Goal: Task Accomplishment & Management: Use online tool/utility

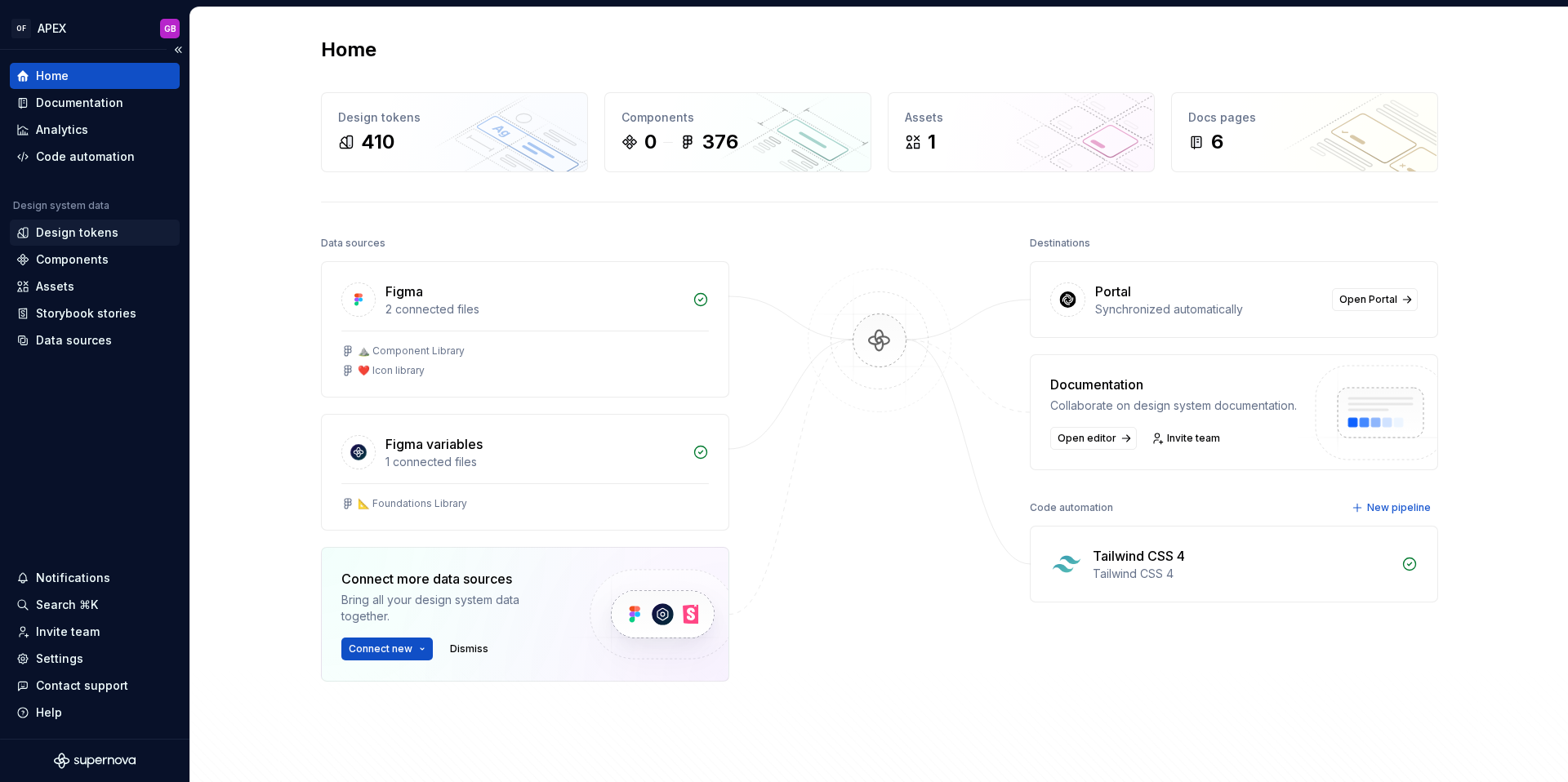
click at [84, 234] on div "Design tokens" at bounding box center [77, 232] width 83 height 17
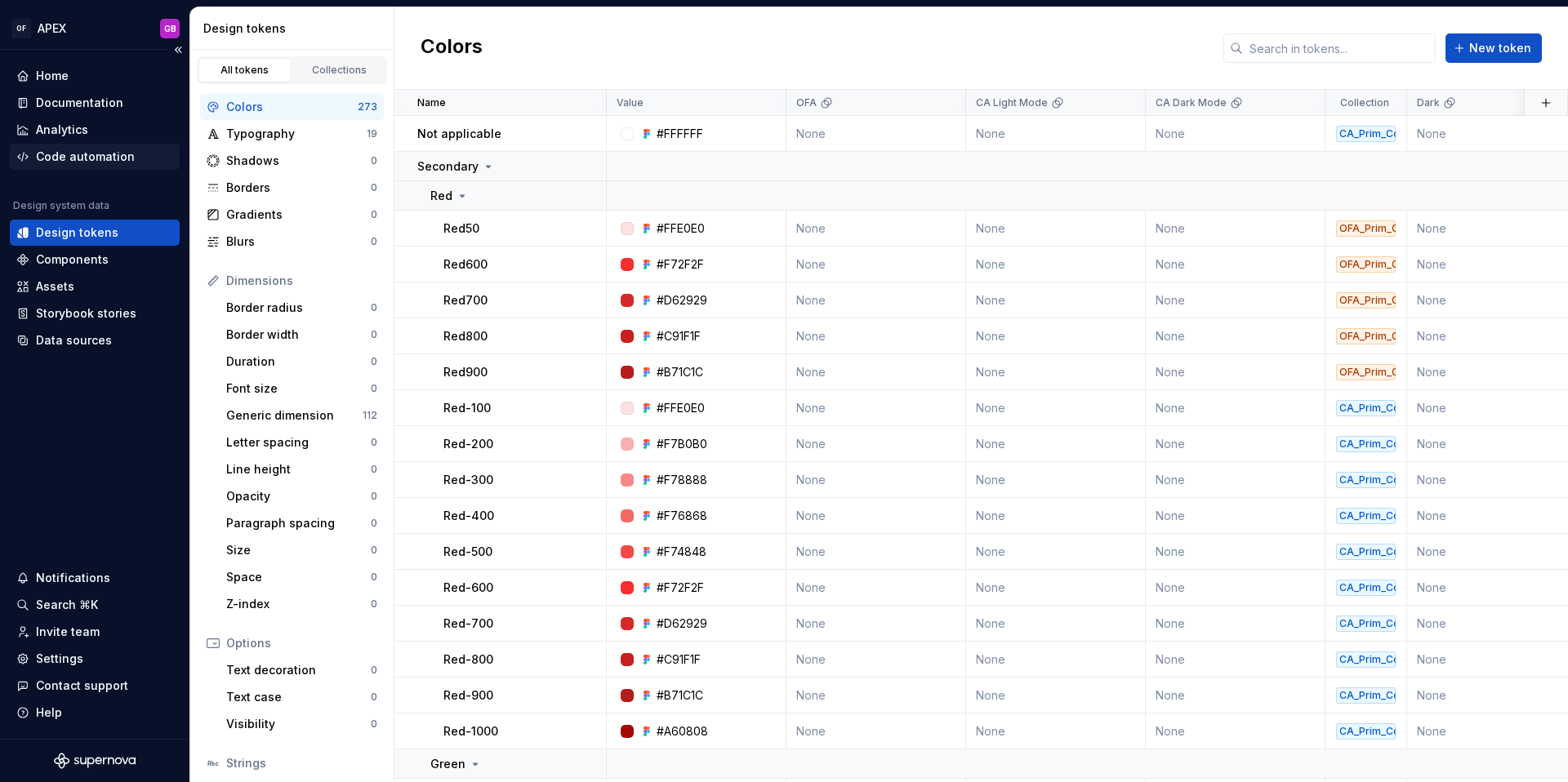
click at [93, 164] on div "Code automation" at bounding box center [85, 157] width 98 height 17
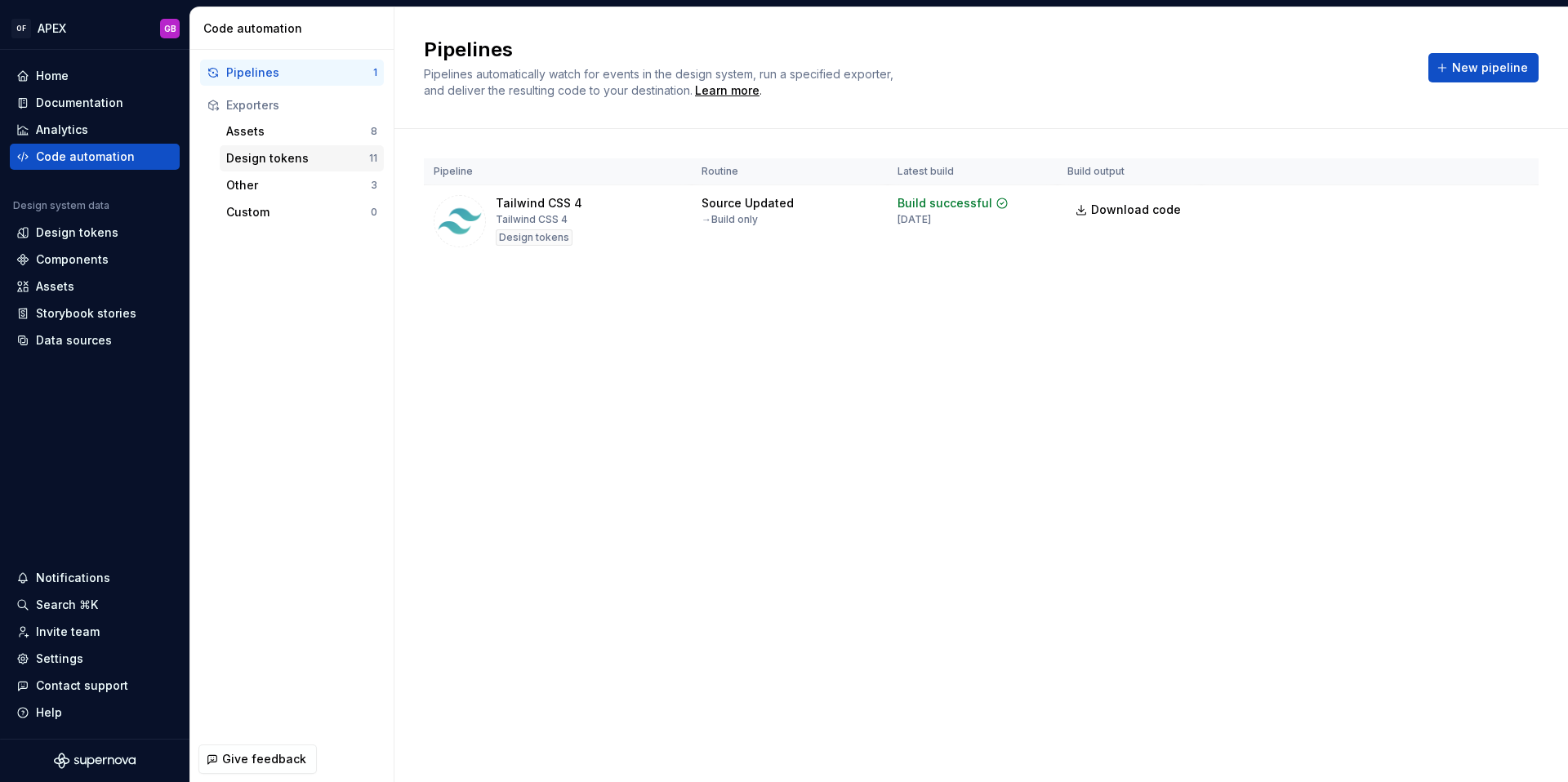
click at [273, 157] on div "Design tokens" at bounding box center [297, 158] width 142 height 17
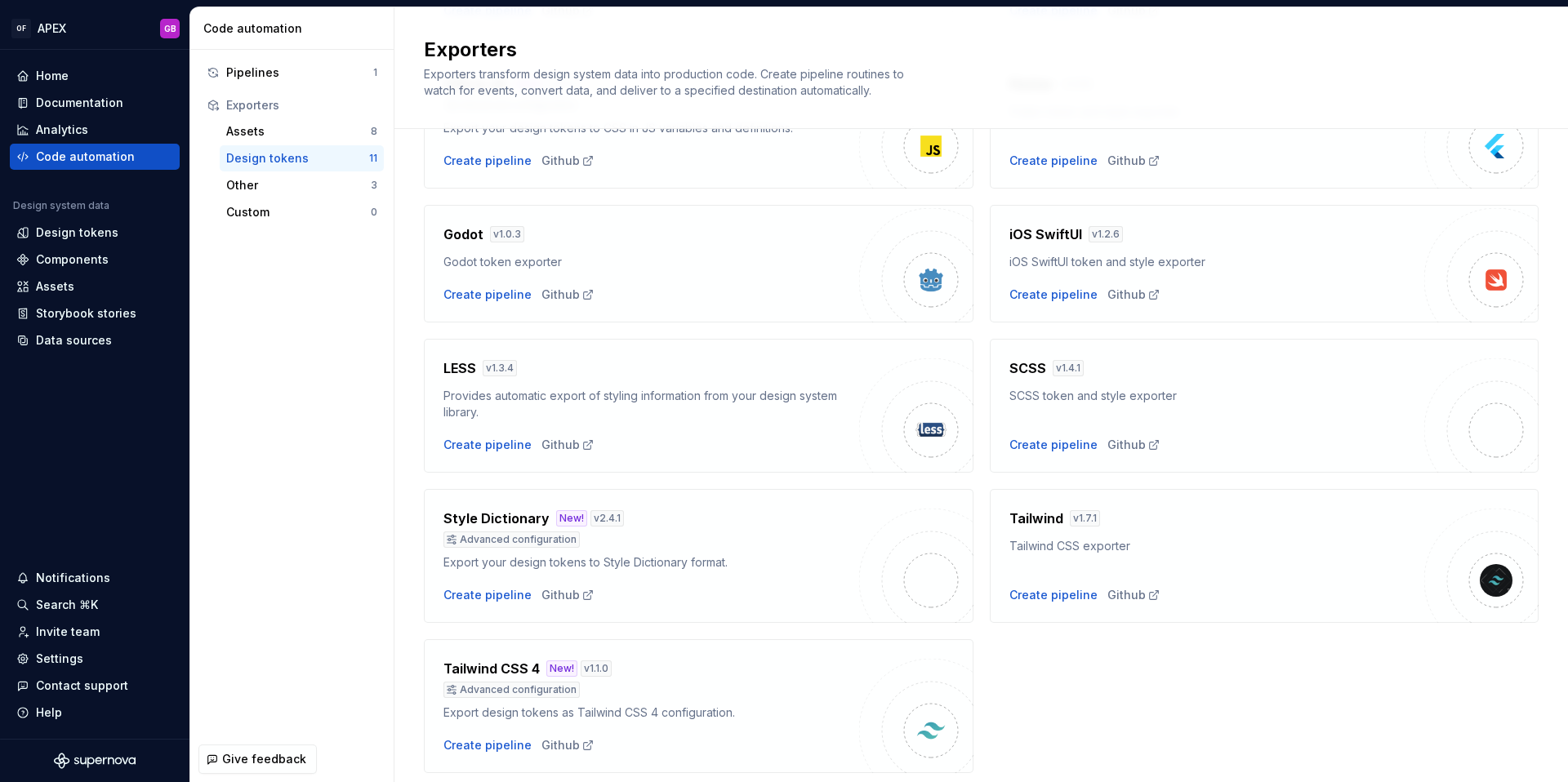
scroll to position [347, 0]
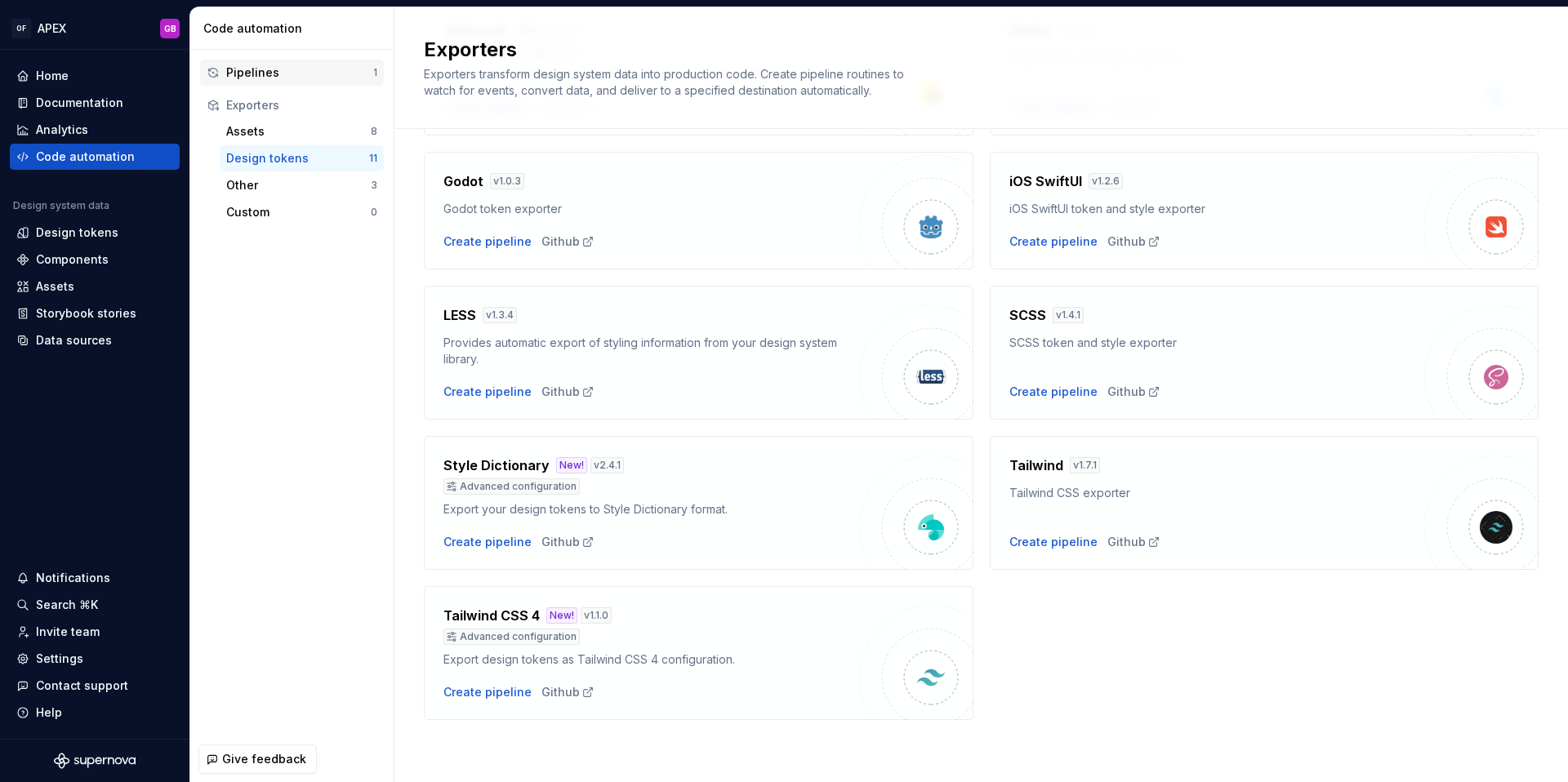
click at [249, 74] on div "Pipelines" at bounding box center [299, 72] width 147 height 17
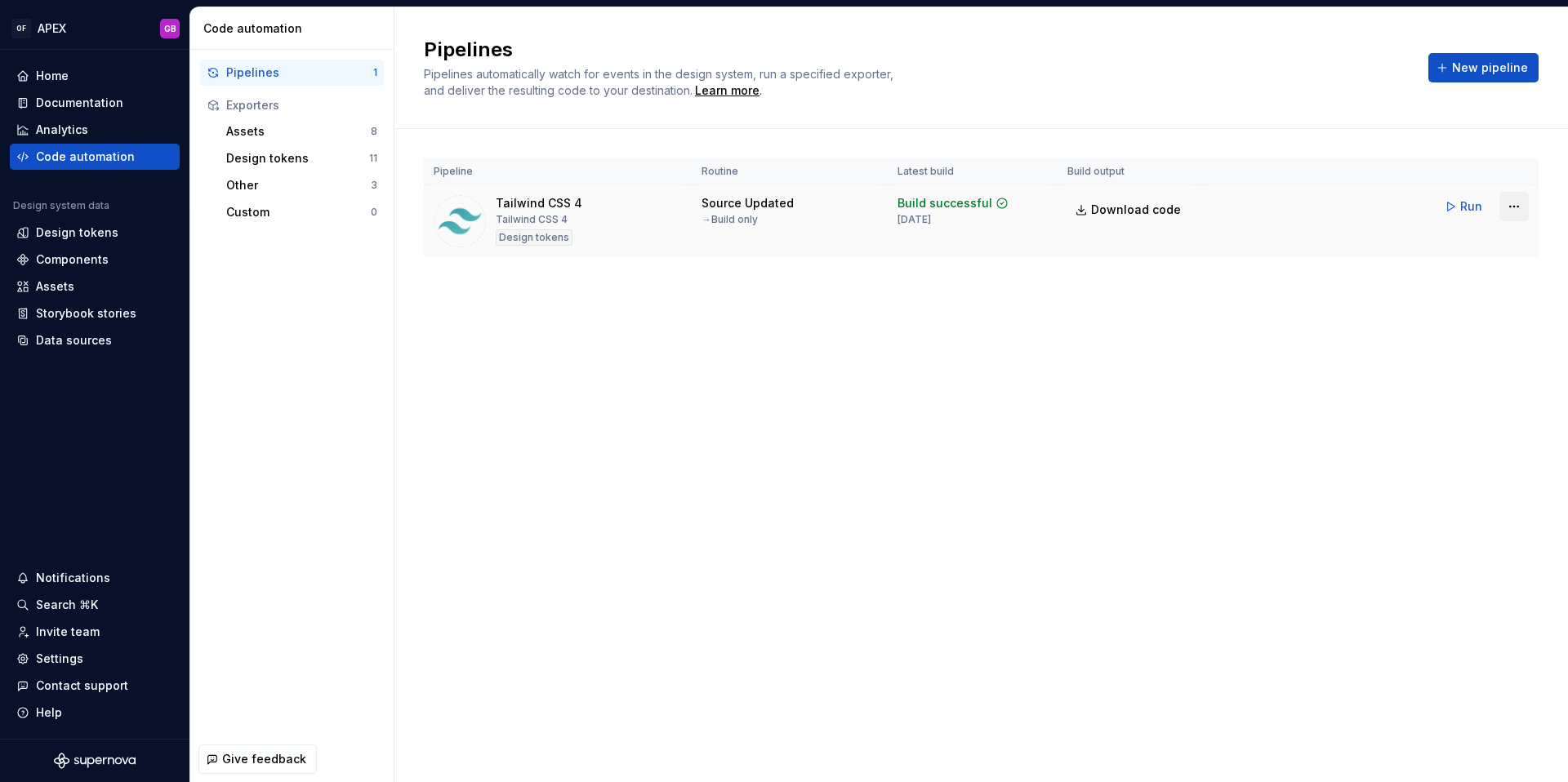
click at [1510, 208] on html "OF APEX GB Home Documentation Analytics Code automation Design system data Desi…" at bounding box center [784, 391] width 1568 height 782
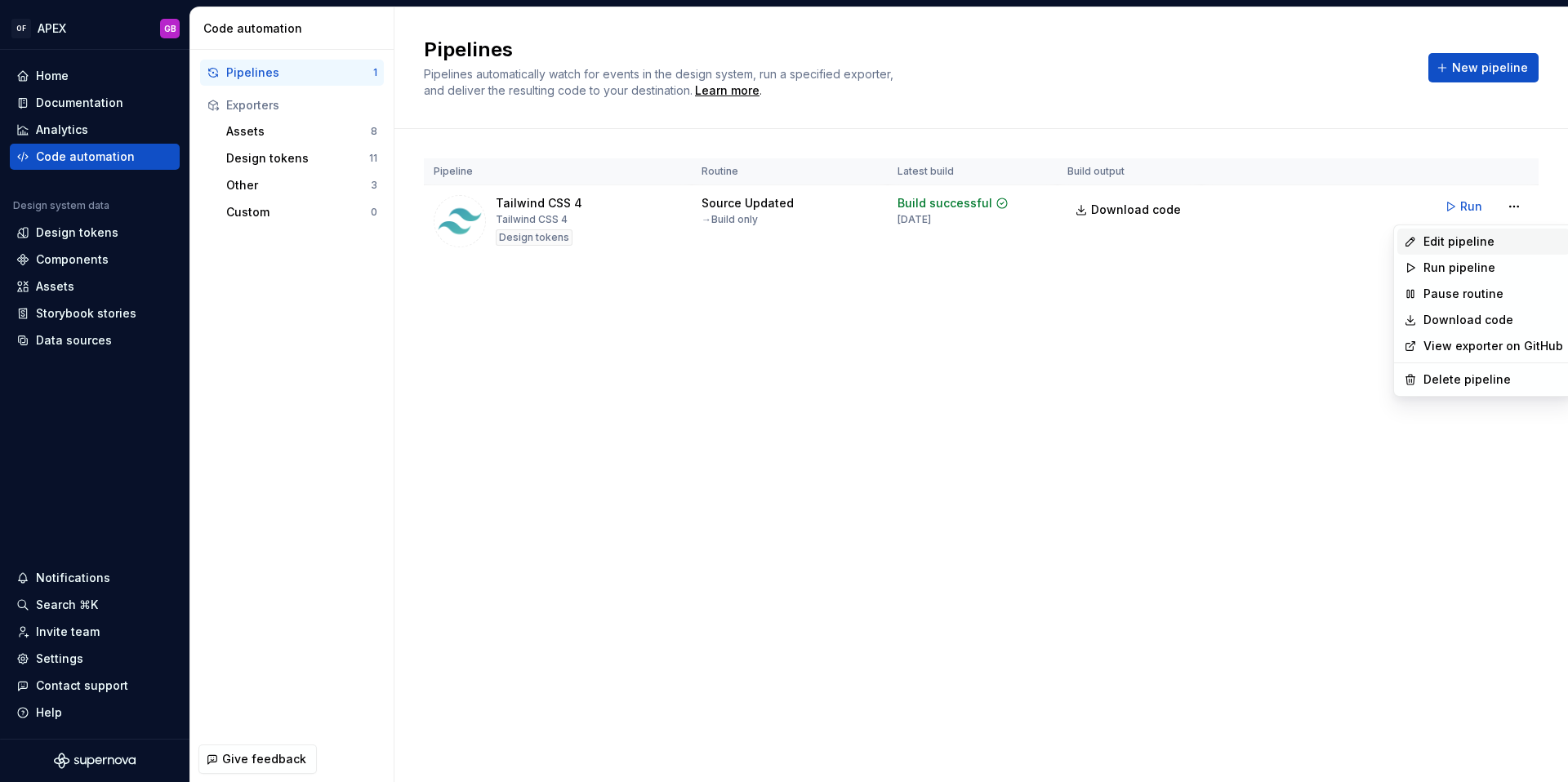
click at [1450, 238] on div "Edit pipeline" at bounding box center [1492, 242] width 140 height 17
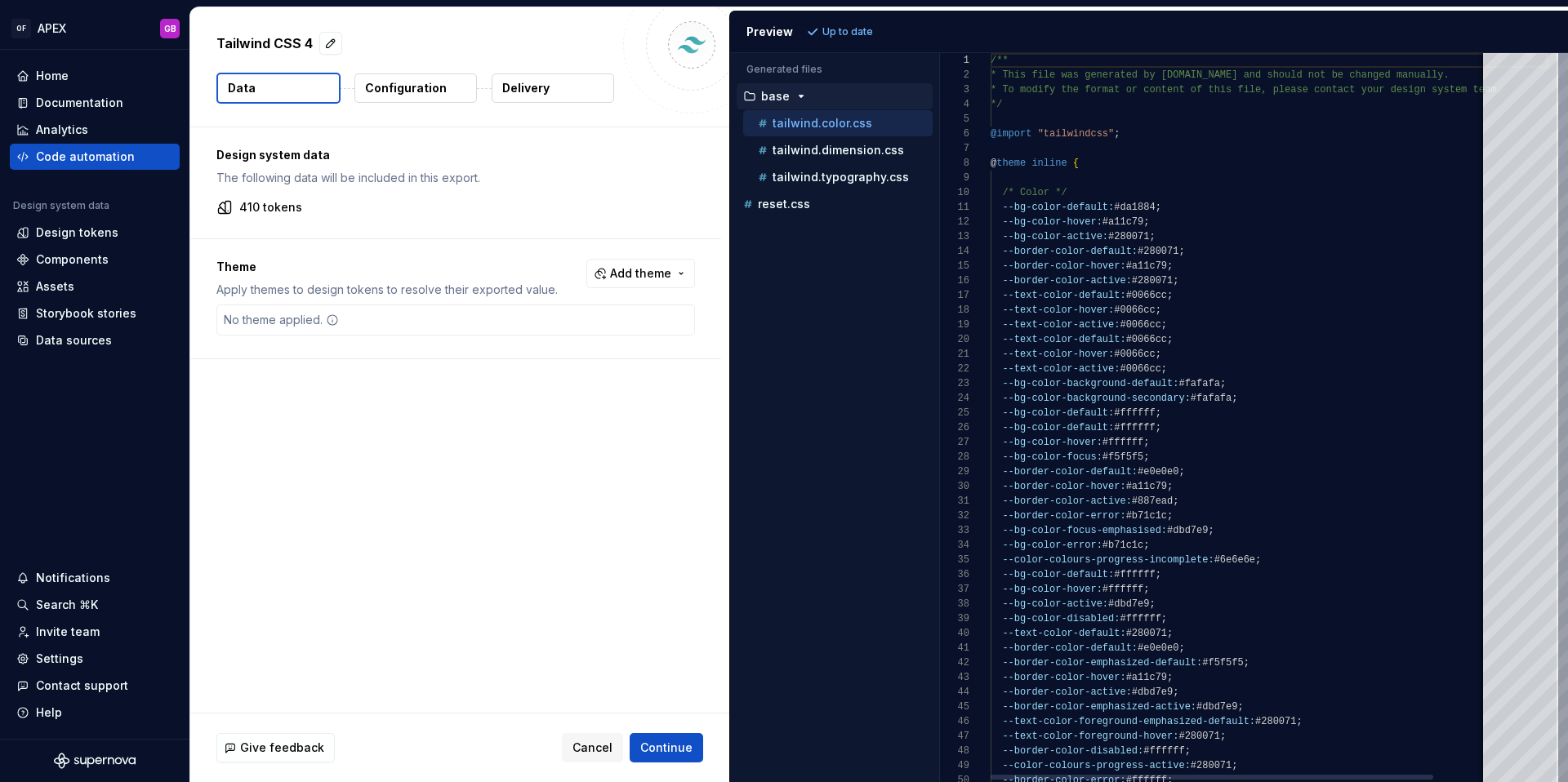
click at [403, 85] on p "Configuration" at bounding box center [405, 88] width 82 height 17
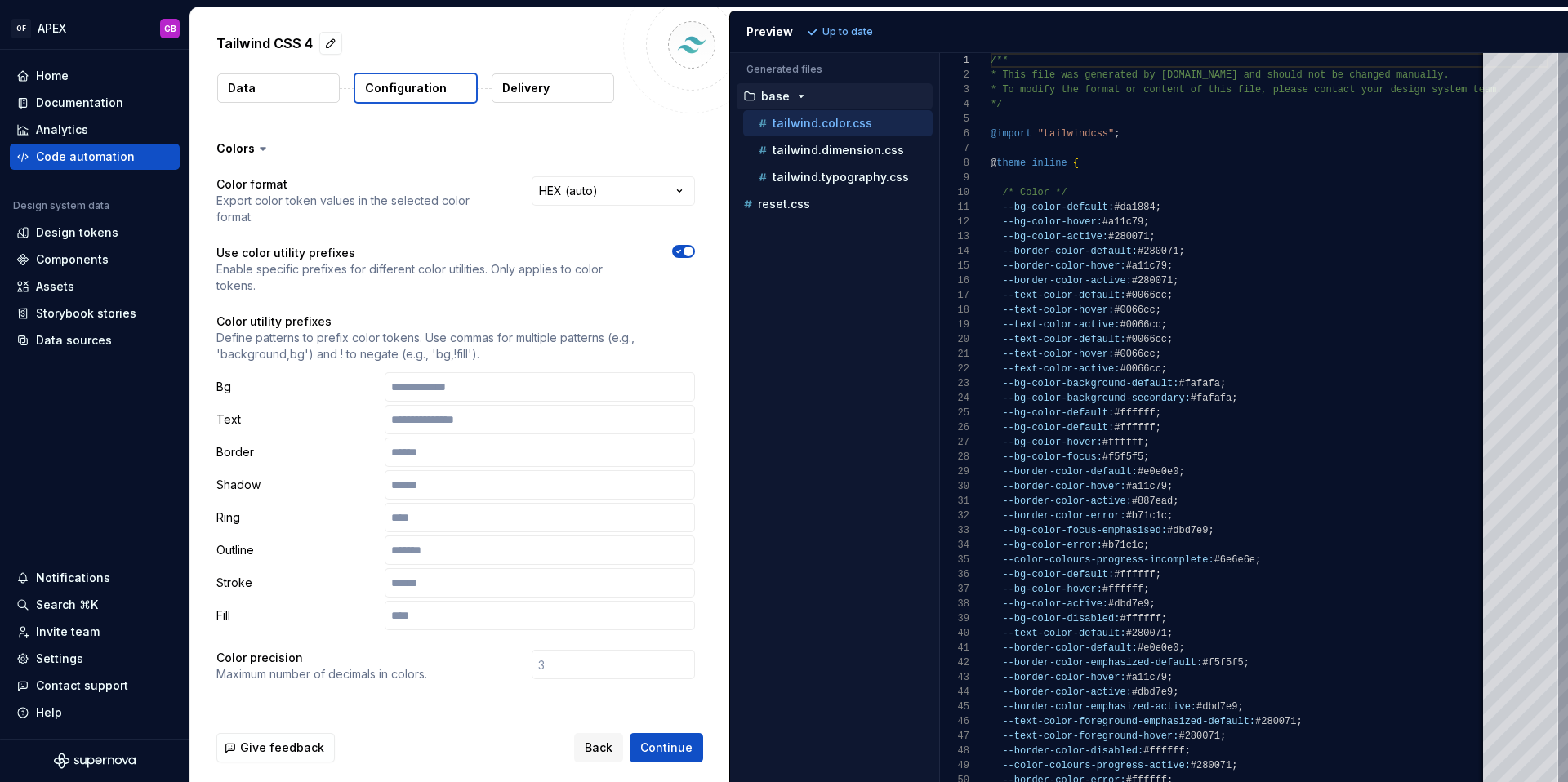
click at [286, 96] on button "Data" at bounding box center [278, 88] width 122 height 29
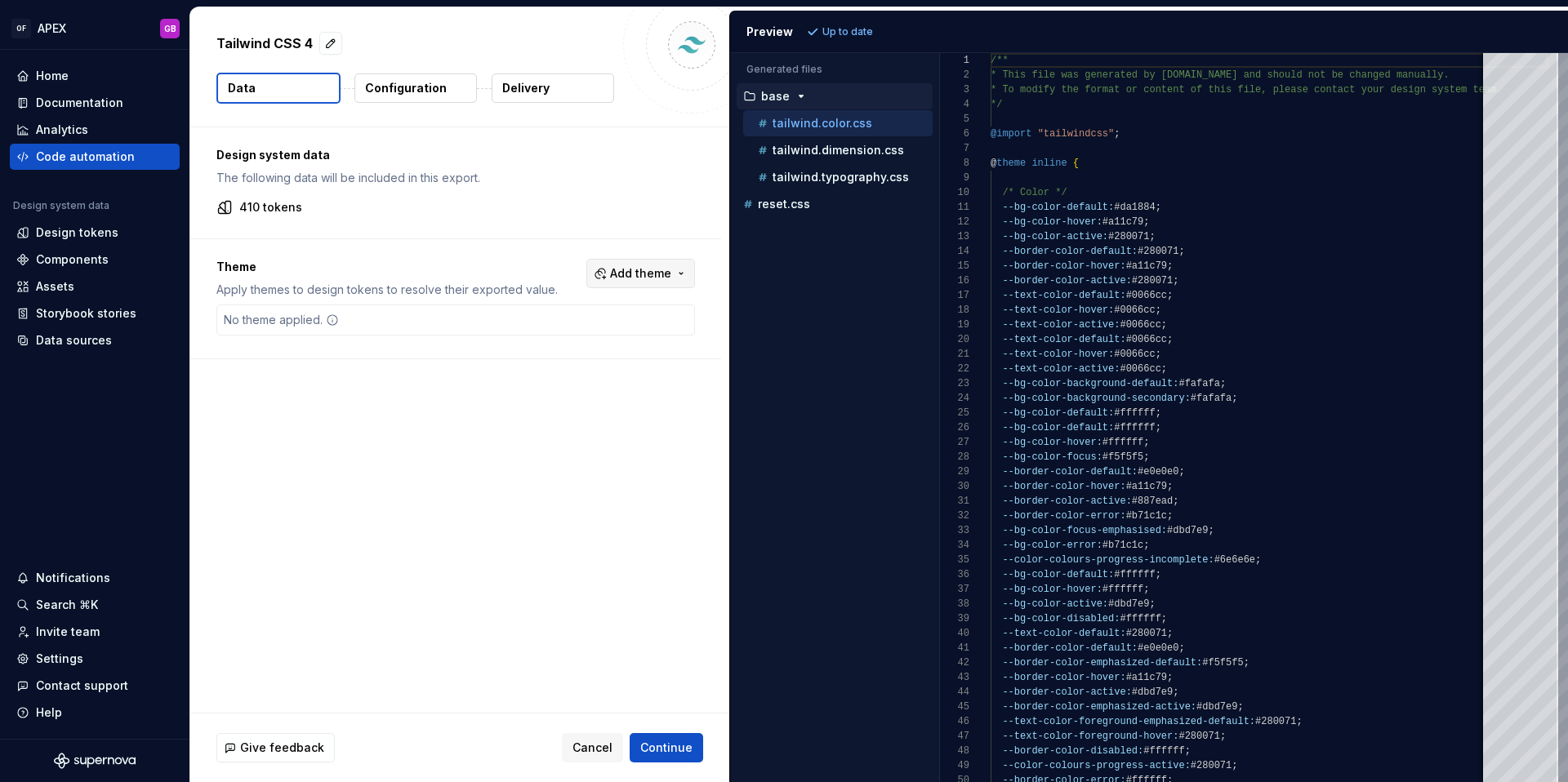
click at [643, 272] on span "Add theme" at bounding box center [641, 274] width 62 height 17
click at [545, 249] on html "OF APEX GB Home Documentation Analytics Code automation Design system data Desi…" at bounding box center [784, 391] width 1568 height 782
click at [397, 94] on p "Configuration" at bounding box center [405, 88] width 82 height 17
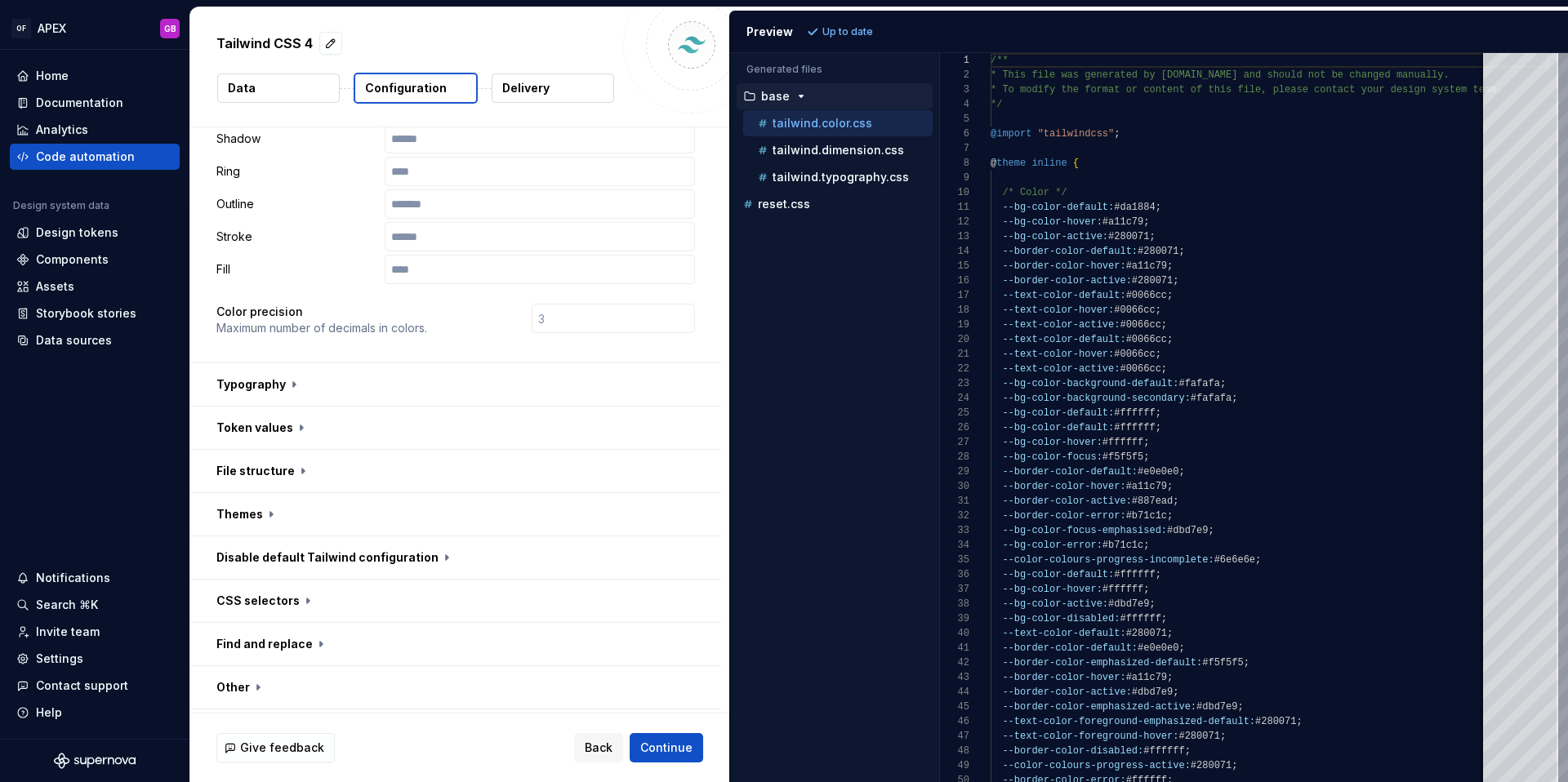
scroll to position [354, 0]
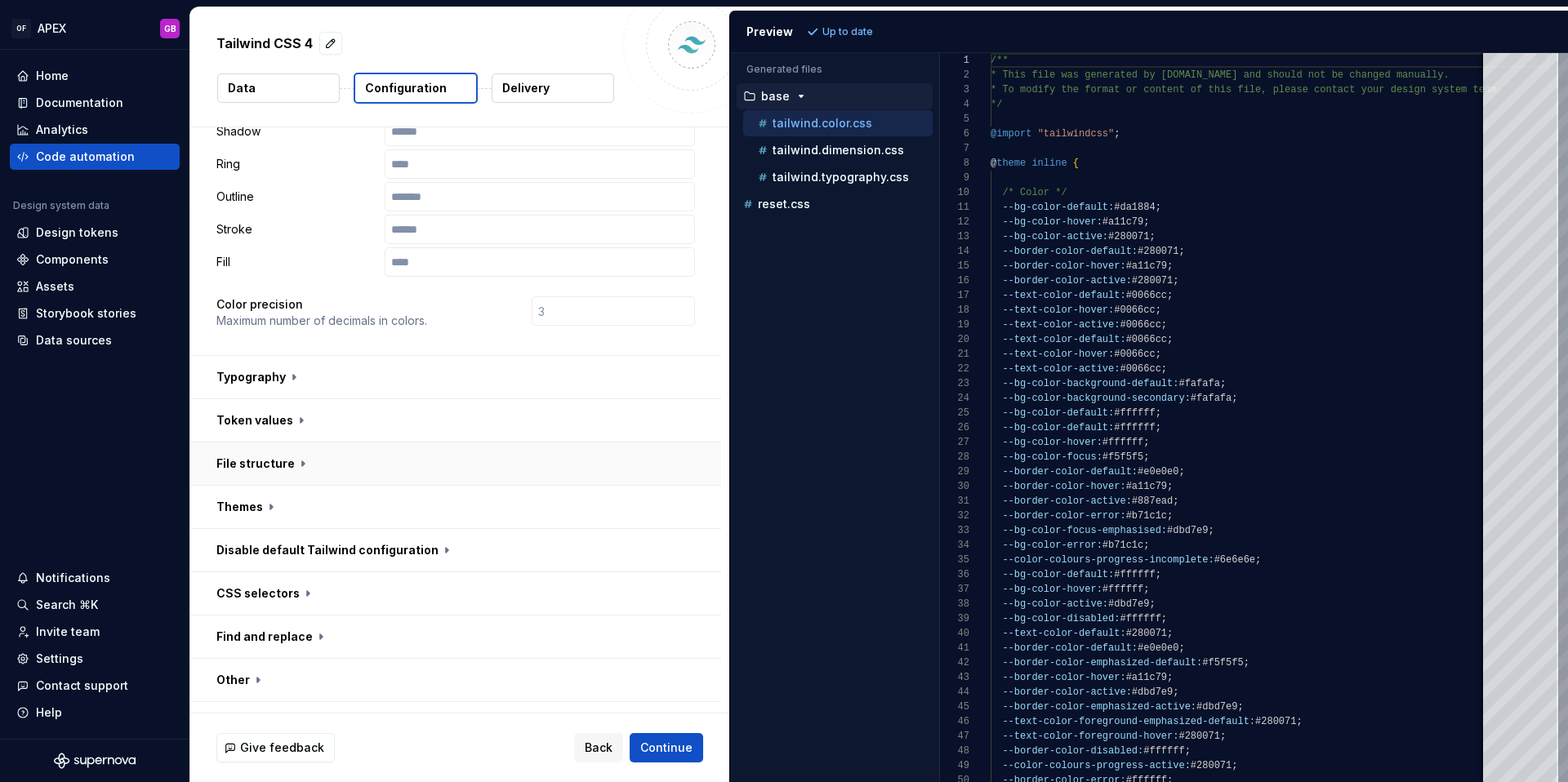
click at [291, 442] on button "button" at bounding box center [456, 464] width 531 height 42
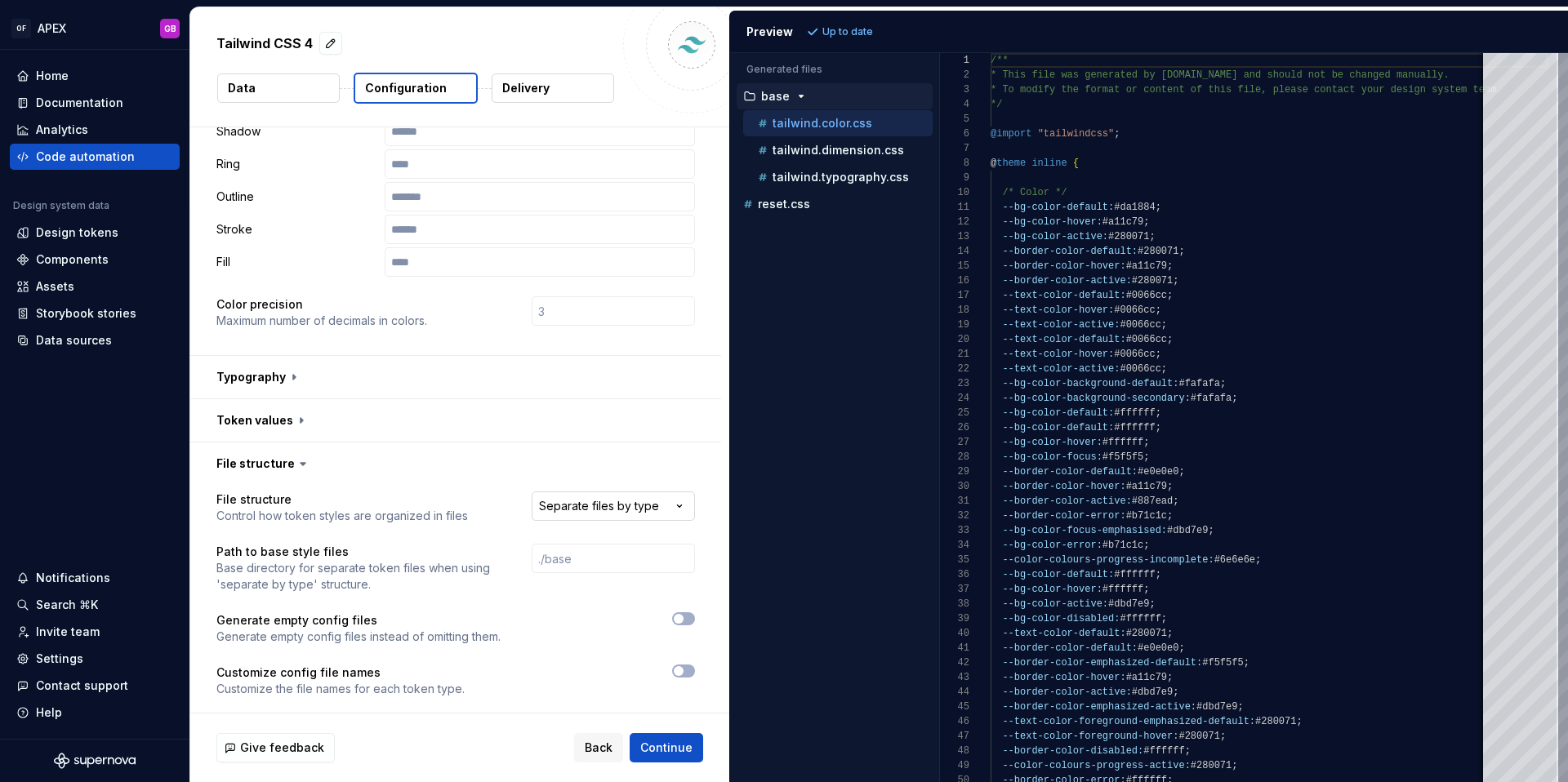
click at [588, 469] on html "**********" at bounding box center [784, 391] width 1568 height 782
select select "**********"
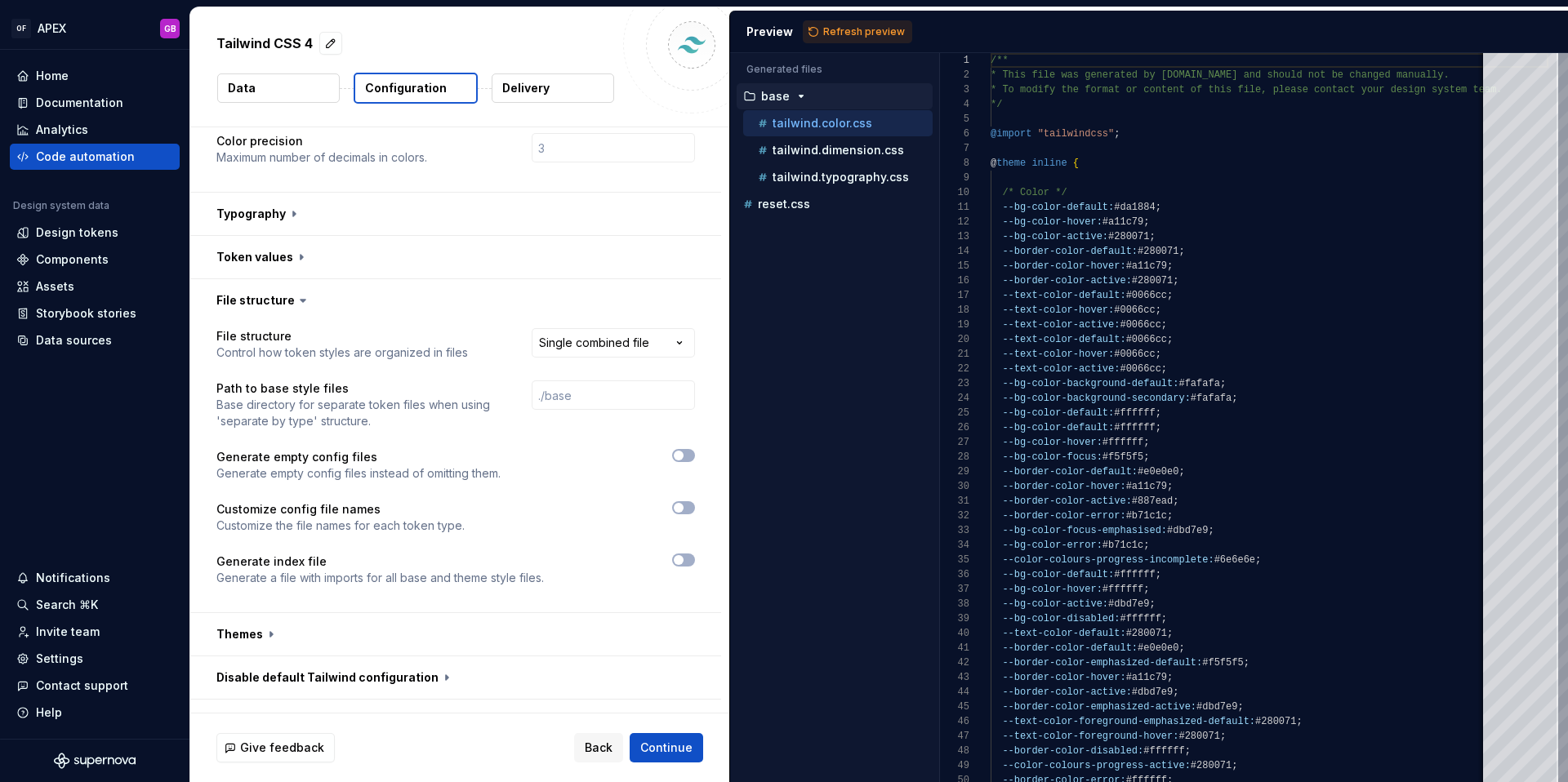
scroll to position [520, 0]
click at [864, 30] on span "Refresh preview" at bounding box center [864, 32] width 82 height 13
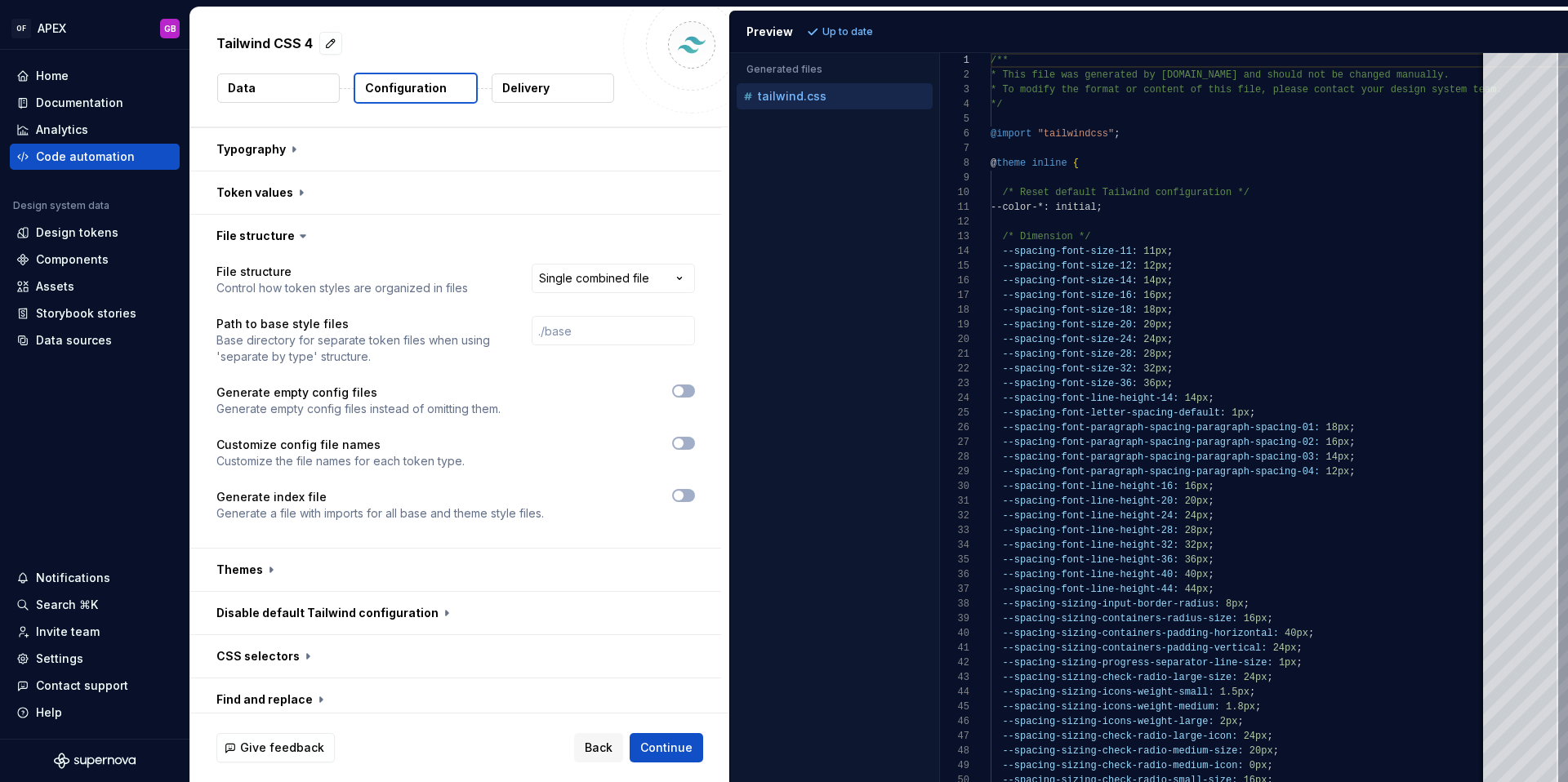
scroll to position [631, 0]
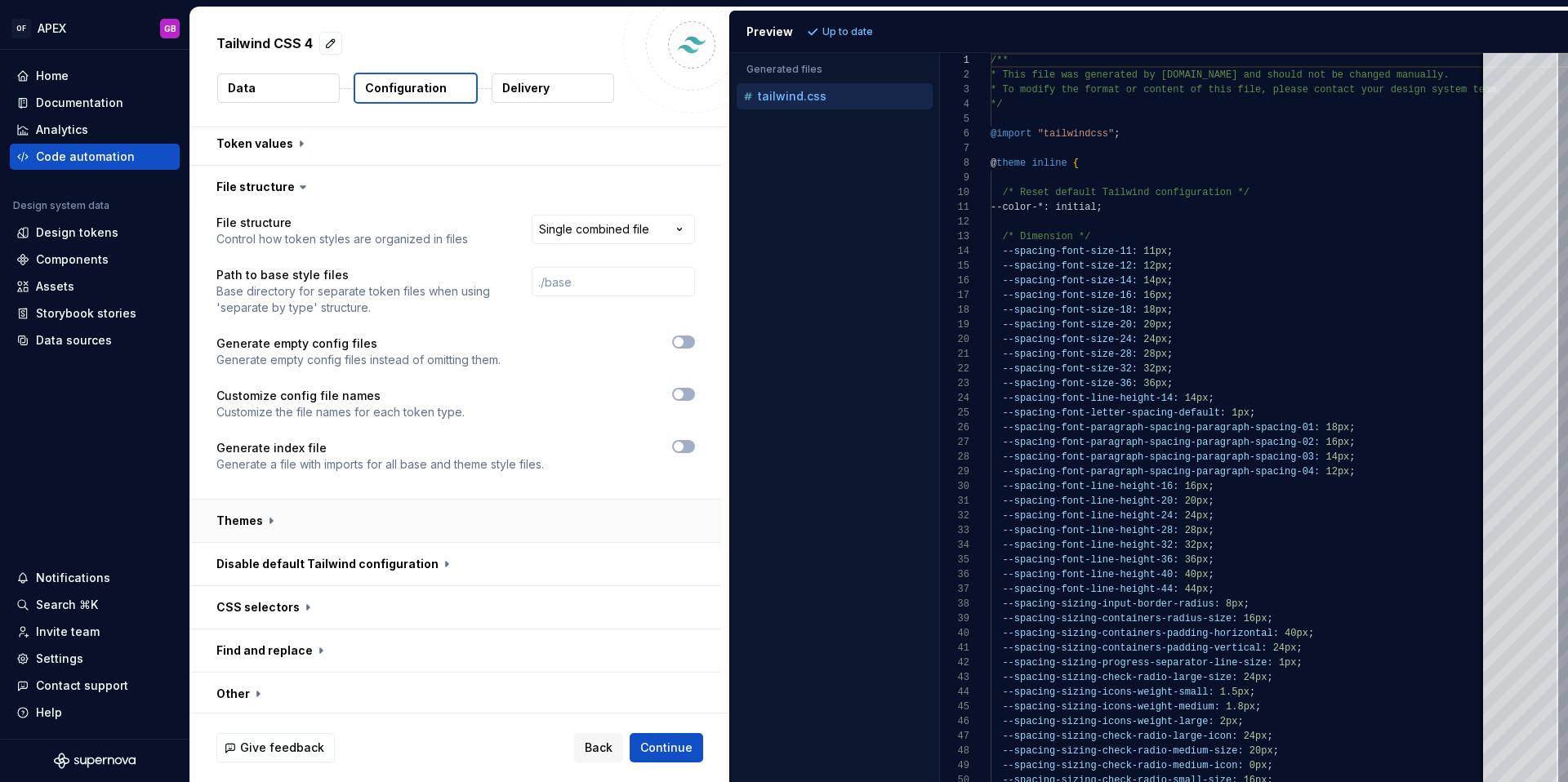
click at [271, 500] on button "button" at bounding box center [456, 521] width 531 height 42
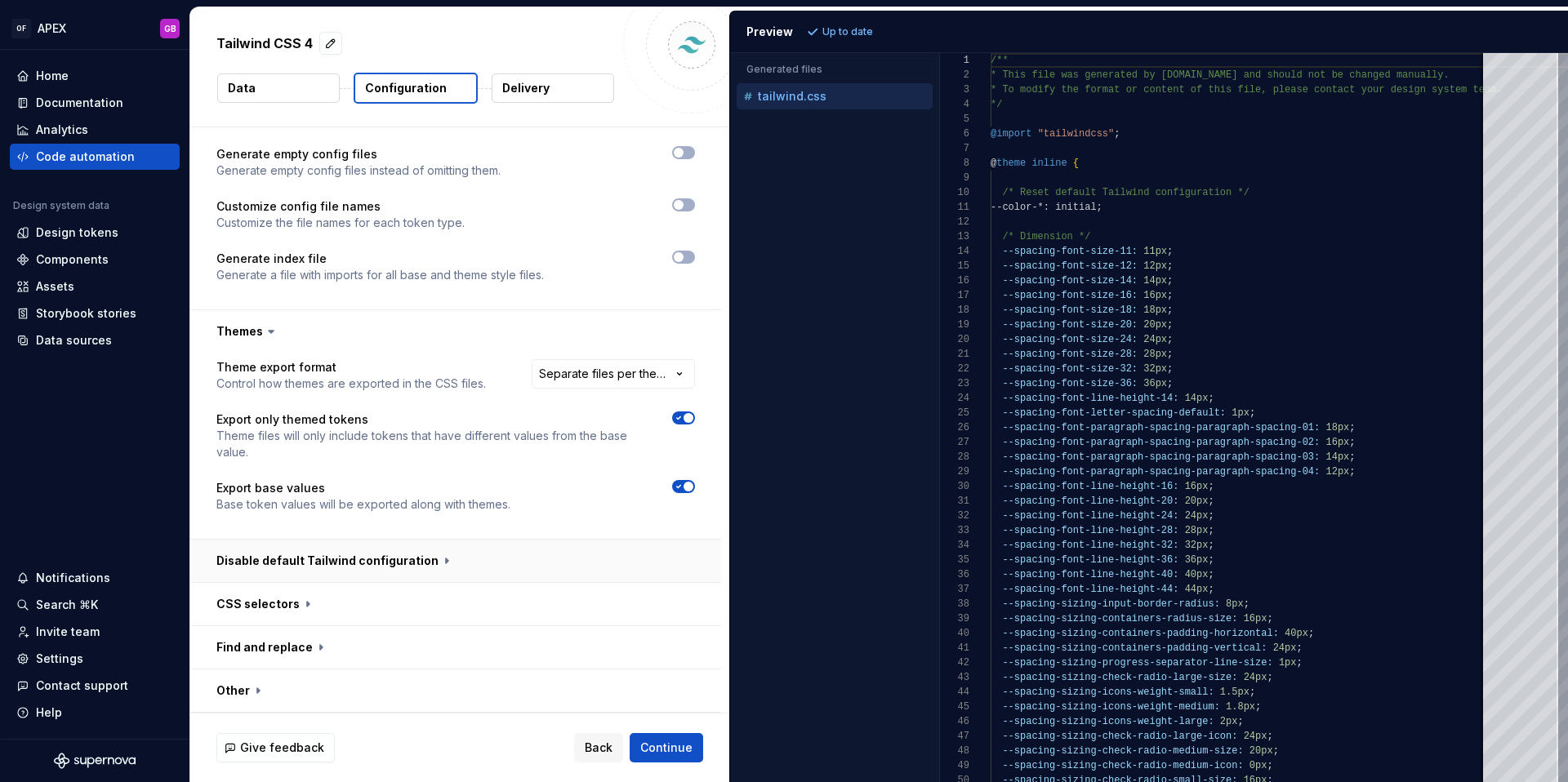
scroll to position [830, 0]
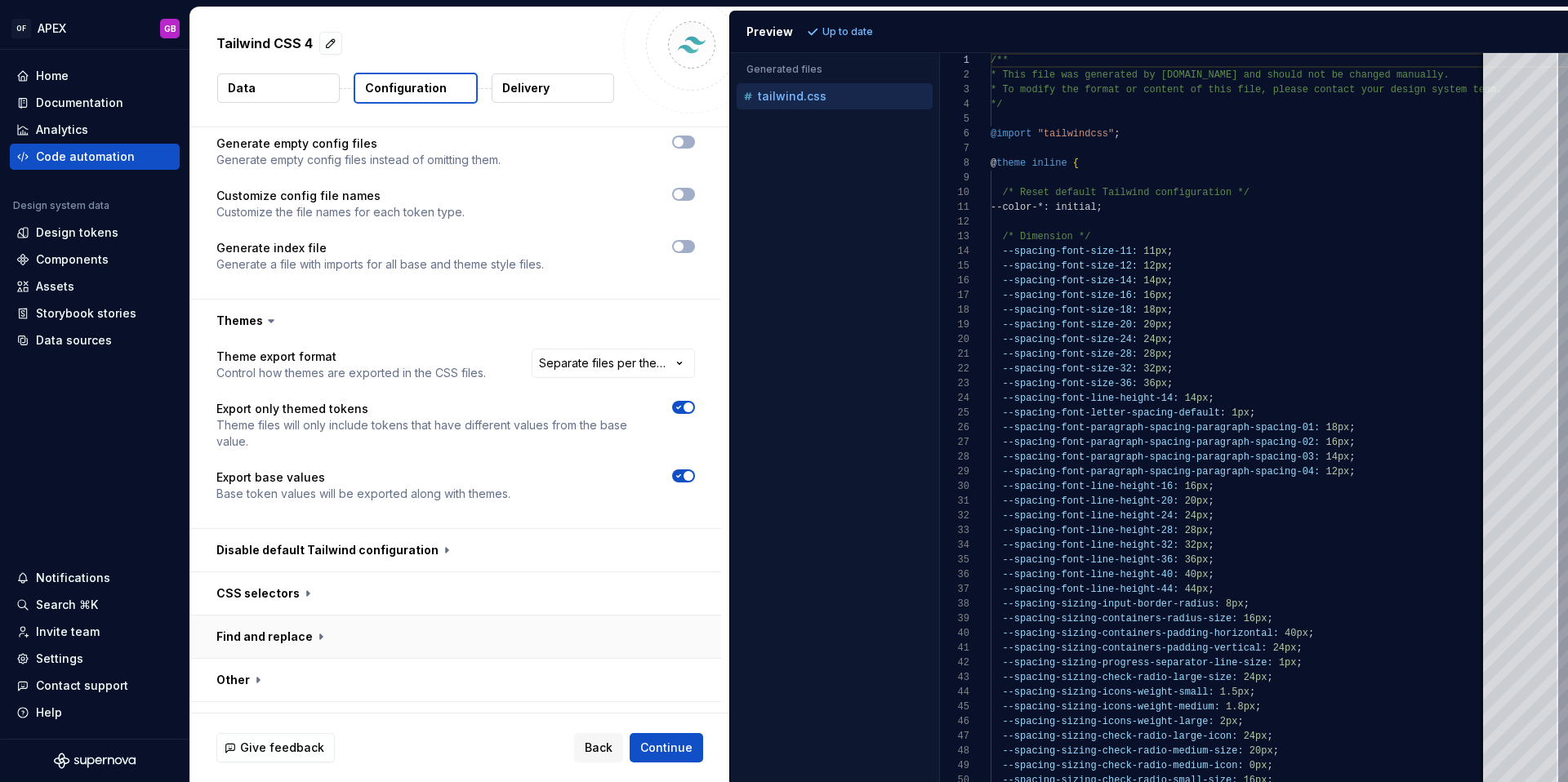
click at [317, 616] on button "button" at bounding box center [456, 637] width 531 height 42
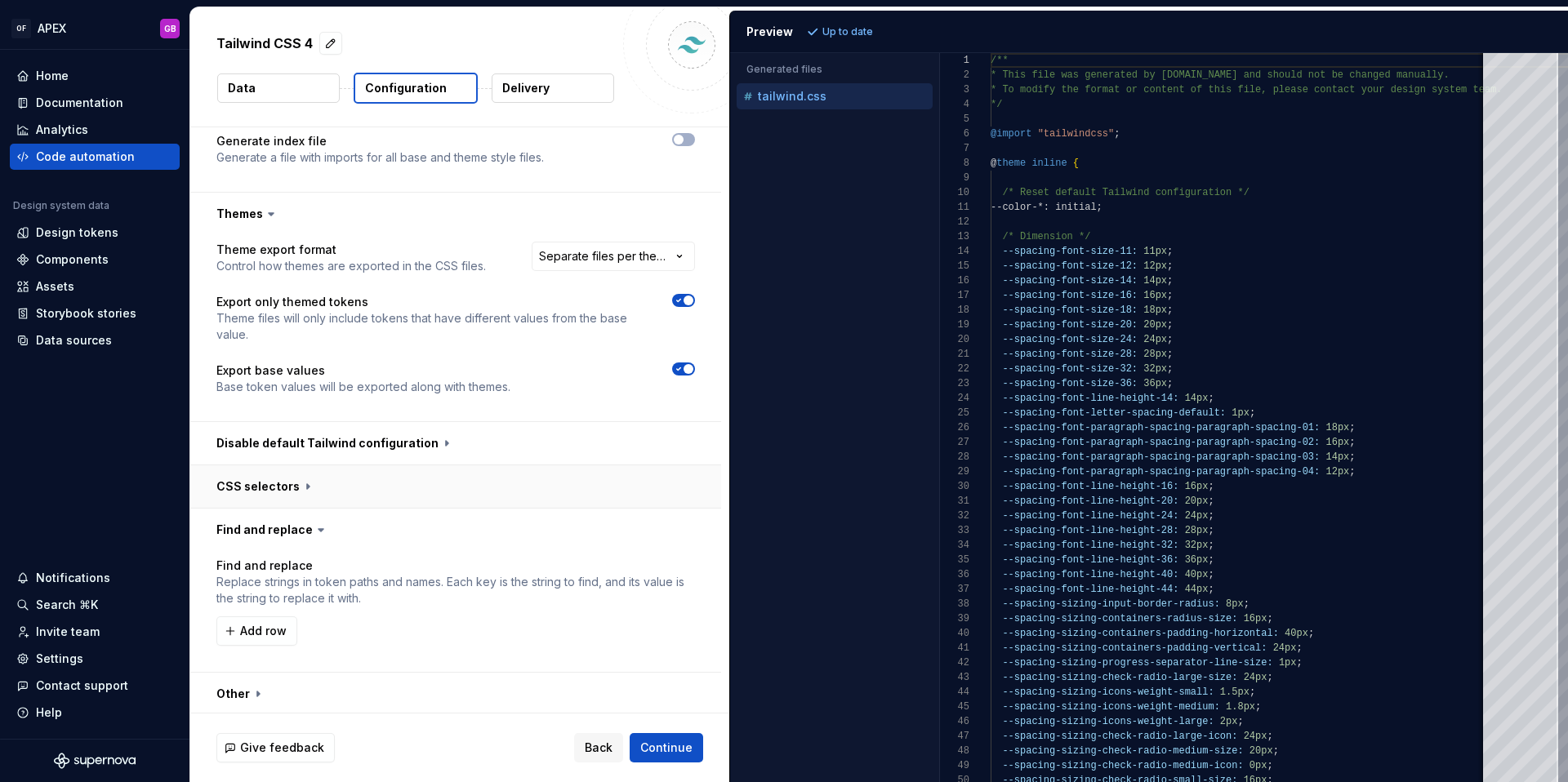
scroll to position [952, 0]
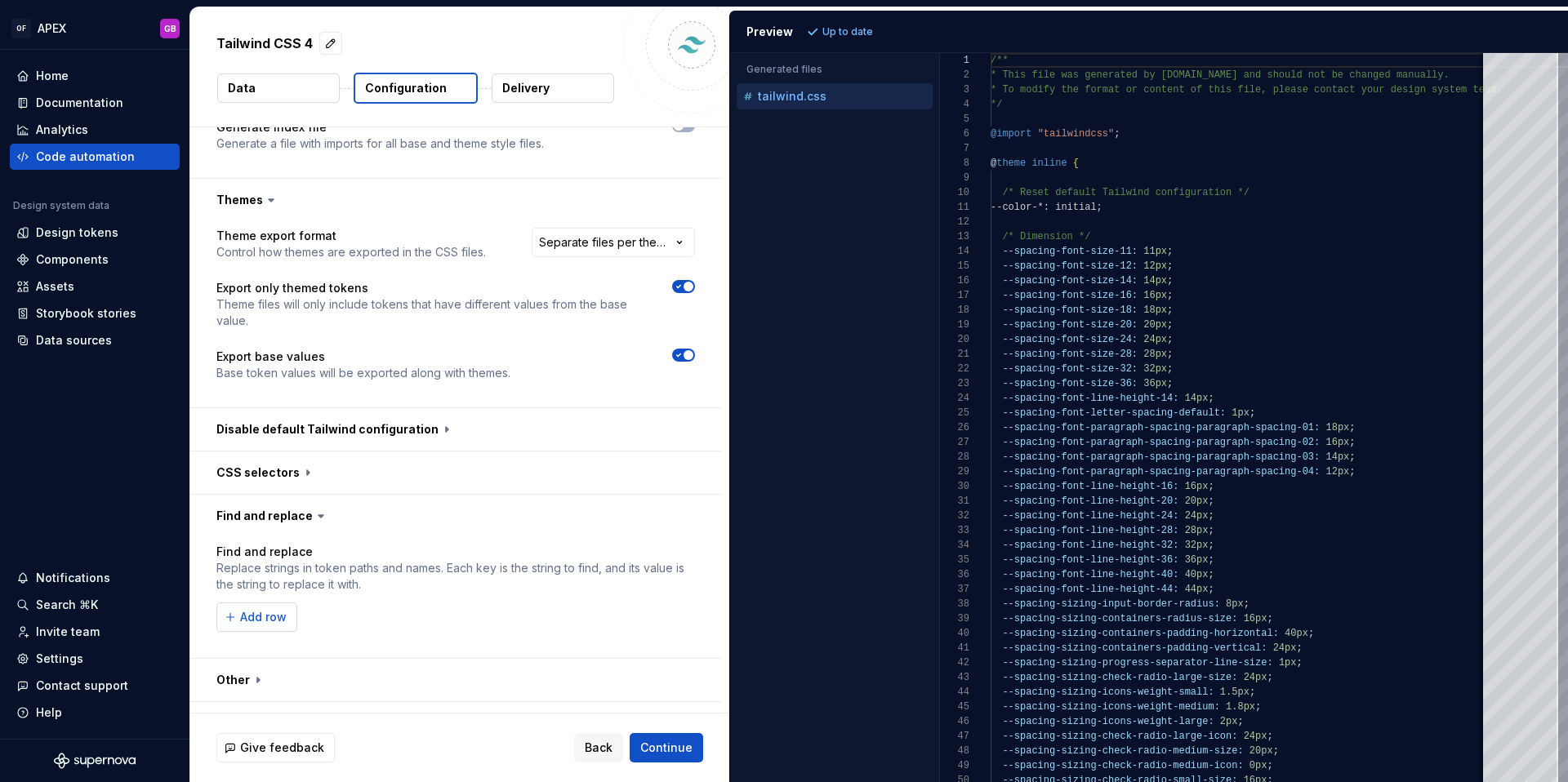
click at [274, 610] on span "Add row" at bounding box center [263, 618] width 47 height 17
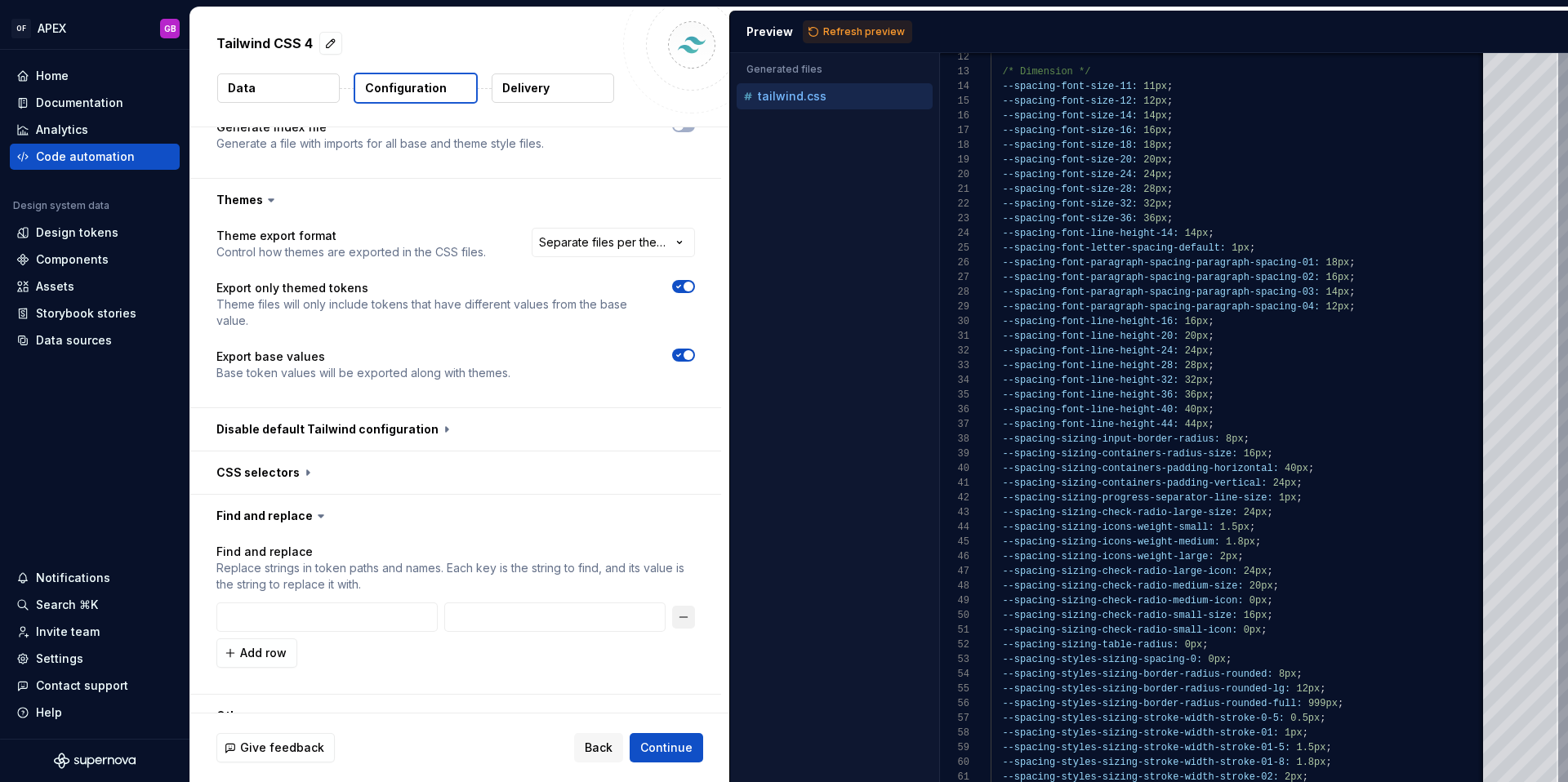
click at [695, 606] on button "button" at bounding box center [683, 618] width 23 height 23
click at [304, 451] on button "button" at bounding box center [456, 472] width 531 height 42
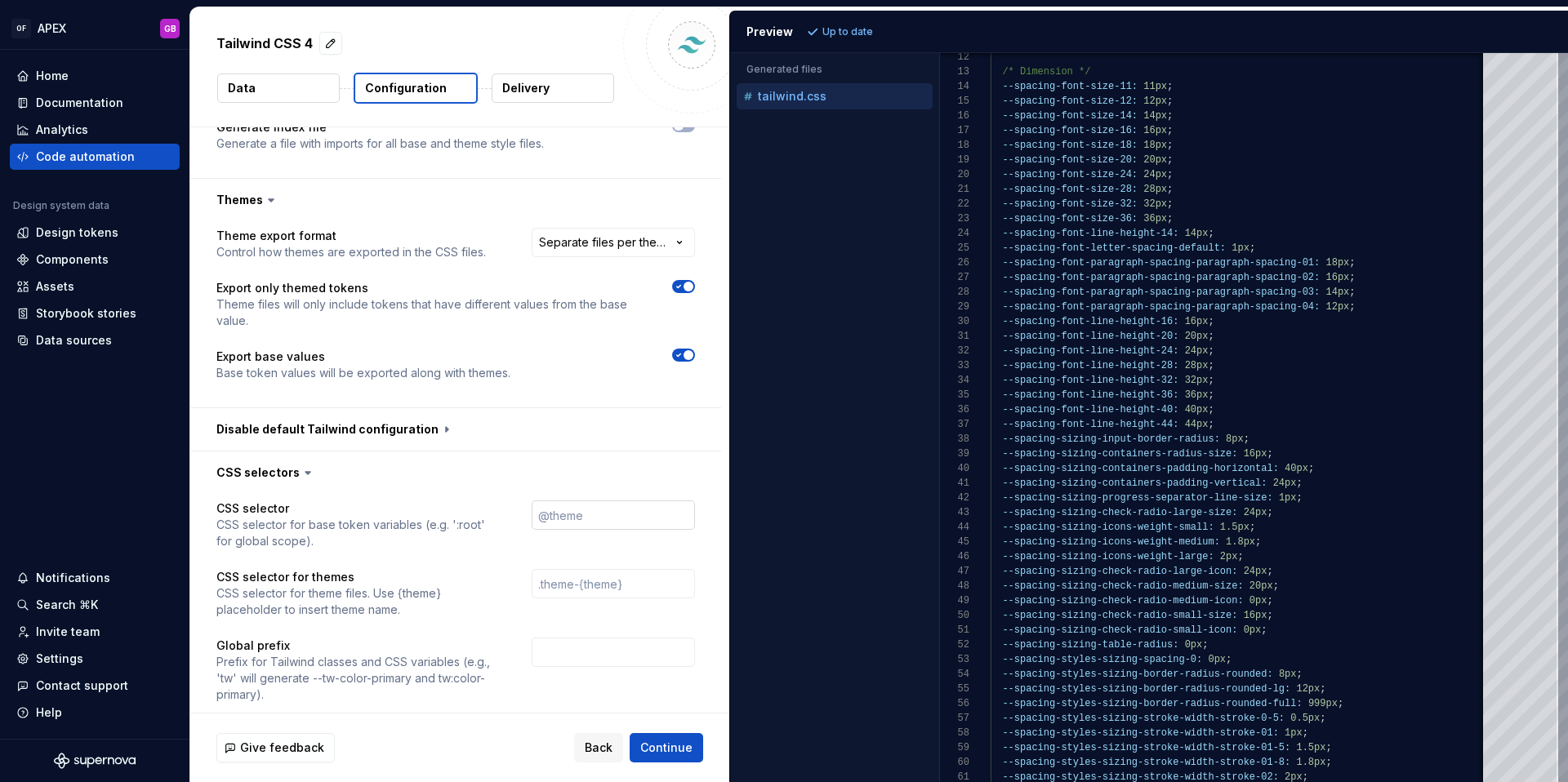
click at [599, 501] on input "text" at bounding box center [613, 515] width 164 height 29
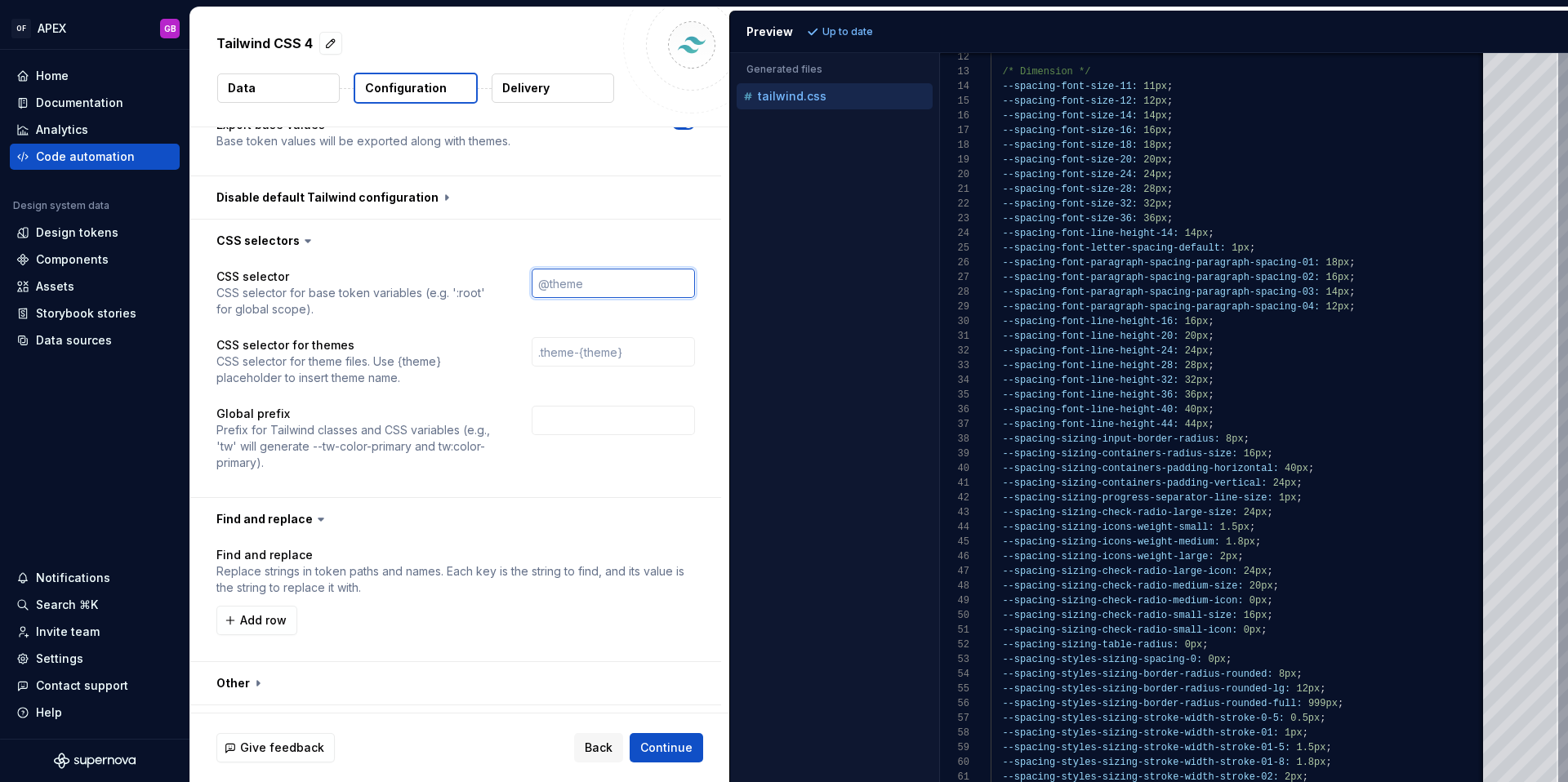
scroll to position [1187, 0]
click at [257, 659] on button "button" at bounding box center [456, 680] width 531 height 42
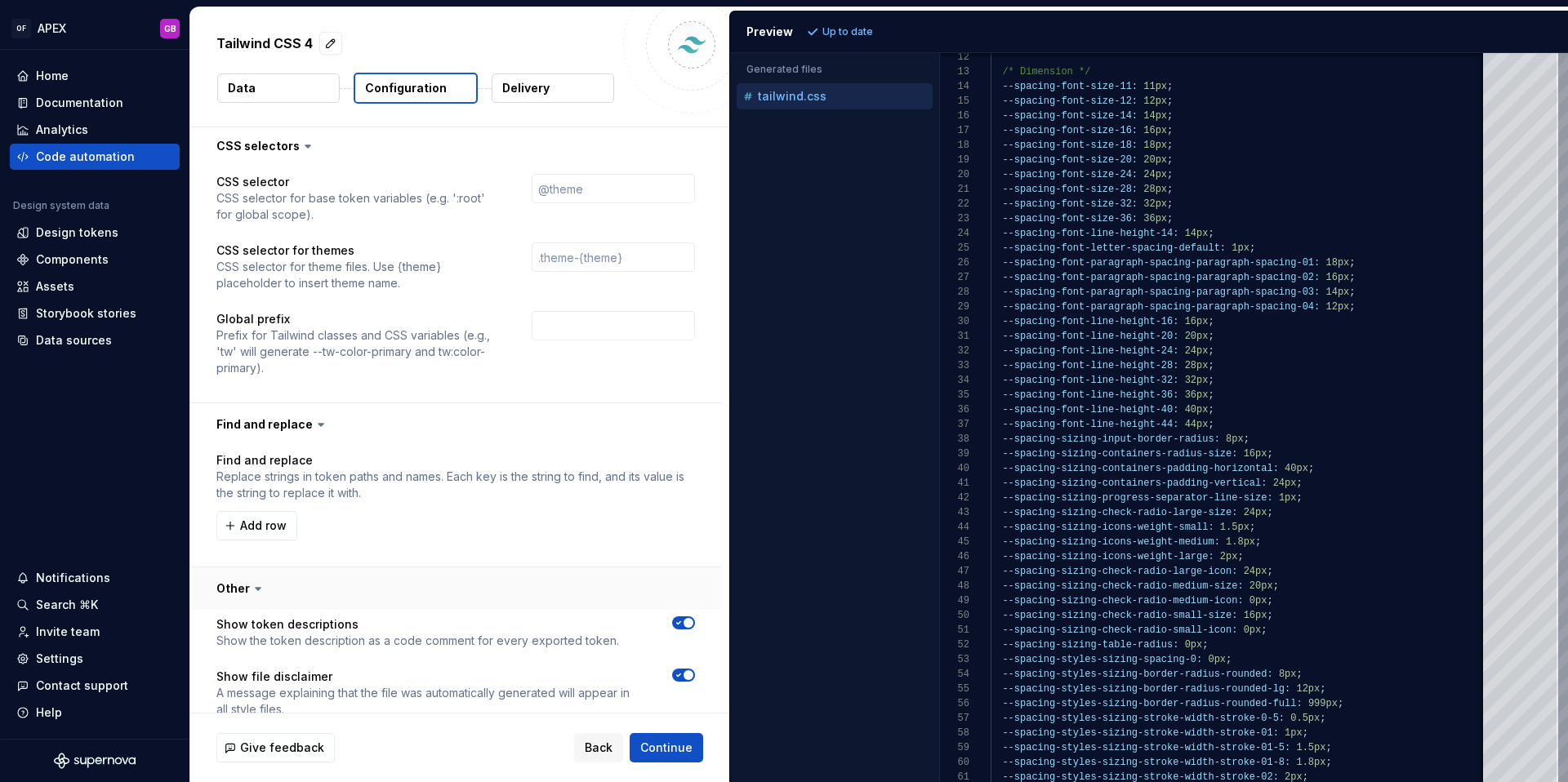
scroll to position [1273, 0]
click at [318, 429] on icon at bounding box center [321, 430] width 5 height 3
click at [319, 422] on icon at bounding box center [321, 430] width 17 height 17
click at [304, 409] on button "button" at bounding box center [456, 430] width 531 height 42
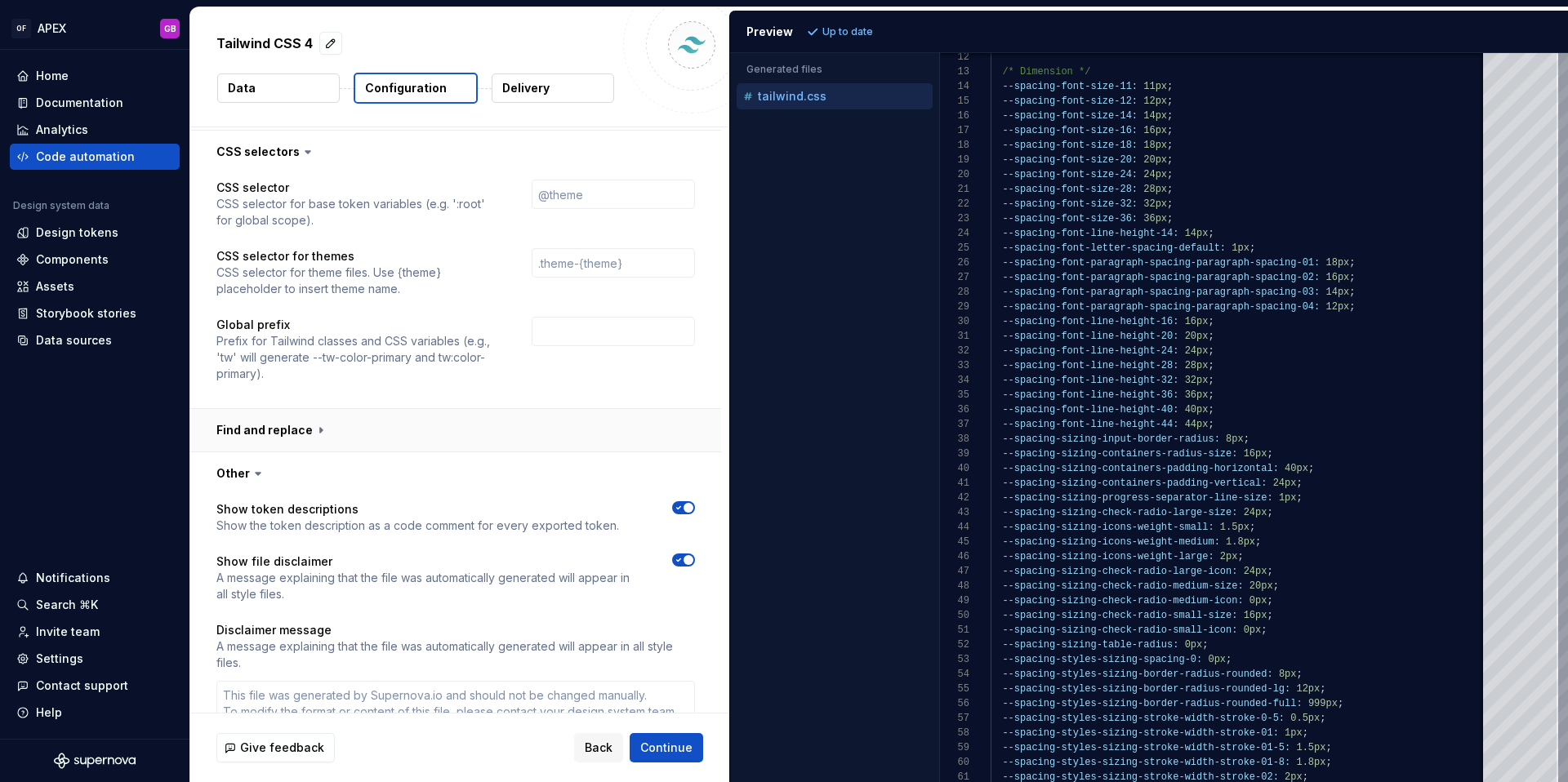
click at [312, 409] on button "button" at bounding box center [456, 430] width 531 height 42
type textarea "*"
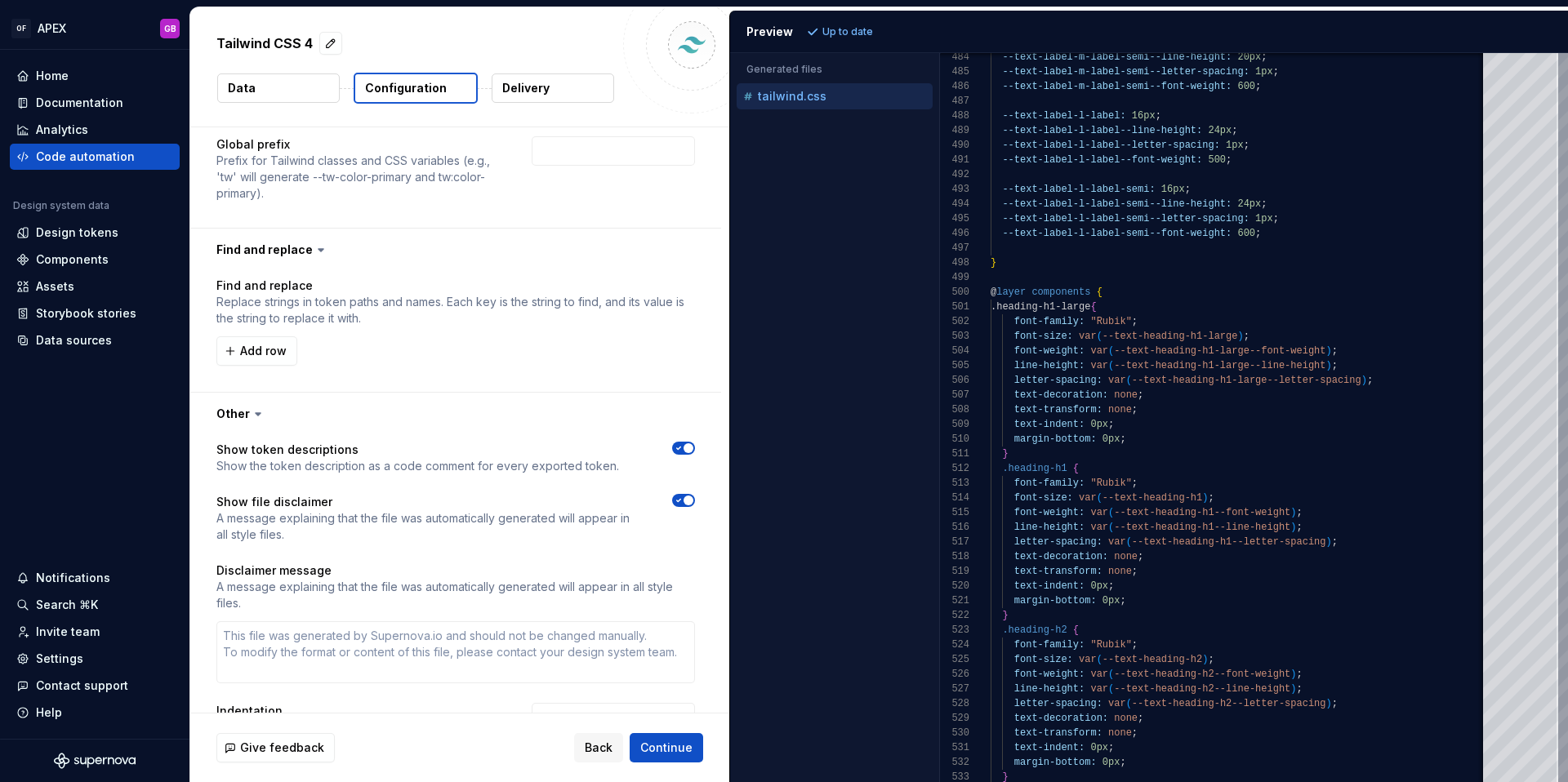
scroll to position [1566, 0]
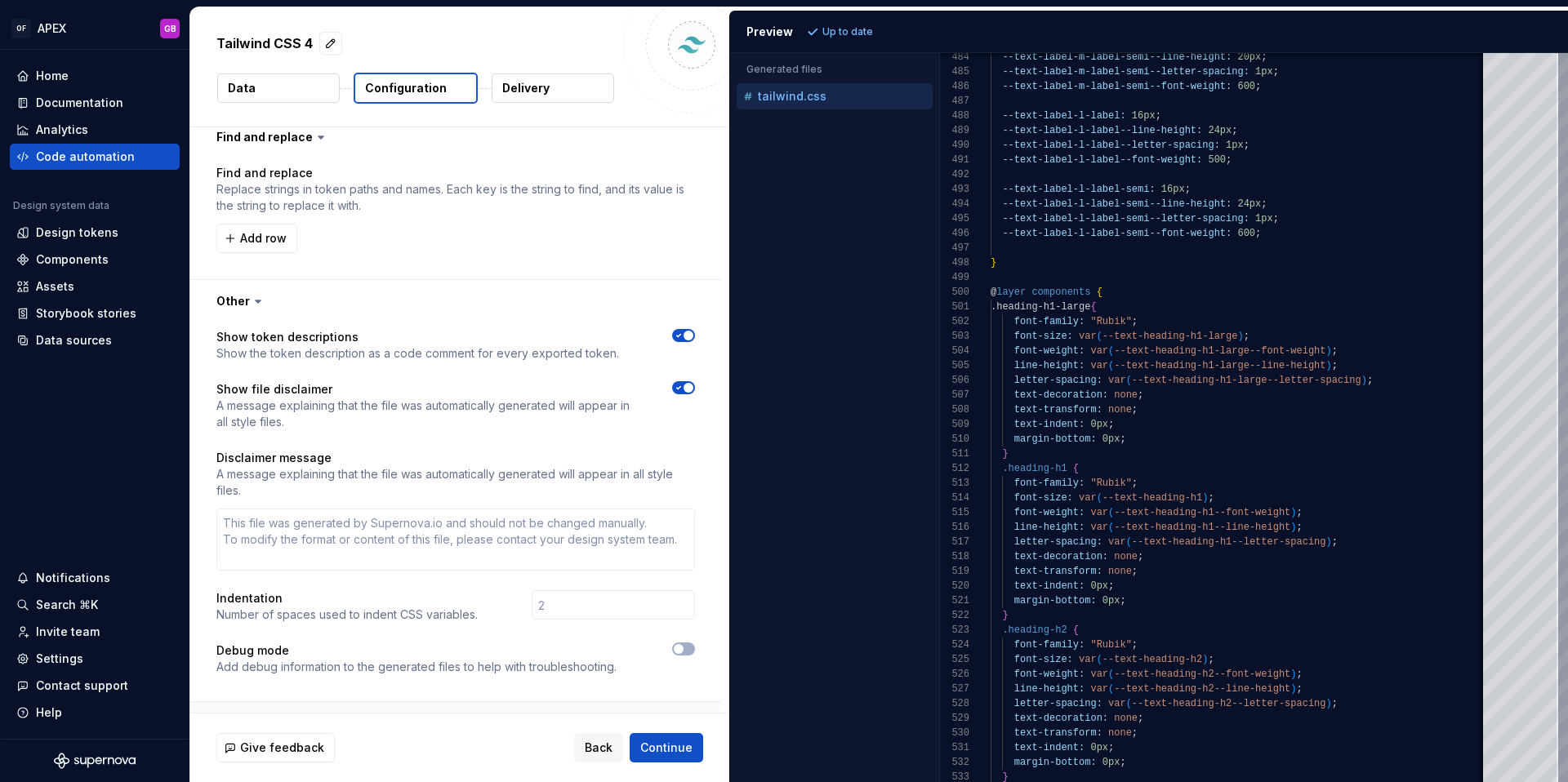
click at [343, 703] on button "button" at bounding box center [456, 724] width 531 height 42
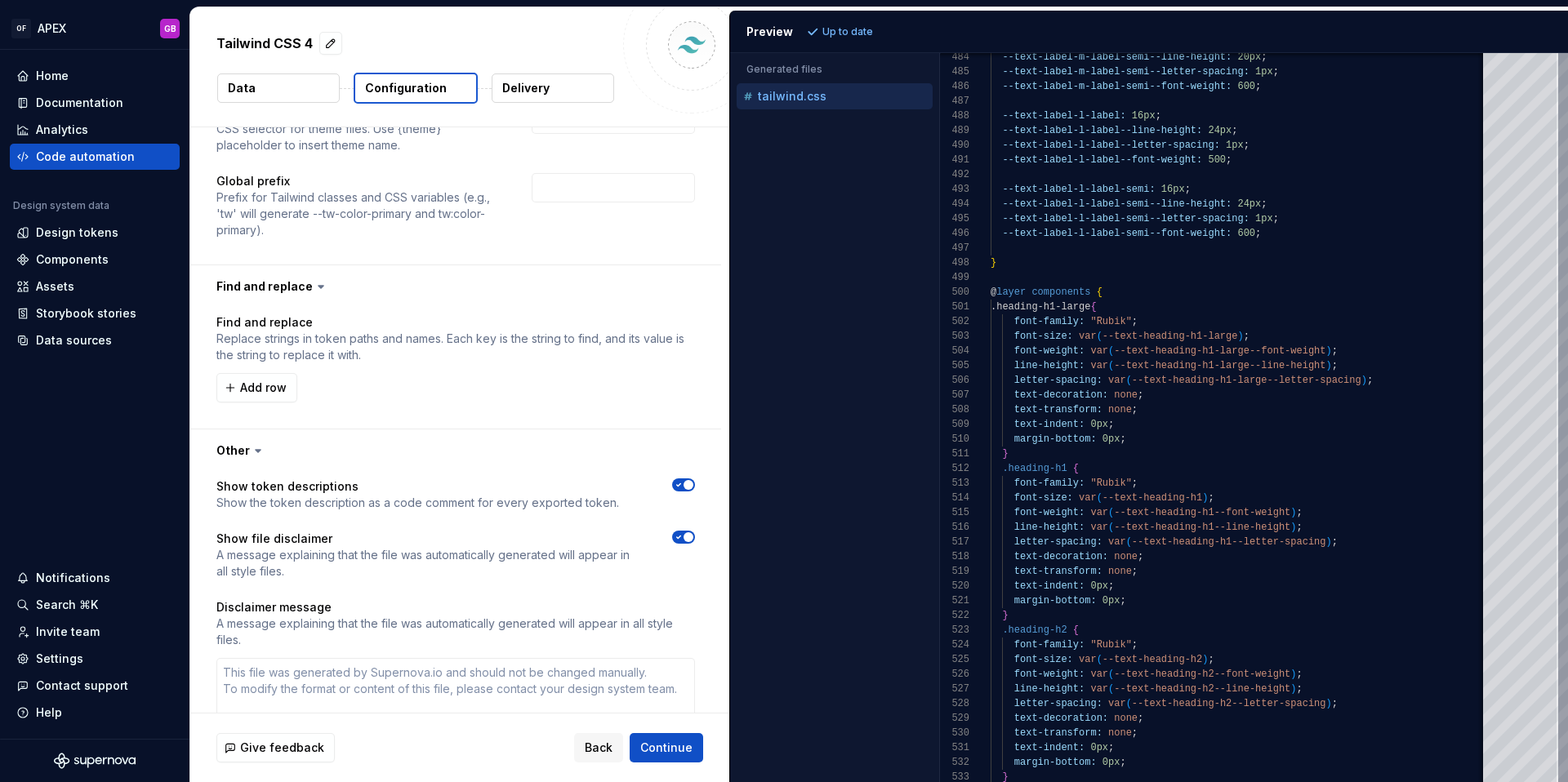
scroll to position [1405, 0]
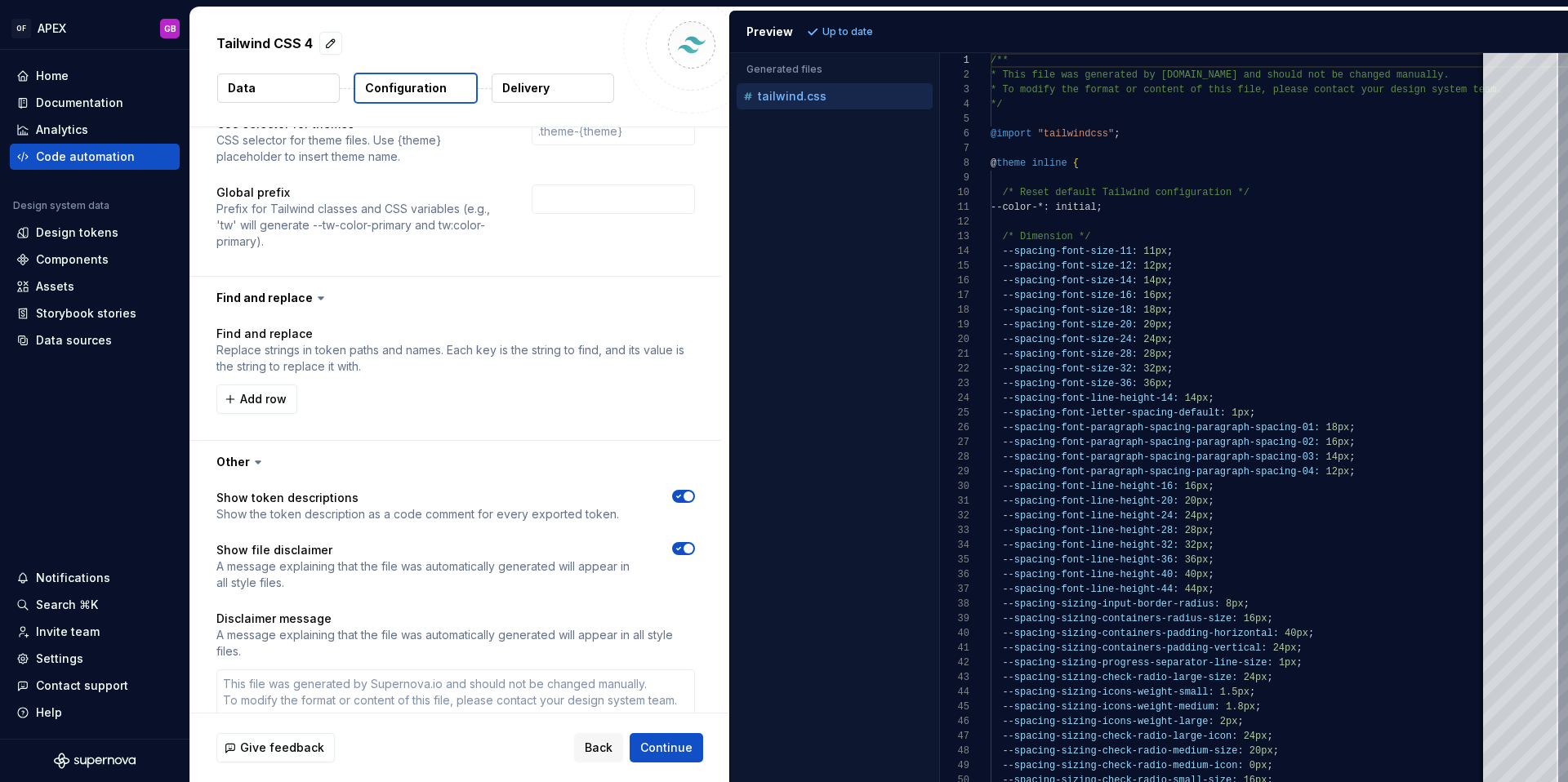
click at [525, 93] on p "Delivery" at bounding box center [526, 88] width 47 height 17
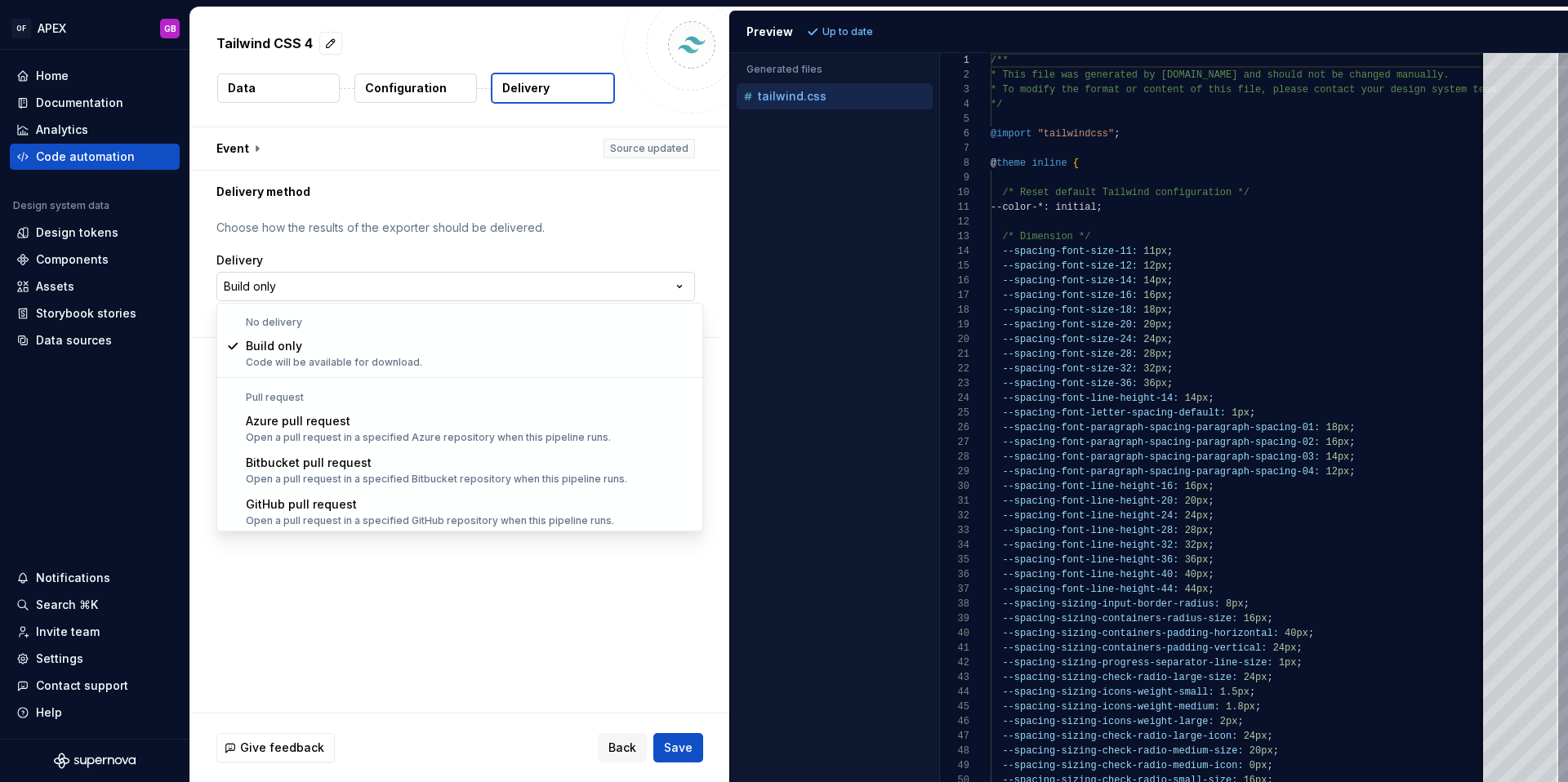
click at [330, 288] on html "**********" at bounding box center [784, 391] width 1568 height 782
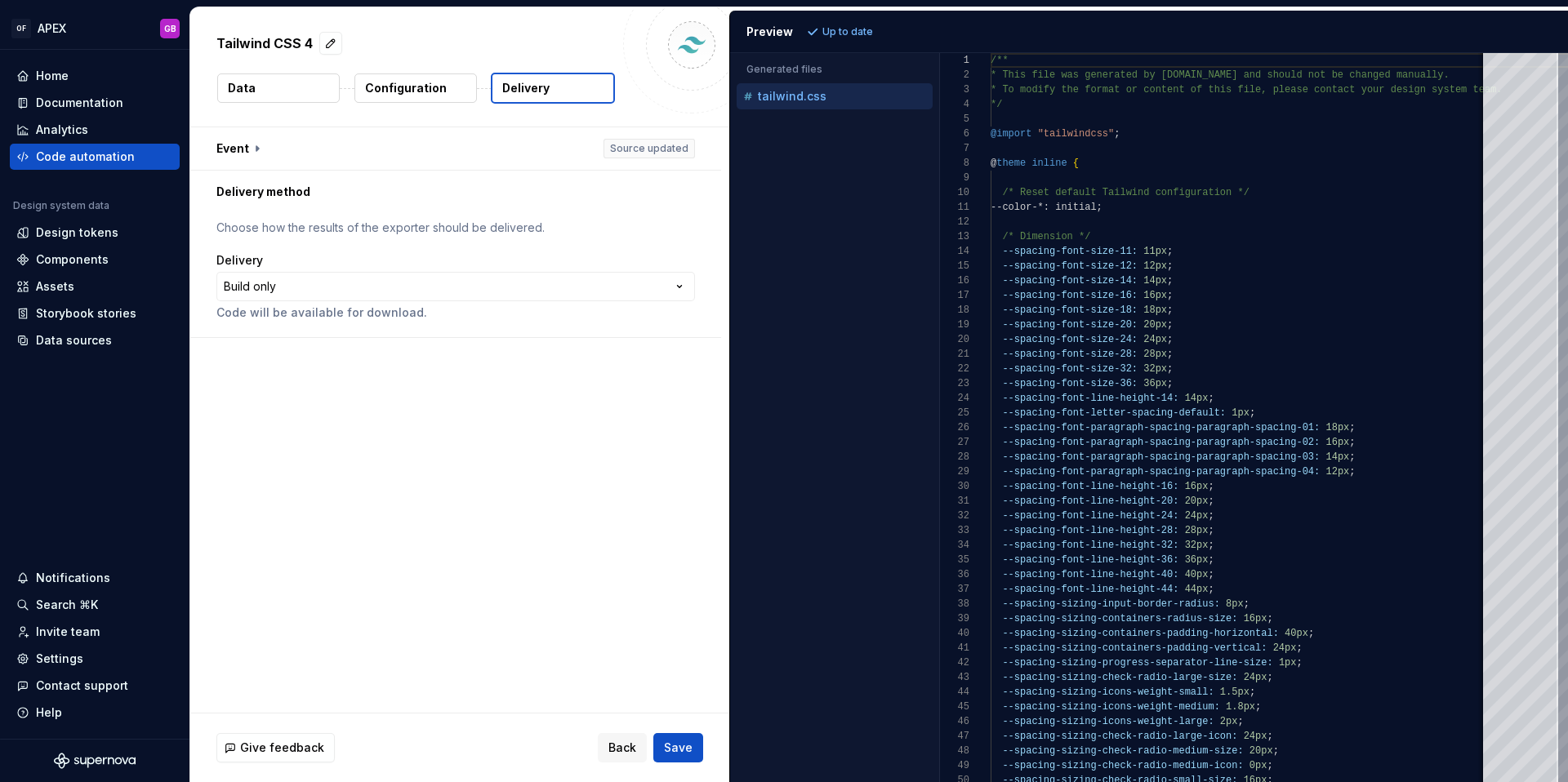
click at [417, 93] on p "Configuration" at bounding box center [405, 88] width 82 height 17
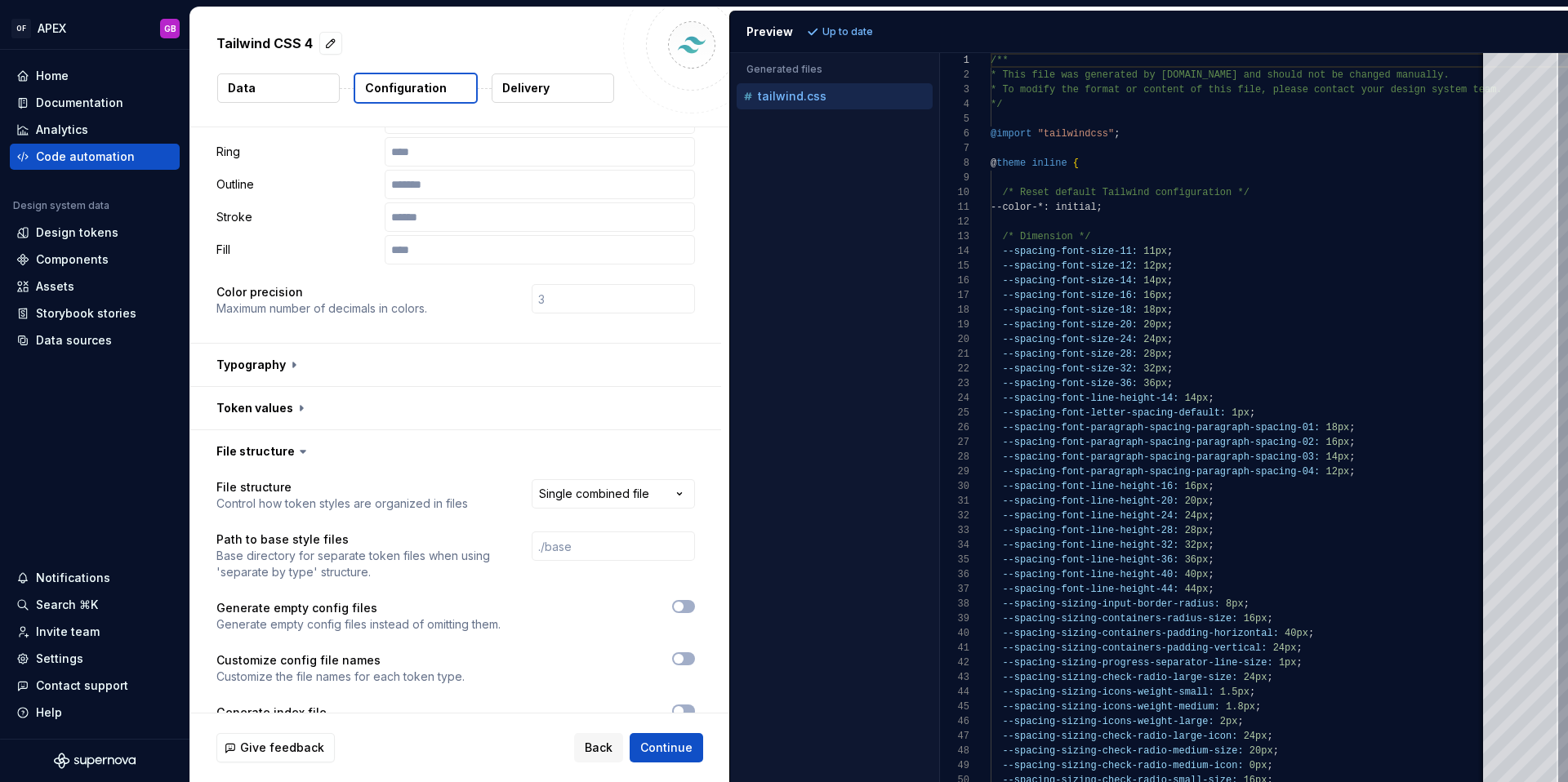
scroll to position [394, 0]
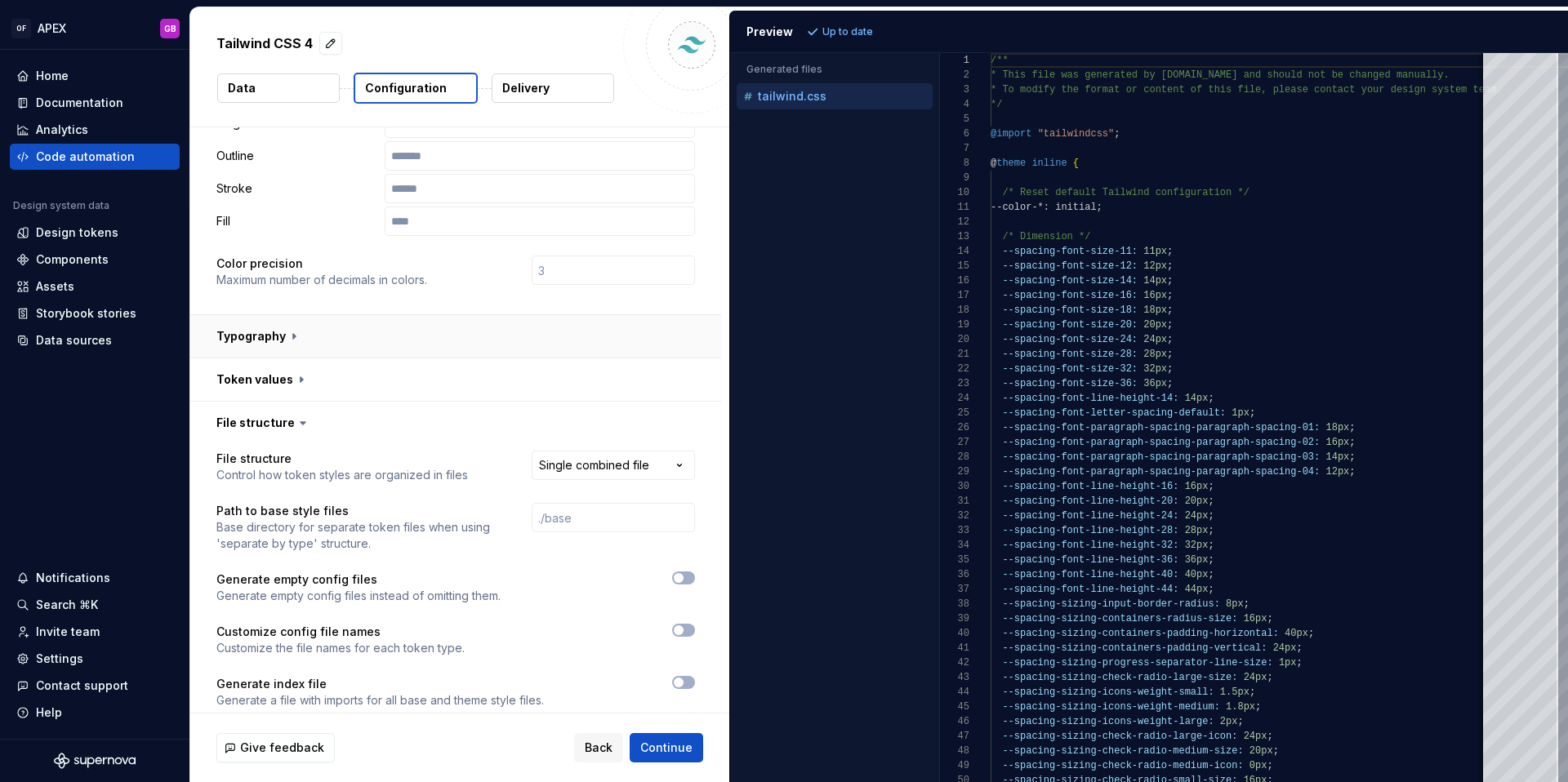
click at [291, 315] on button "button" at bounding box center [456, 336] width 531 height 42
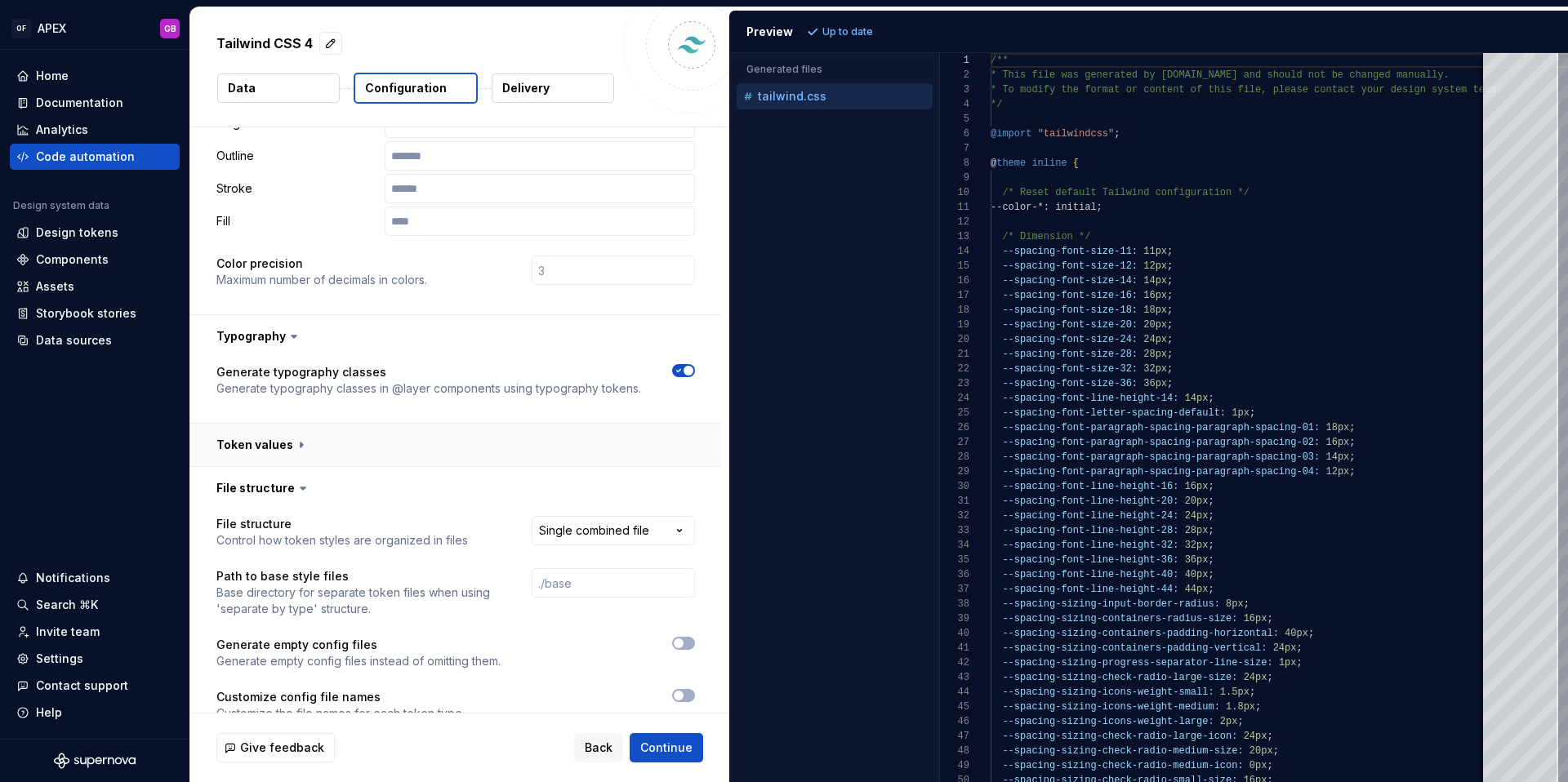
click at [303, 424] on button "button" at bounding box center [456, 445] width 531 height 42
type textarea "*"
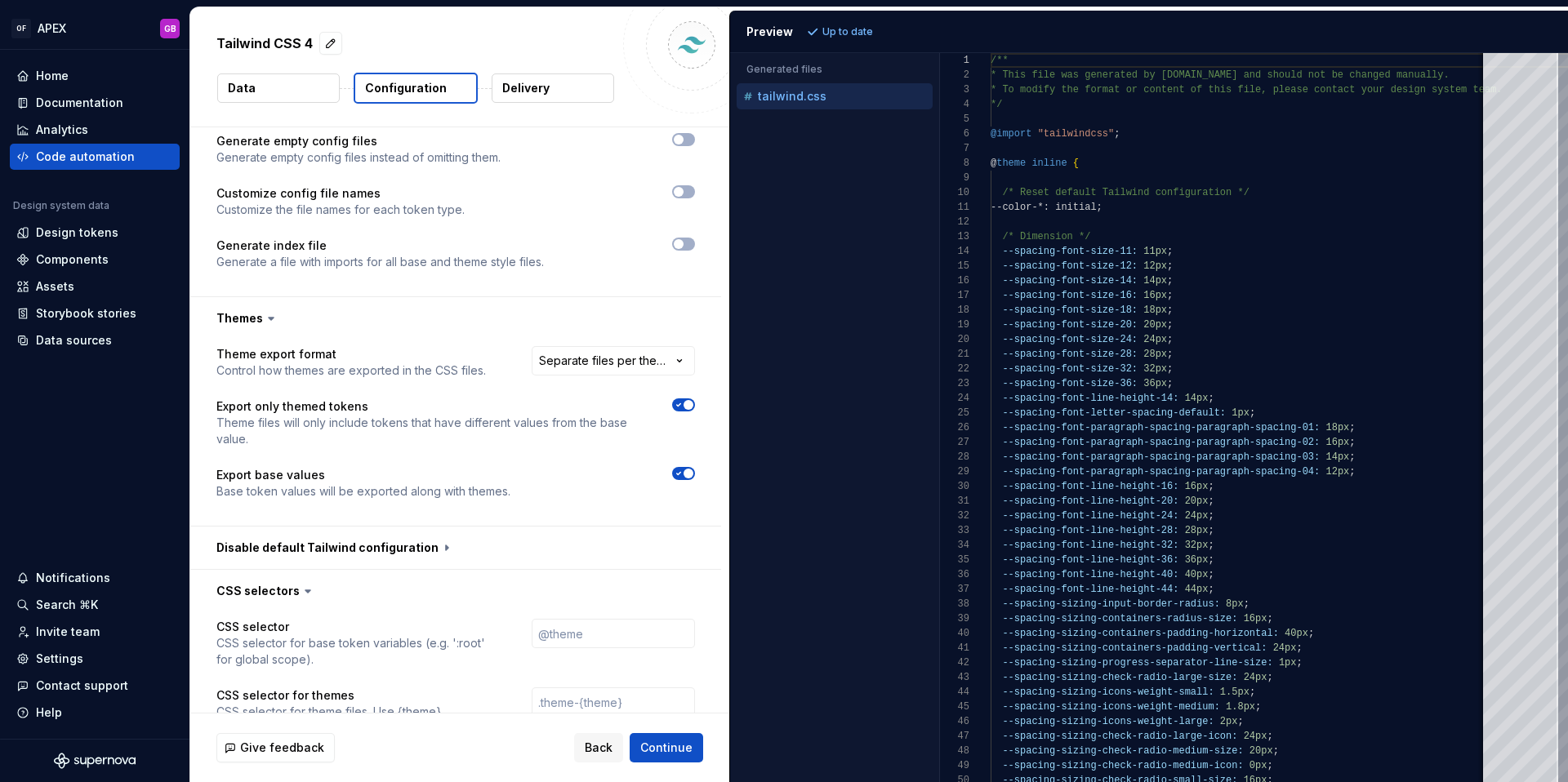
scroll to position [1021, 0]
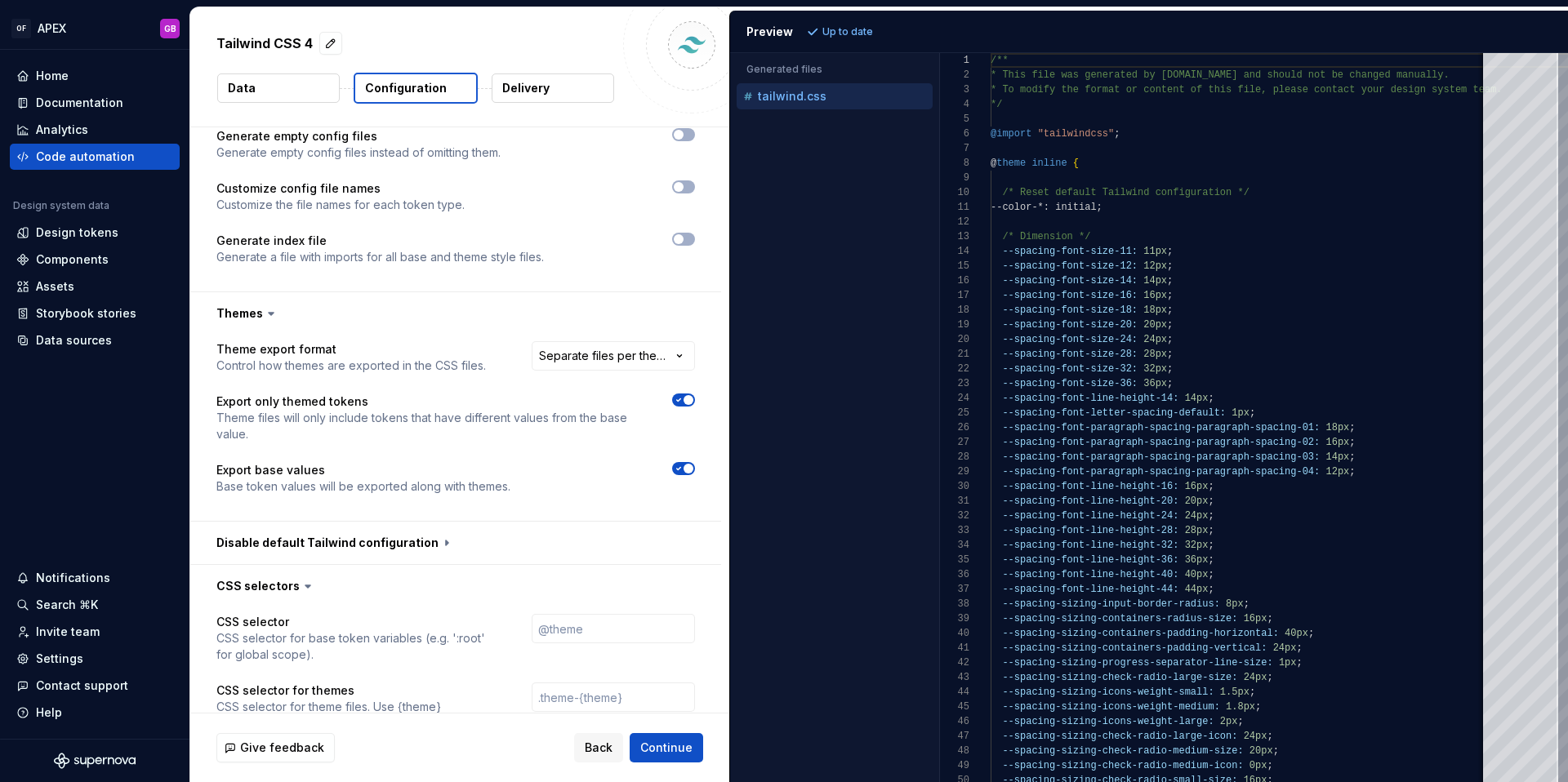
click at [252, 90] on p "Data" at bounding box center [242, 88] width 28 height 17
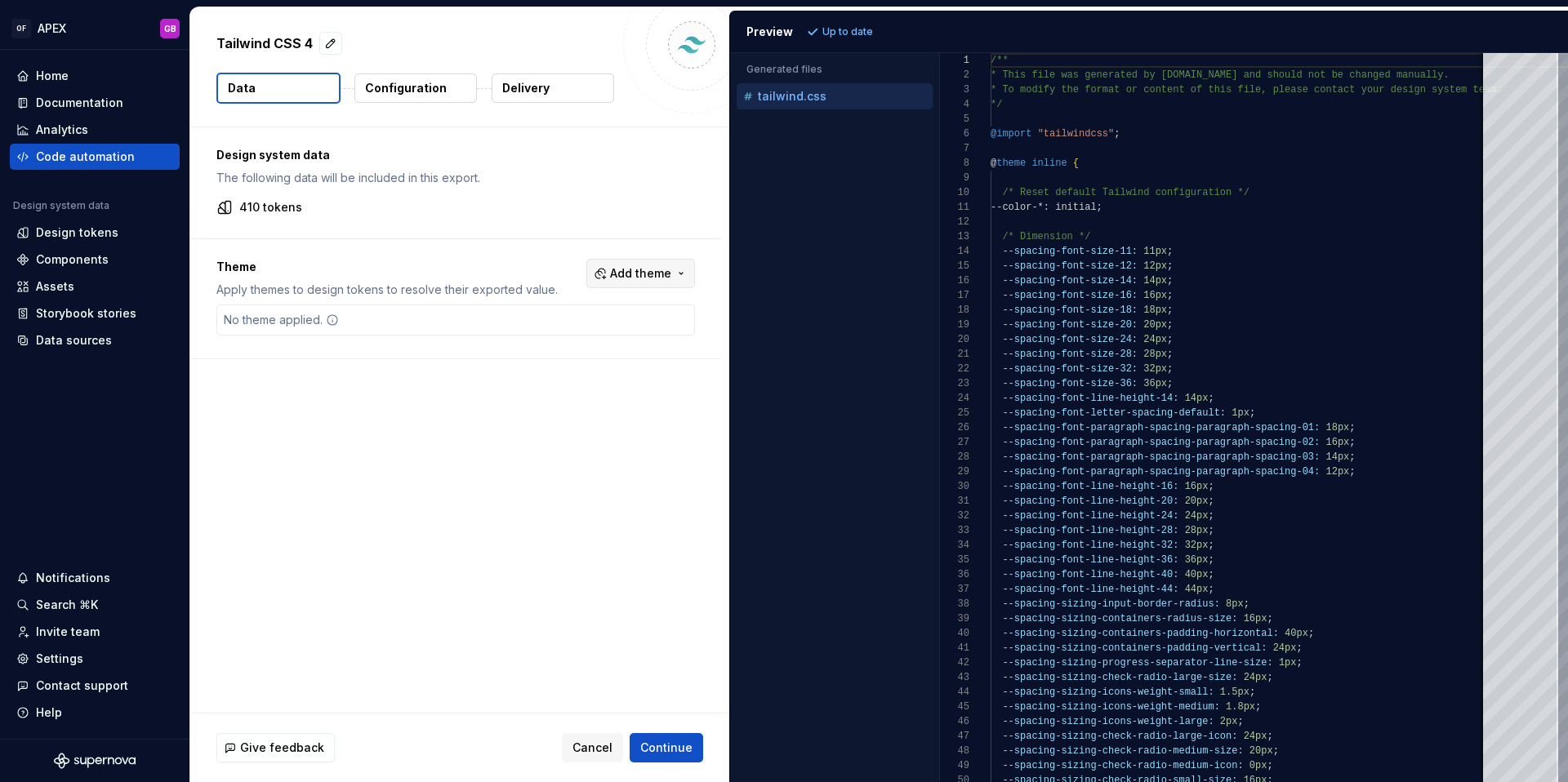
click at [628, 274] on span "Add theme" at bounding box center [641, 274] width 62 height 17
click at [528, 339] on div "Suggestions" at bounding box center [524, 339] width 13 height 13
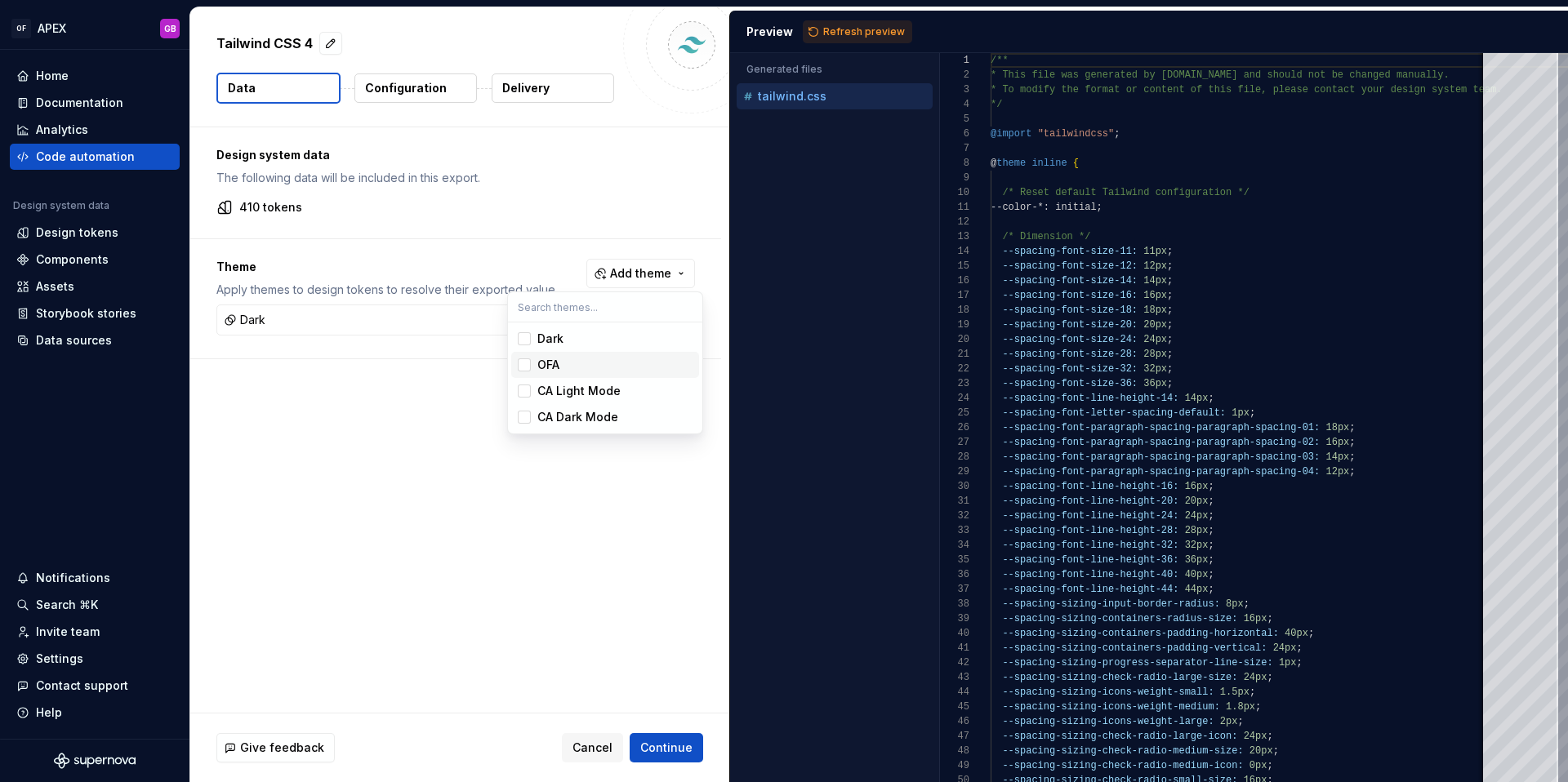
click at [527, 372] on span "OFA" at bounding box center [605, 365] width 188 height 26
click at [529, 392] on div "Suggestions" at bounding box center [524, 391] width 13 height 13
click at [529, 423] on div "Suggestions" at bounding box center [524, 417] width 13 height 13
click at [864, 33] on html "OF APEX GB Home Documentation Analytics Code automation Design system data Desi…" at bounding box center [784, 391] width 1568 height 782
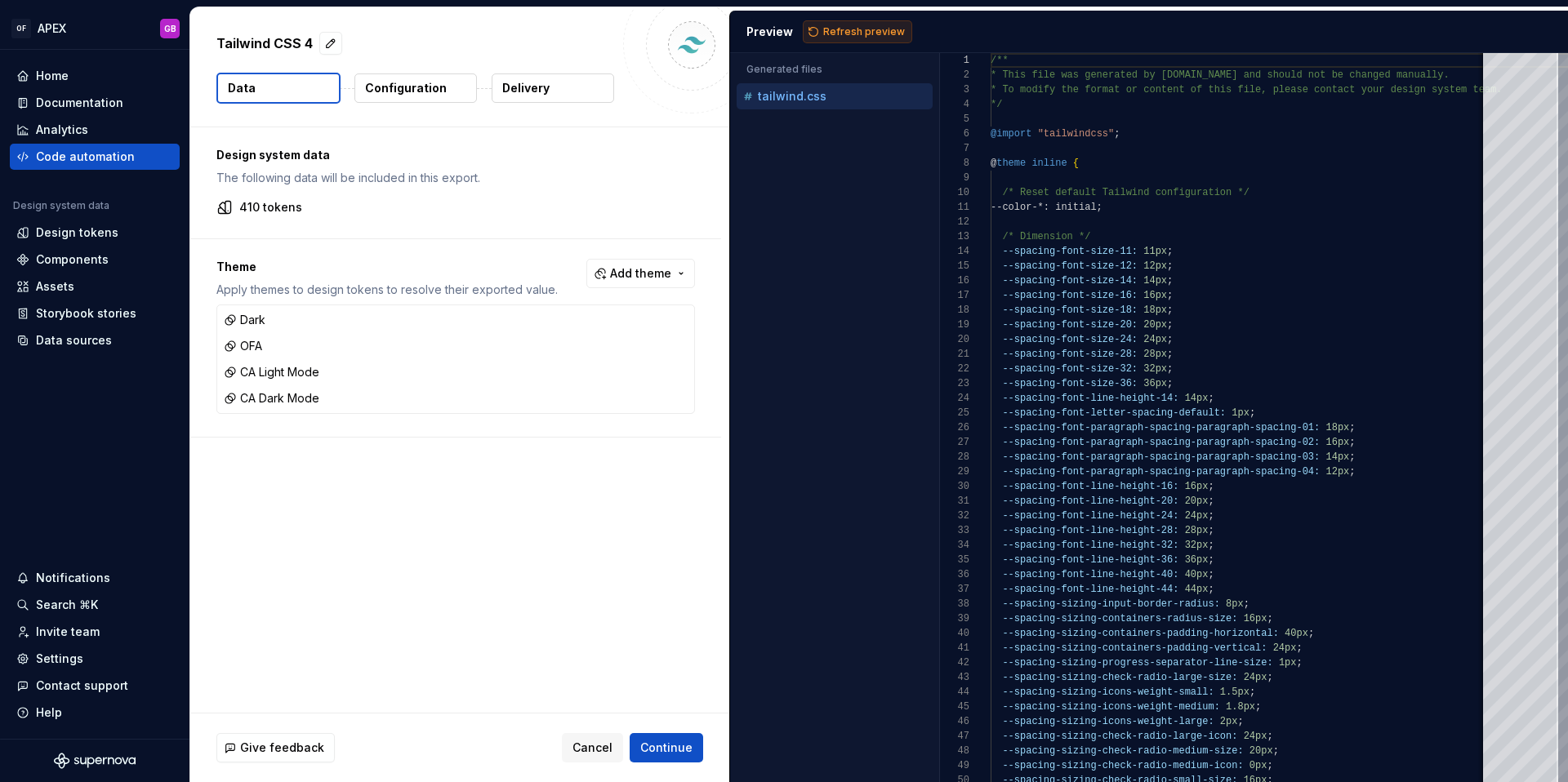
click at [845, 32] on span "Refresh preview" at bounding box center [864, 32] width 82 height 13
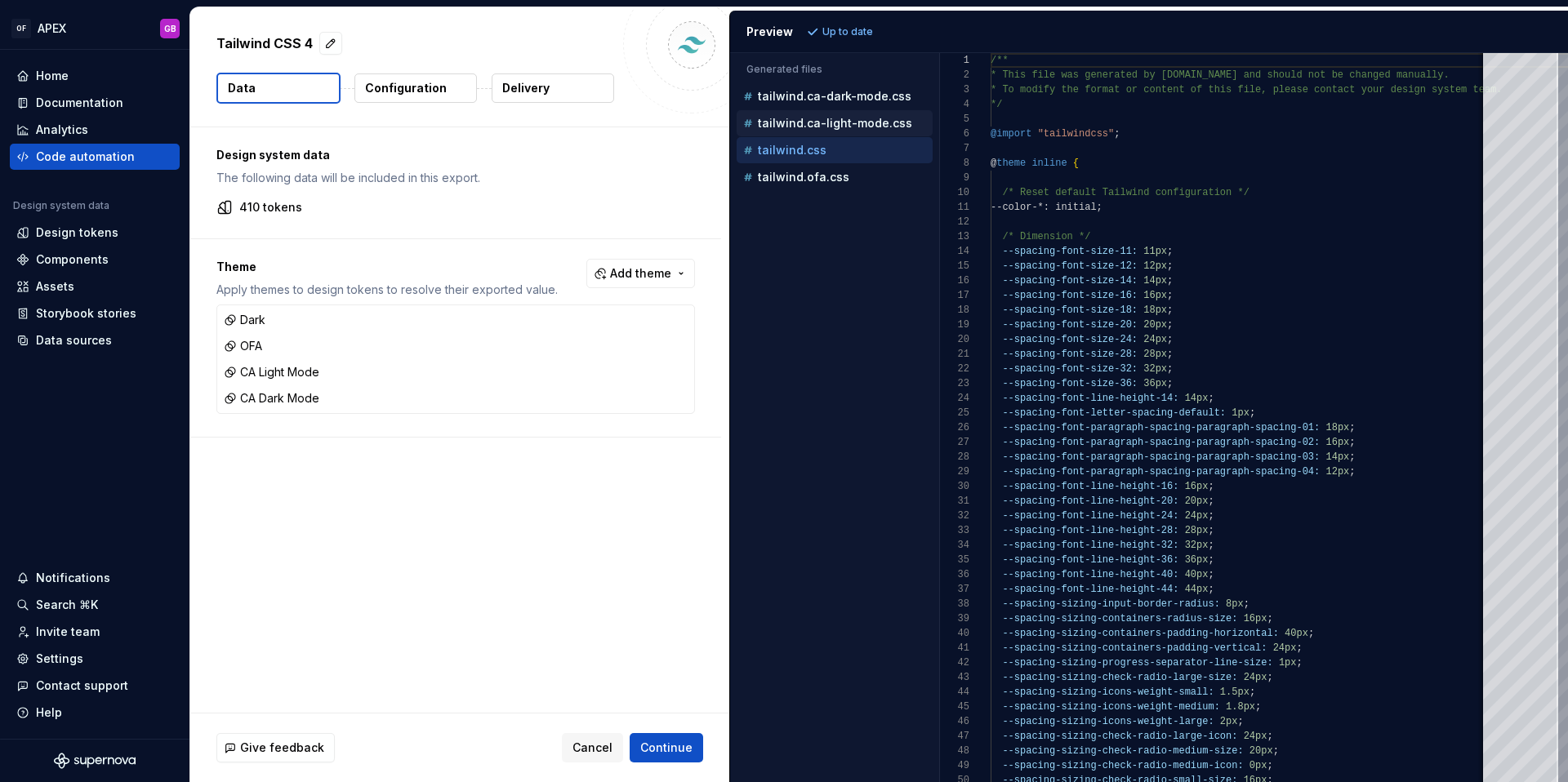
click at [800, 124] on p "tailwind.ca-light-mode.css" at bounding box center [835, 123] width 154 height 13
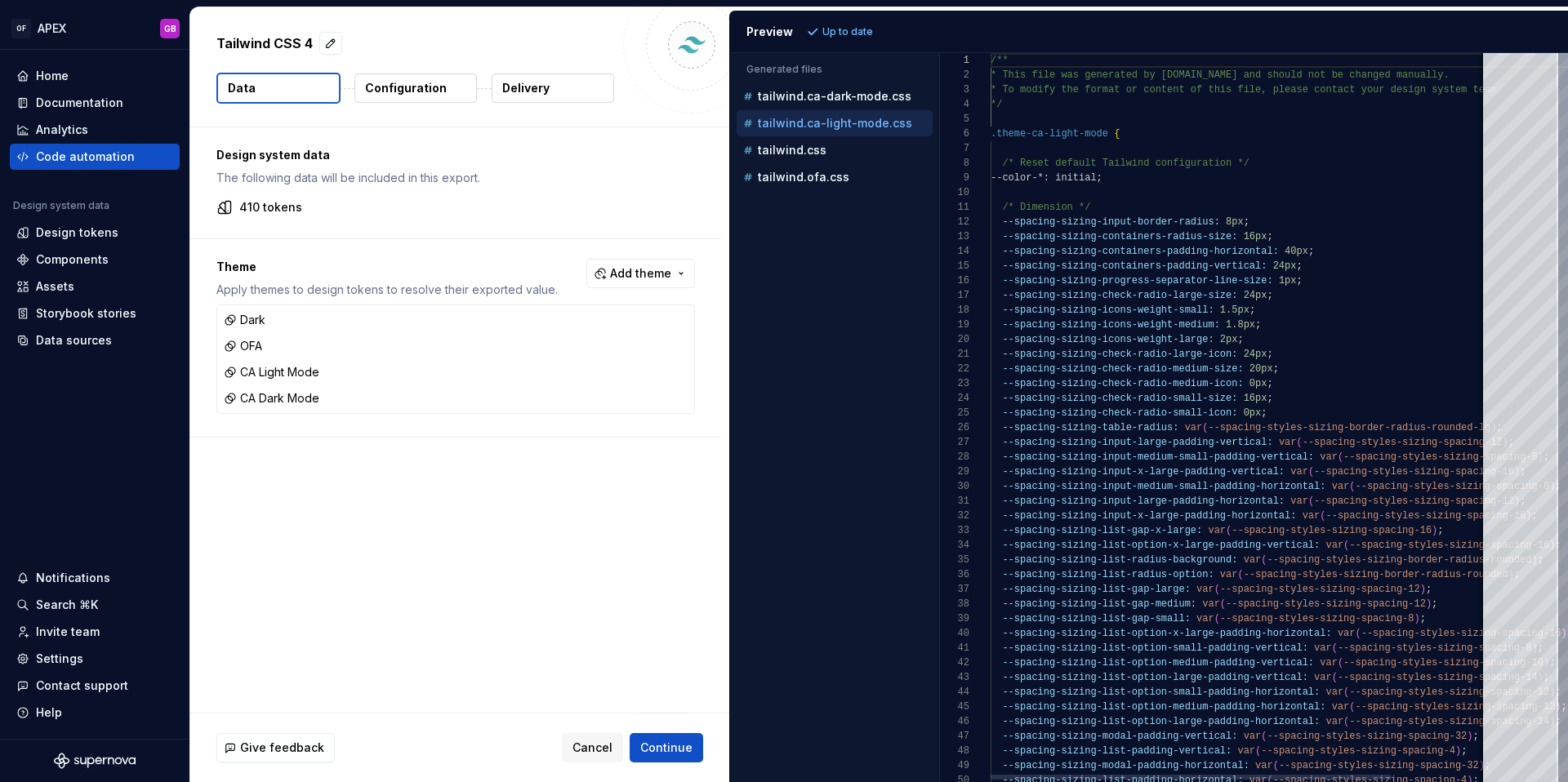
scroll to position [147, 0]
click at [792, 153] on p "tailwind.css" at bounding box center [792, 150] width 69 height 13
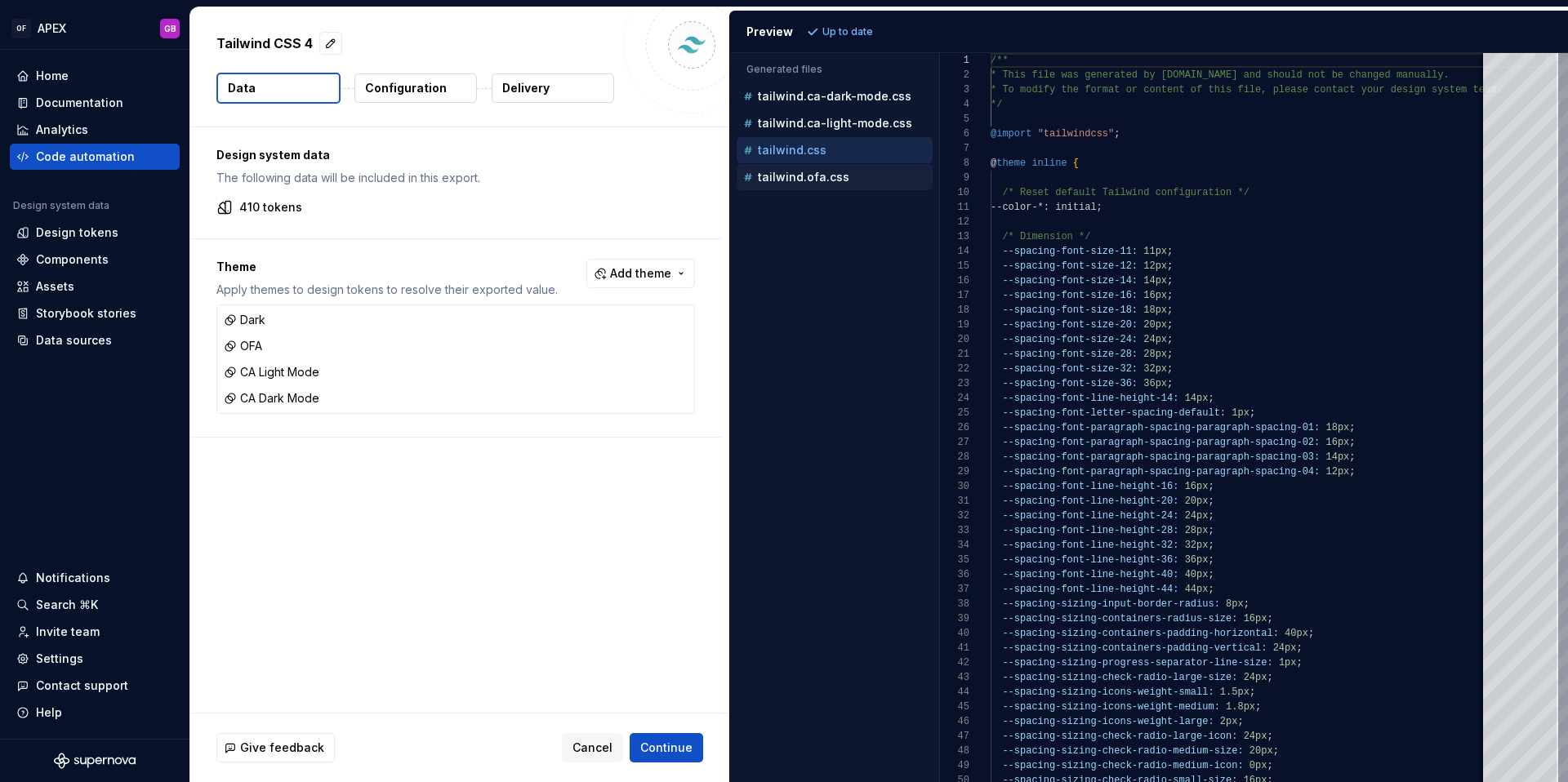
click at [793, 177] on p "tailwind.ofa.css" at bounding box center [804, 177] width 91 height 13
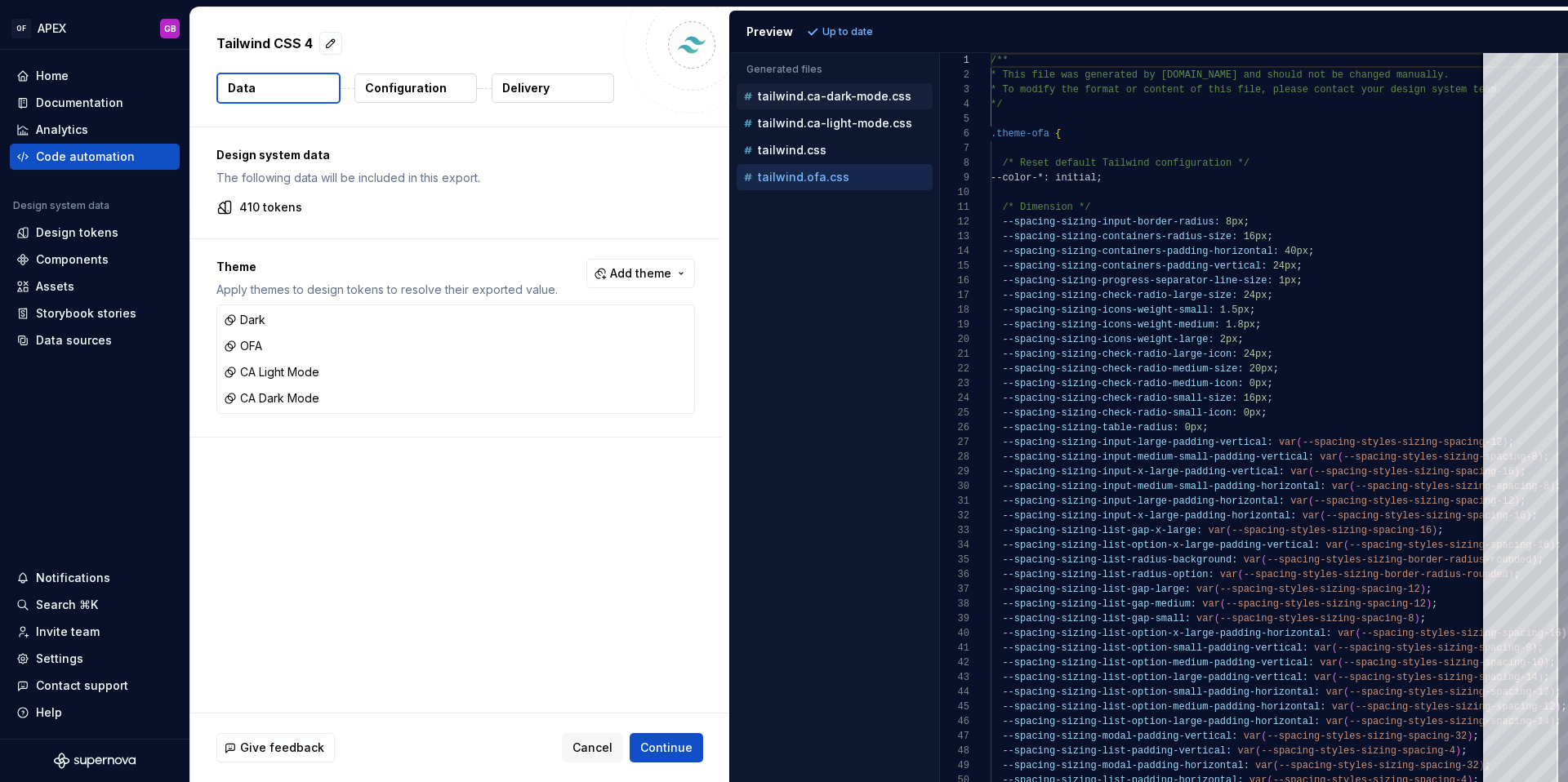
click at [805, 93] on p "tailwind.ca-dark-mode.css" at bounding box center [835, 96] width 154 height 13
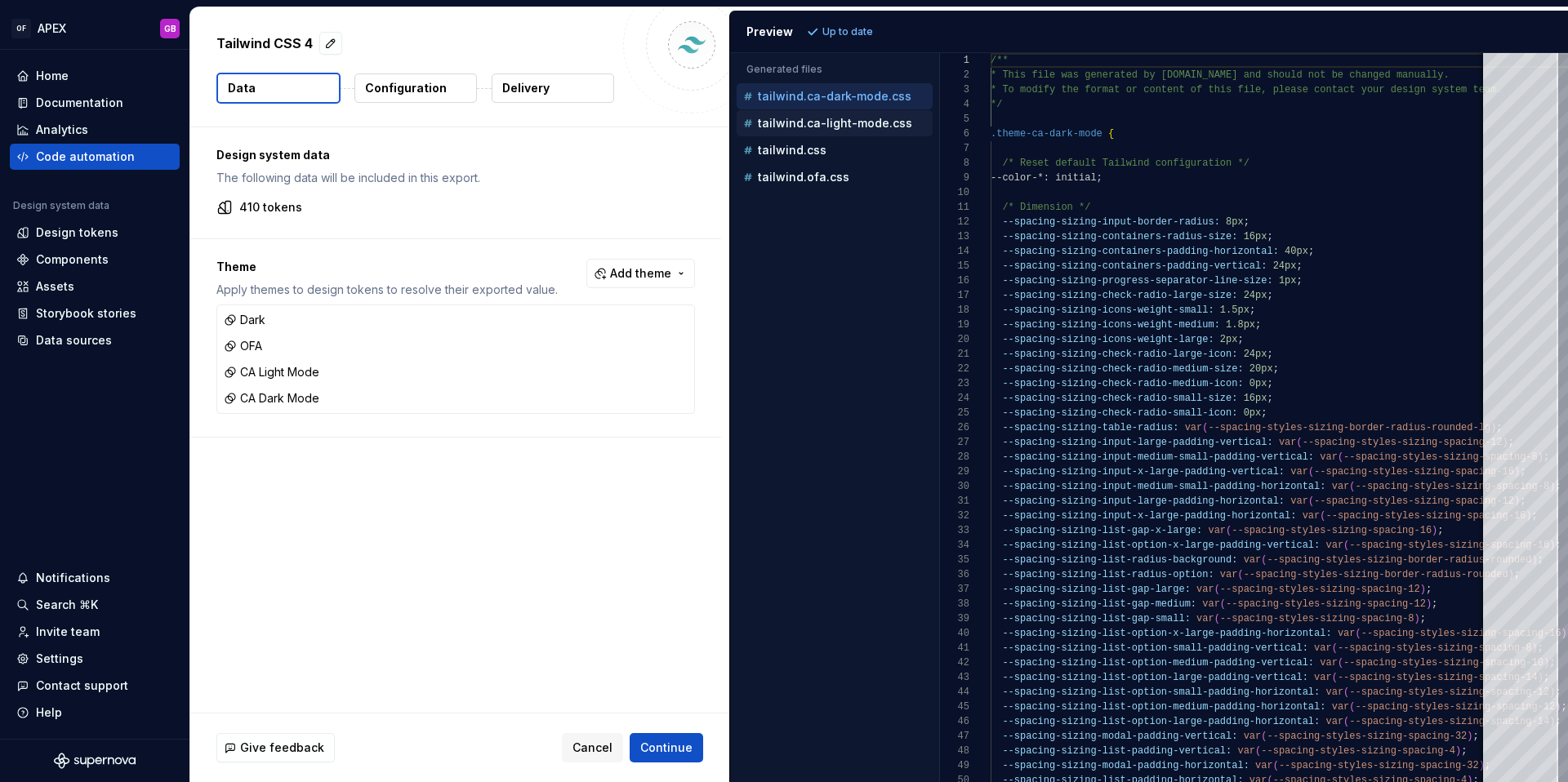
click at [815, 117] on p "tailwind.ca-light-mode.css" at bounding box center [835, 123] width 154 height 13
click at [800, 156] on p "tailwind.css" at bounding box center [792, 150] width 69 height 13
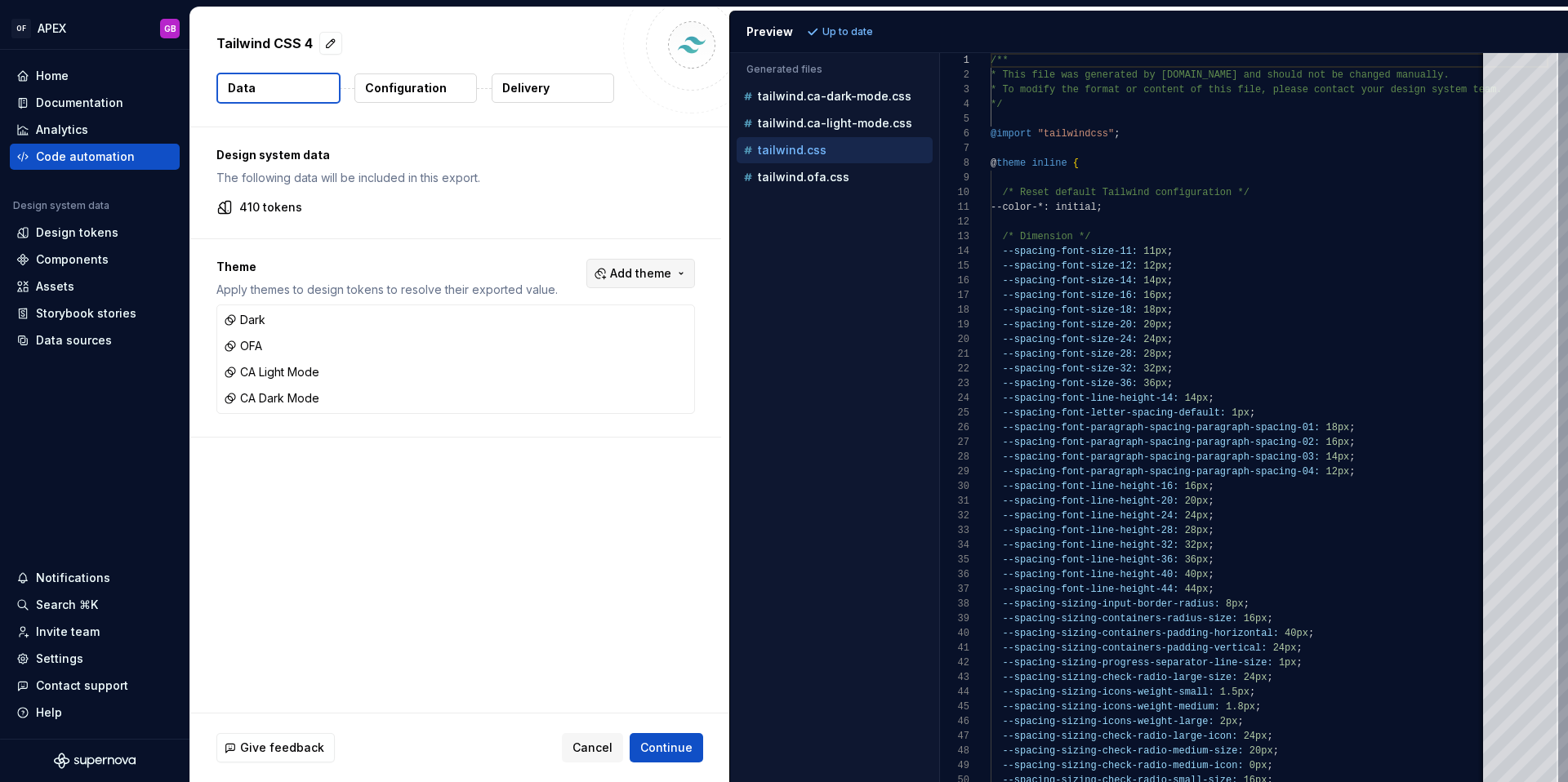
click at [671, 274] on span "Add theme" at bounding box center [641, 274] width 62 height 17
click at [529, 338] on div "Suggestions" at bounding box center [524, 339] width 13 height 13
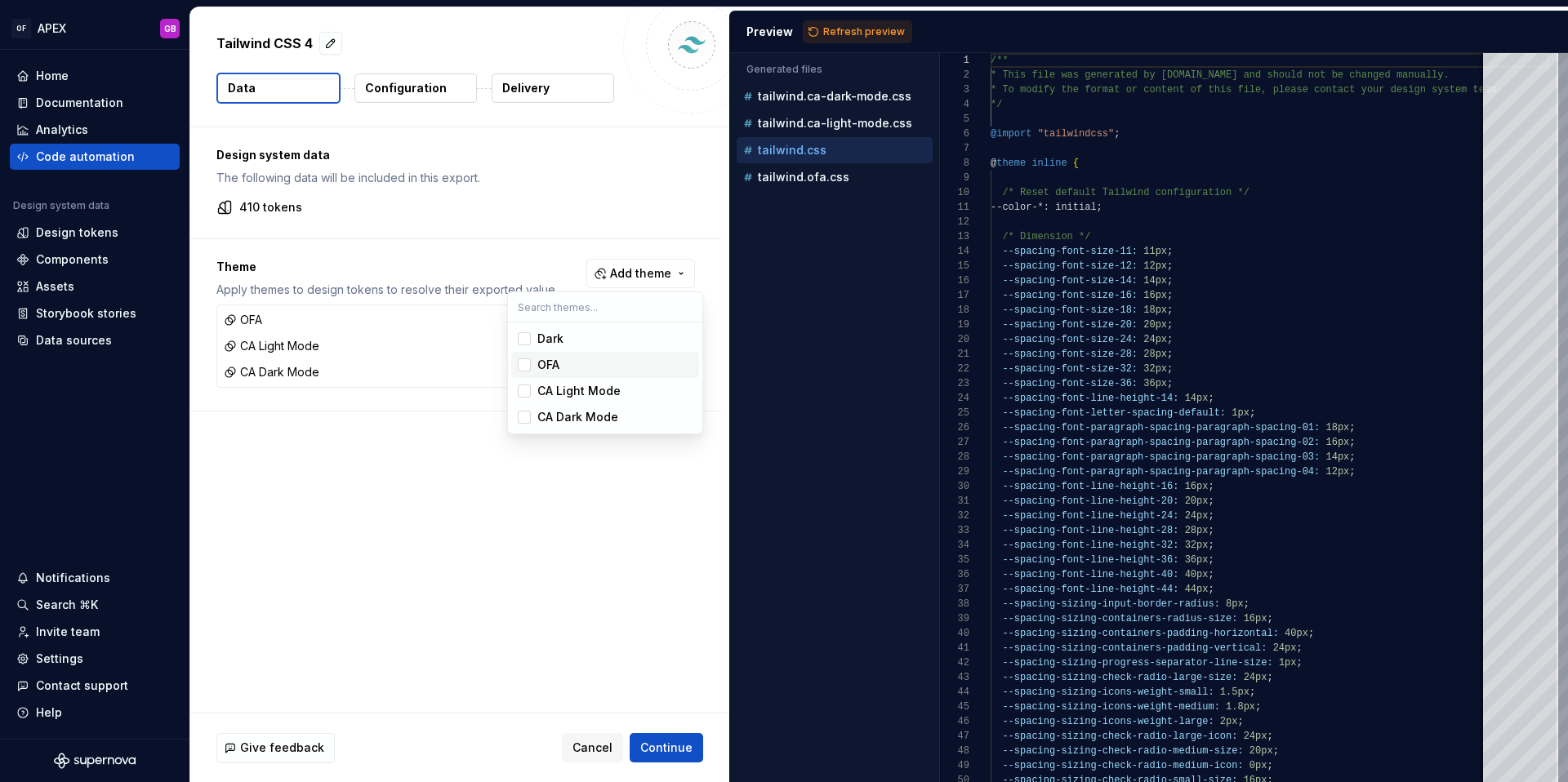
click at [528, 365] on div "Suggestions" at bounding box center [524, 365] width 13 height 13
click at [526, 398] on span "CA Light Mode" at bounding box center [605, 391] width 188 height 26
click at [529, 419] on div "Suggestions" at bounding box center [524, 417] width 13 height 13
click at [529, 364] on div "Suggestions" at bounding box center [524, 365] width 13 height 13
click at [842, 31] on html "OF APEX GB Home Documentation Analytics Code automation Design system data Desi…" at bounding box center [784, 391] width 1568 height 782
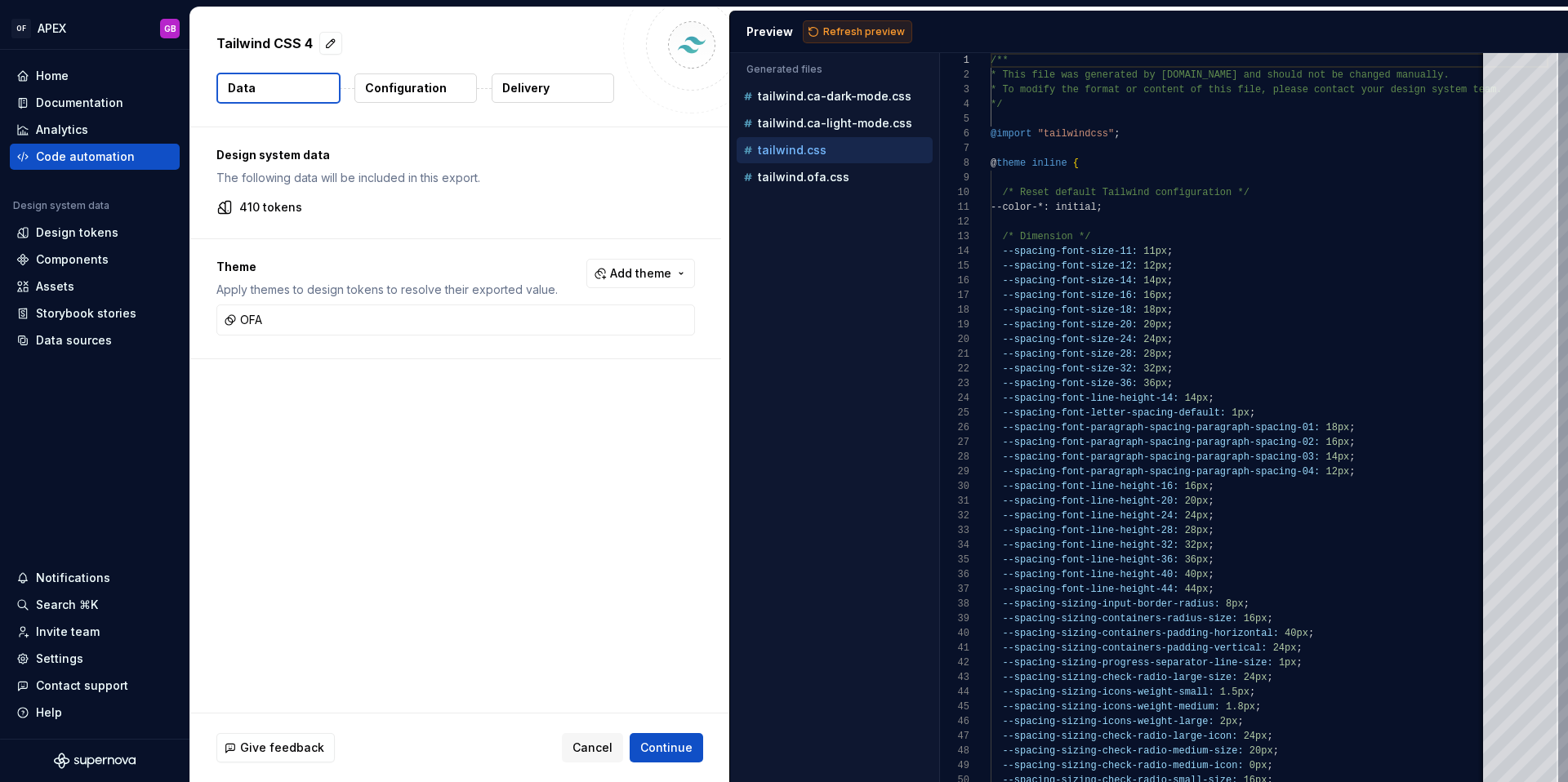
click at [841, 31] on span "Refresh preview" at bounding box center [864, 32] width 82 height 13
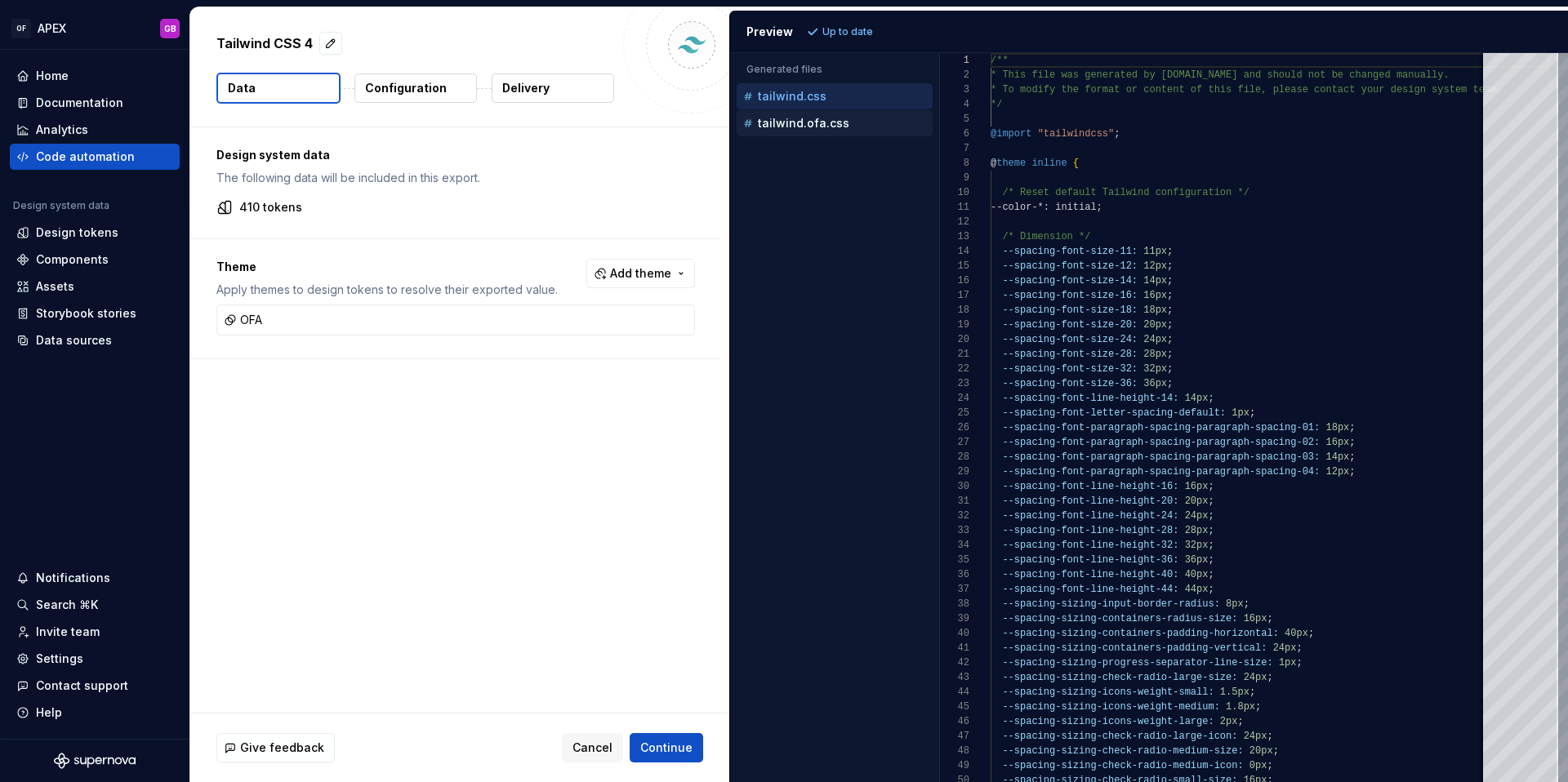
click at [799, 122] on p "tailwind.ofa.css" at bounding box center [804, 123] width 91 height 13
type textarea "**********"
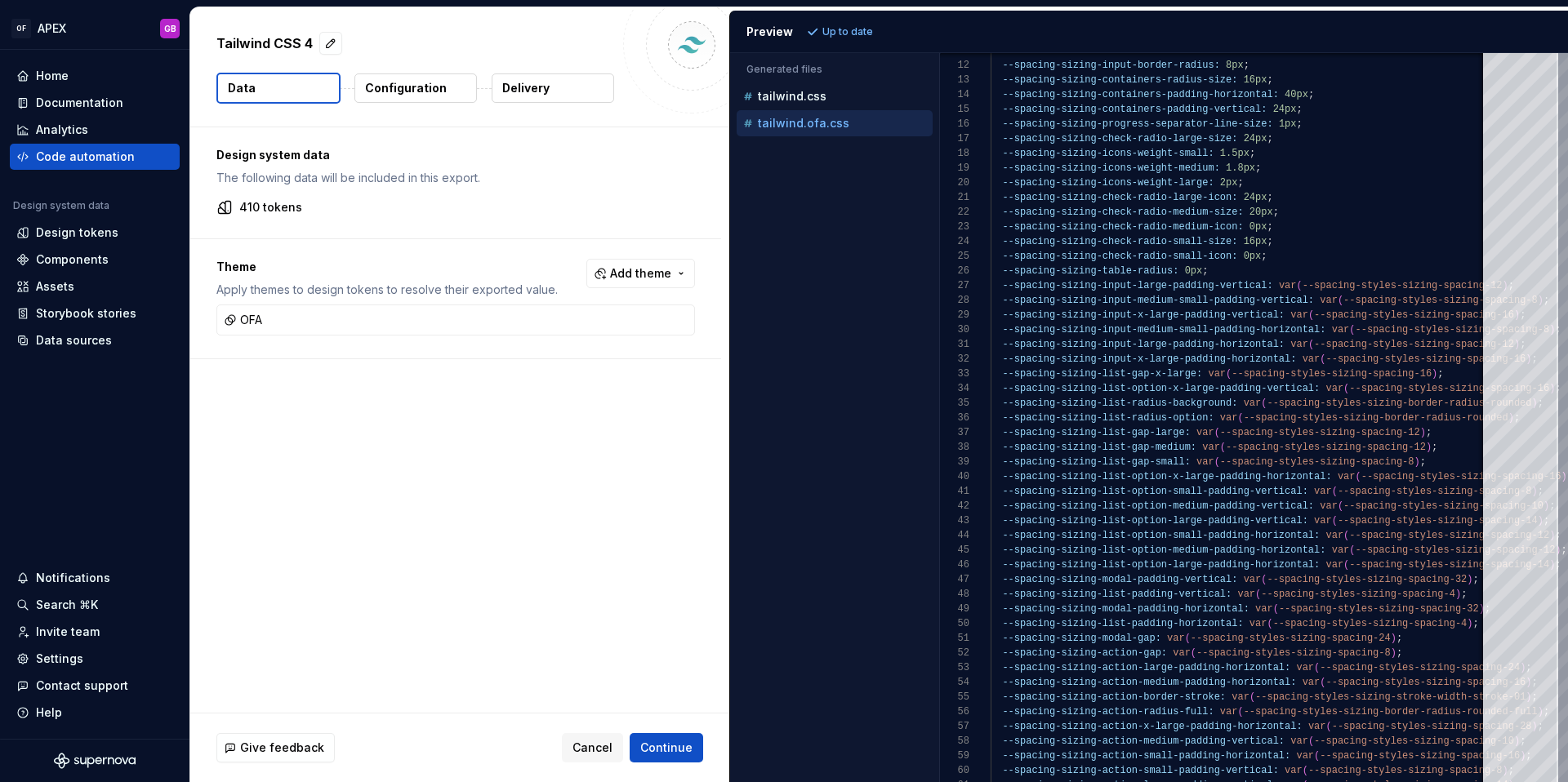
click at [258, 211] on p "410 tokens" at bounding box center [270, 208] width 62 height 17
click at [285, 179] on p "The following data will be included in this export." at bounding box center [456, 178] width 478 height 17
click at [424, 93] on p "Configuration" at bounding box center [405, 88] width 82 height 17
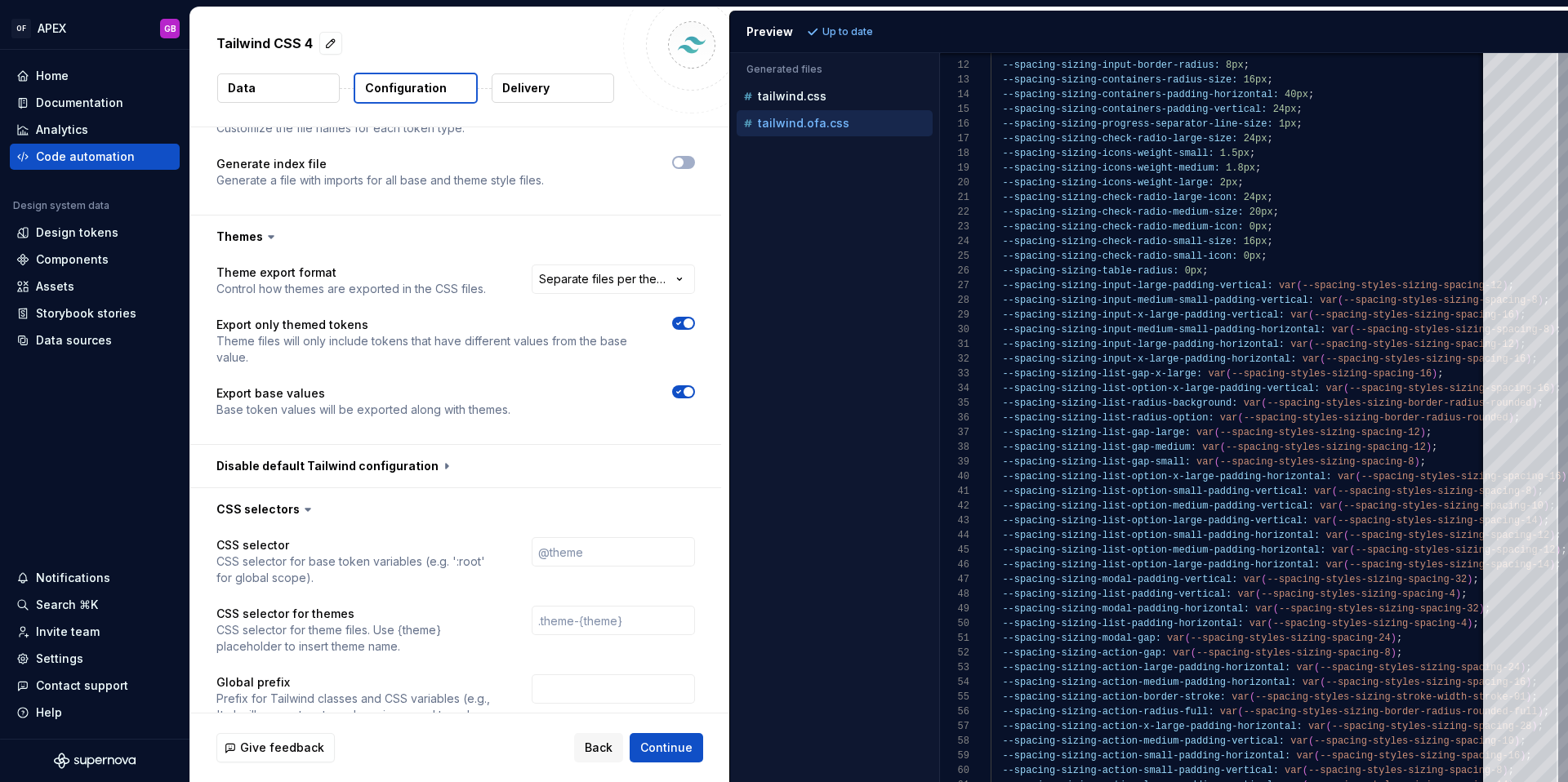
scroll to position [1100, 0]
click at [588, 245] on html "**********" at bounding box center [784, 391] width 1568 height 782
click at [525, 223] on html "**********" at bounding box center [784, 391] width 1568 height 782
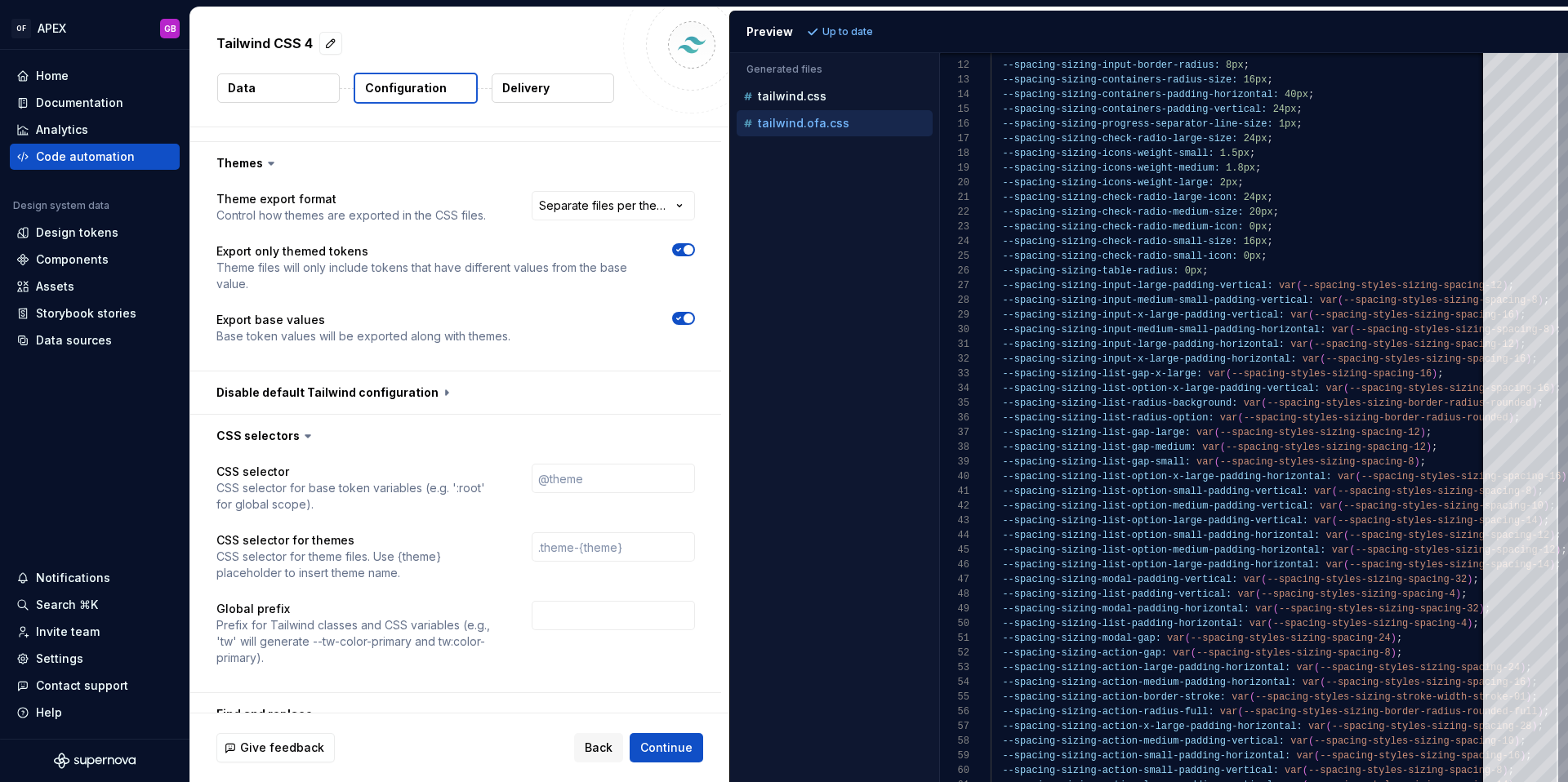
scroll to position [1173, 0]
click at [434, 369] on button "button" at bounding box center [456, 391] width 531 height 42
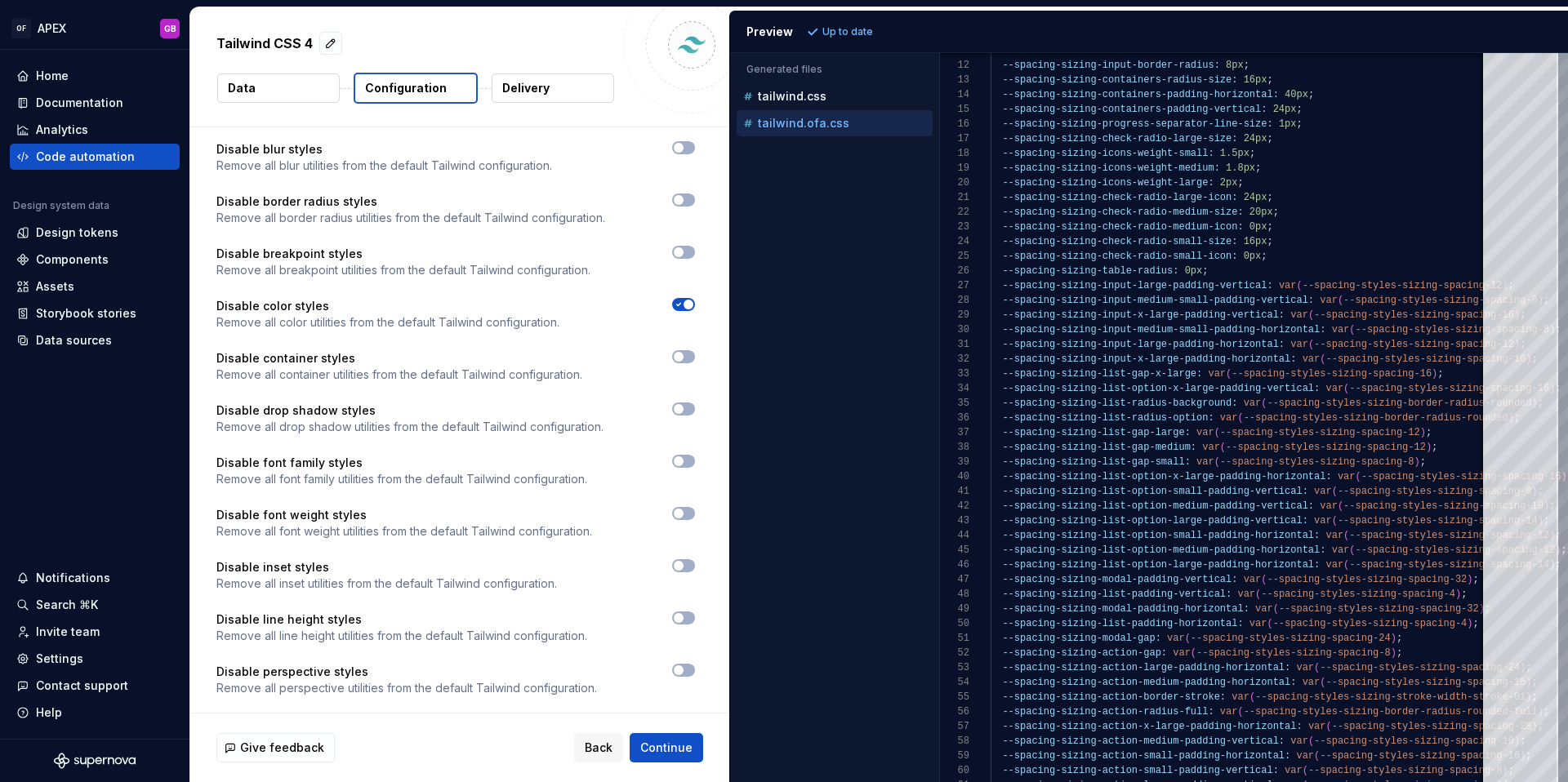
scroll to position [1556, 0]
click at [693, 299] on span "button" at bounding box center [688, 303] width 10 height 10
type textarea "*"
click at [852, 32] on span "Refresh preview" at bounding box center [864, 32] width 82 height 13
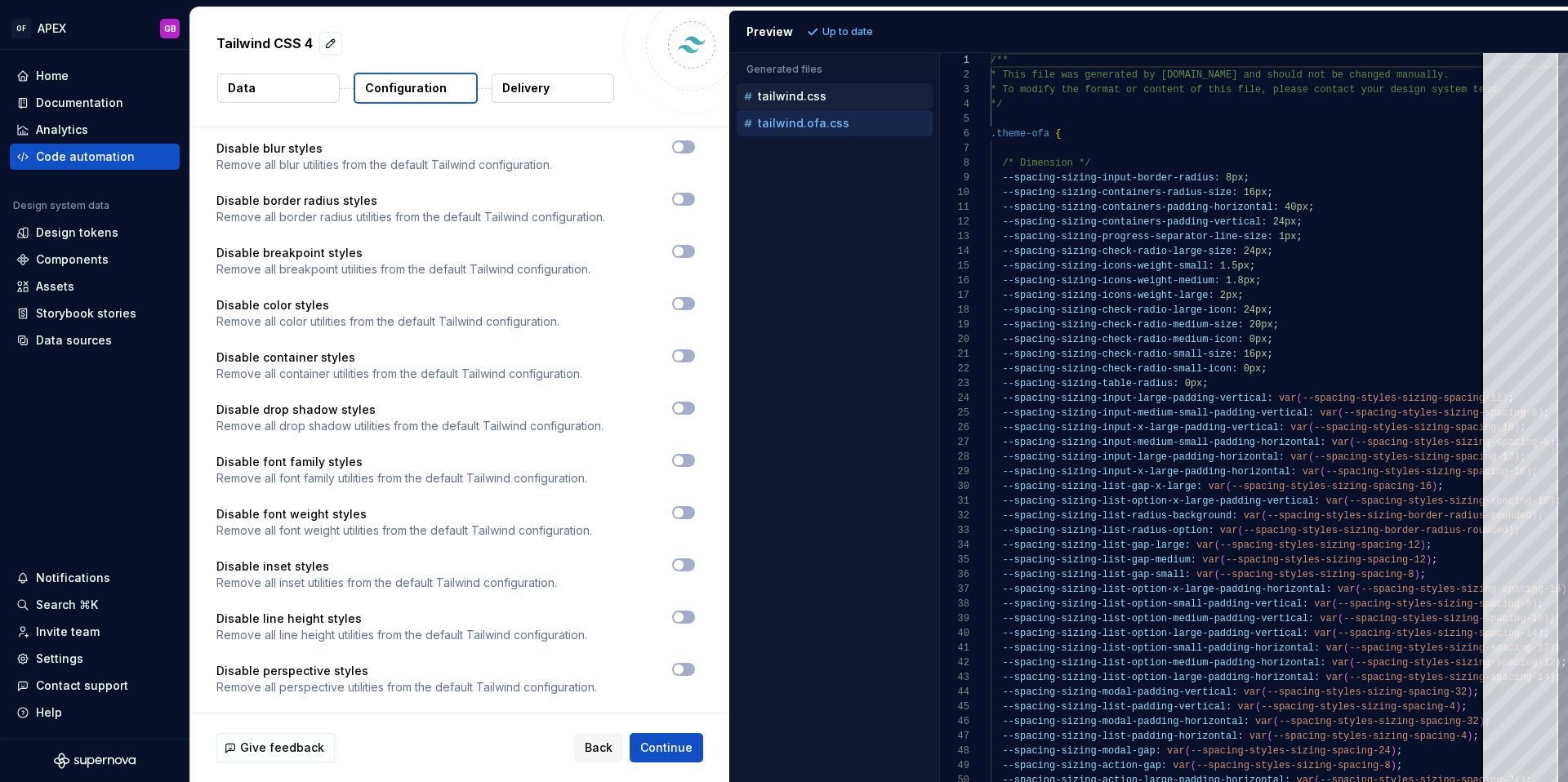
click at [799, 101] on p "tailwind.css" at bounding box center [792, 96] width 69 height 13
type textarea "**********"
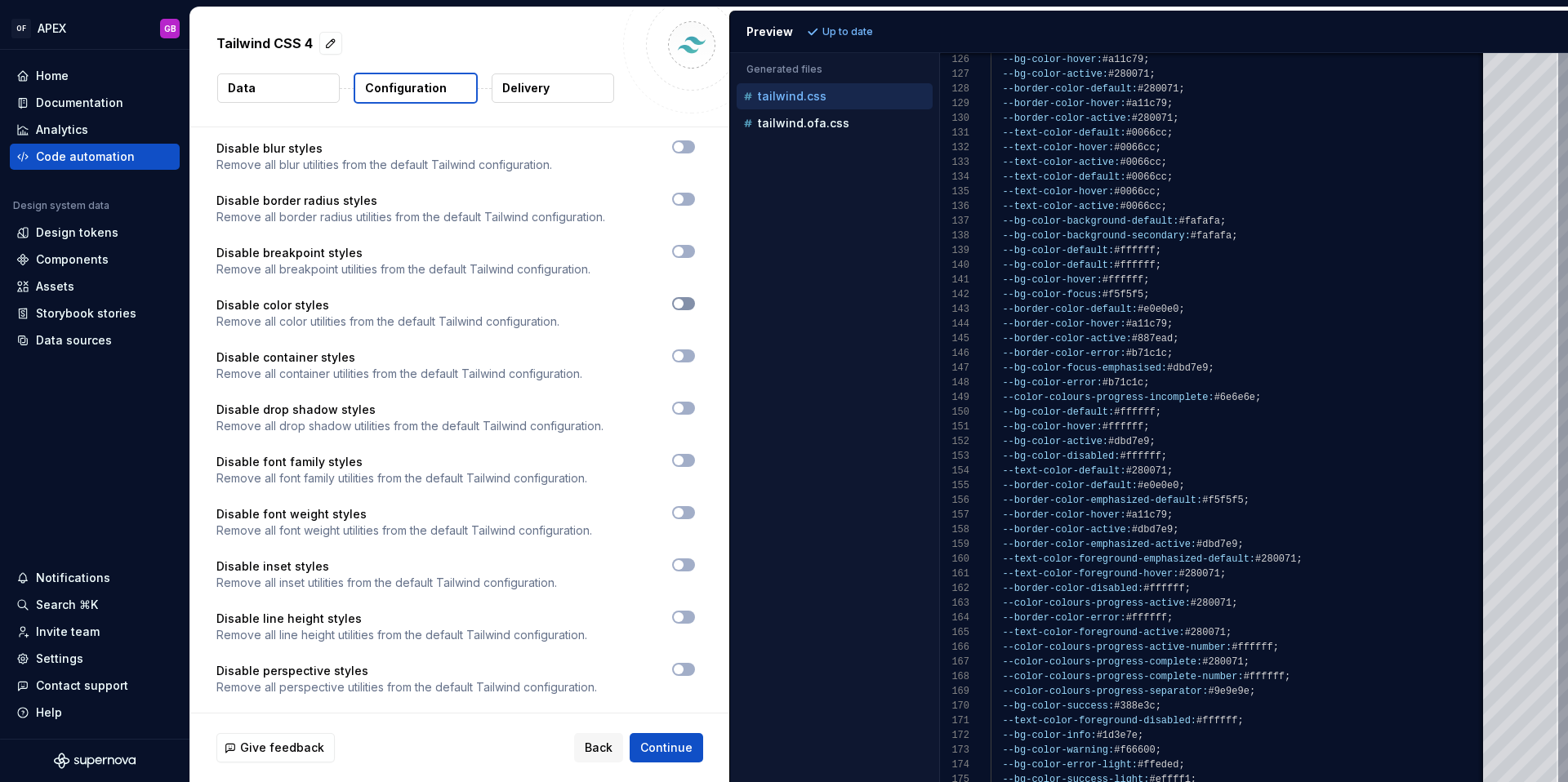
click at [683, 299] on span "button" at bounding box center [678, 303] width 10 height 10
type textarea "*"
click at [855, 29] on span "Refresh preview" at bounding box center [864, 32] width 82 height 13
type textarea "**********"
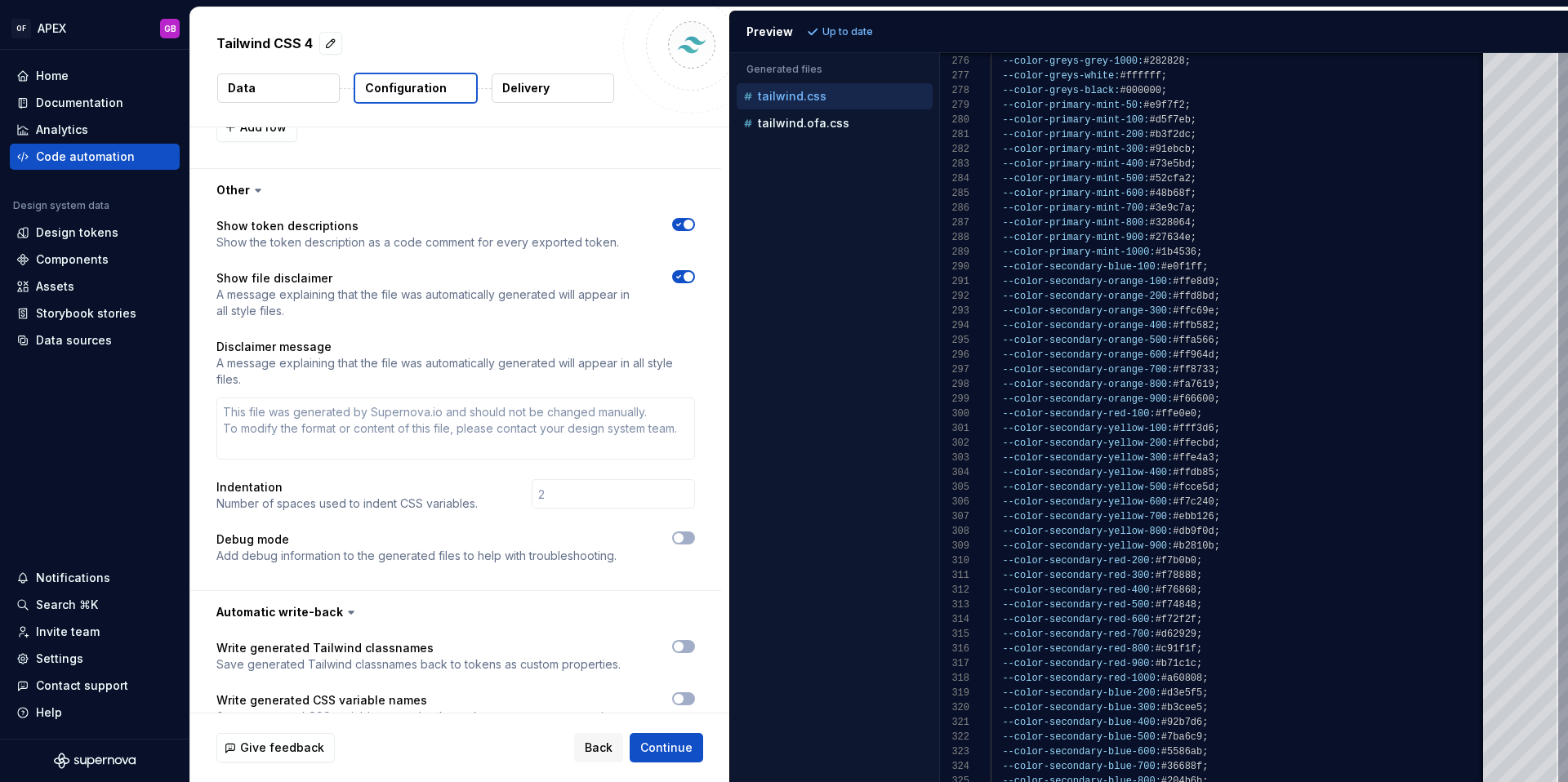
scroll to position [2768, 0]
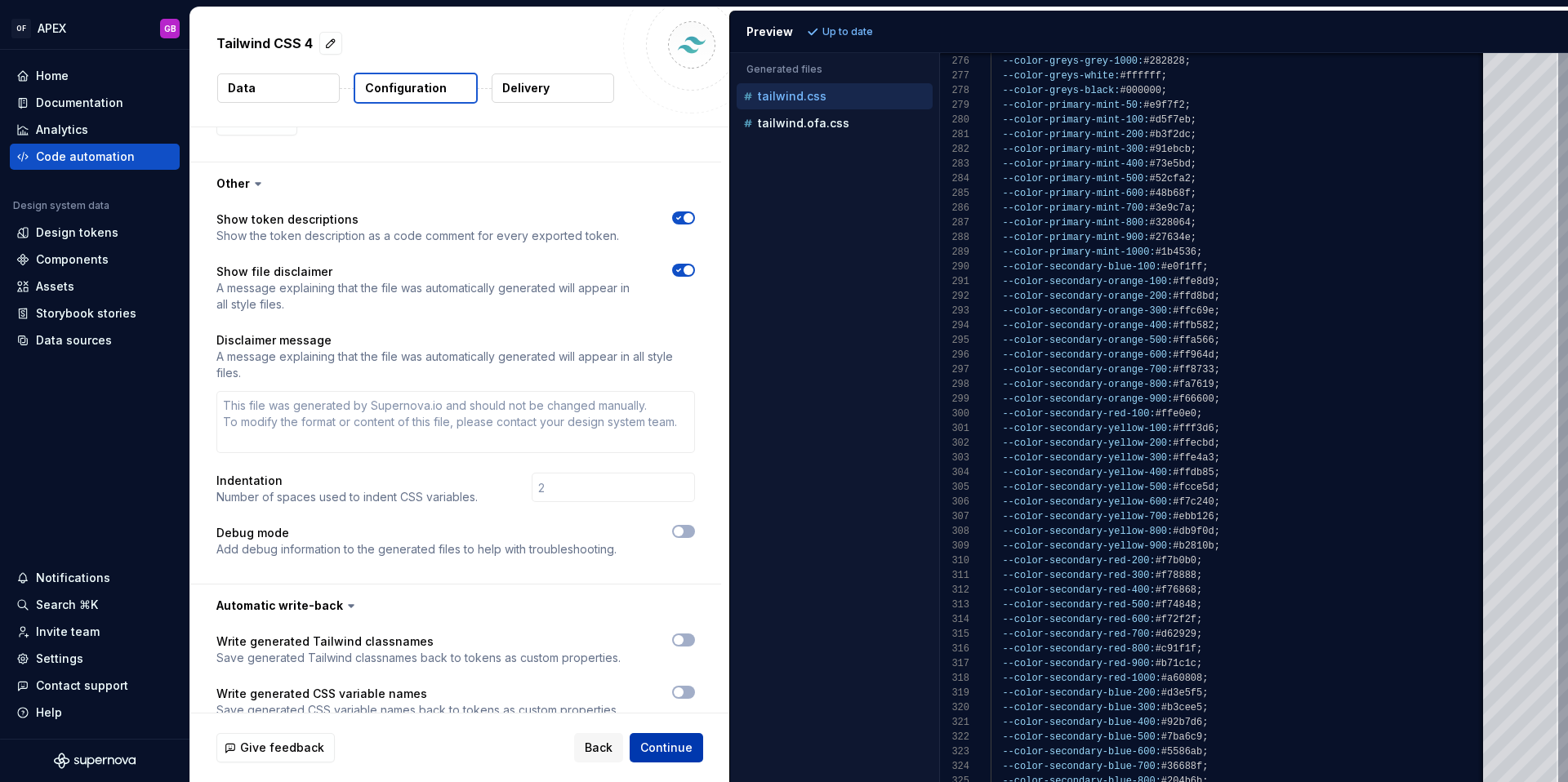
click at [672, 749] on span "Continue" at bounding box center [666, 748] width 52 height 17
type textarea "*"
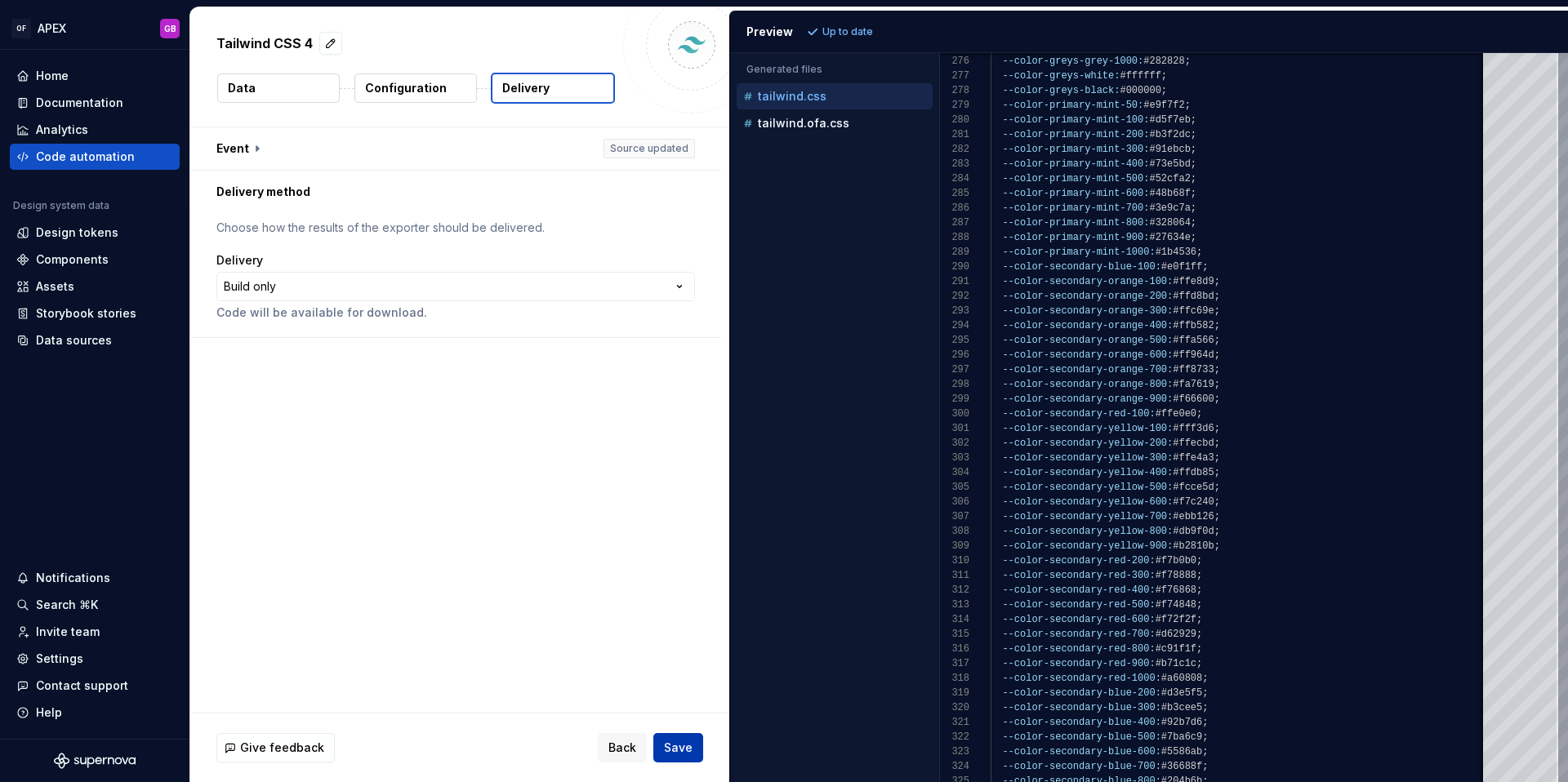
click at [681, 744] on span "Save" at bounding box center [678, 748] width 28 height 17
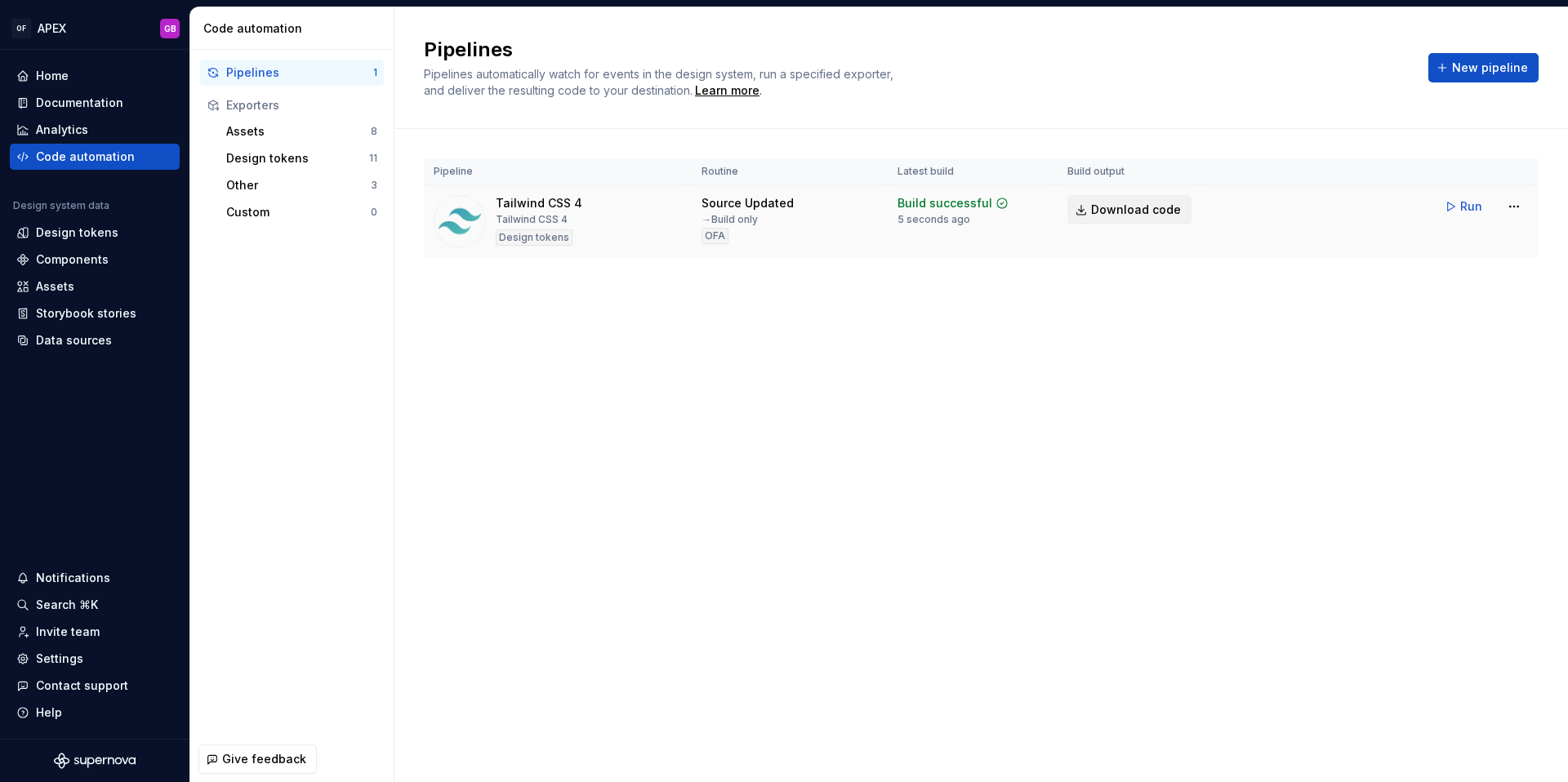
click at [1136, 208] on span "Download code" at bounding box center [1135, 209] width 90 height 17
click at [1514, 207] on html "OF APEX GB Home Documentation Analytics Code automation Design system data Desi…" at bounding box center [784, 391] width 1568 height 782
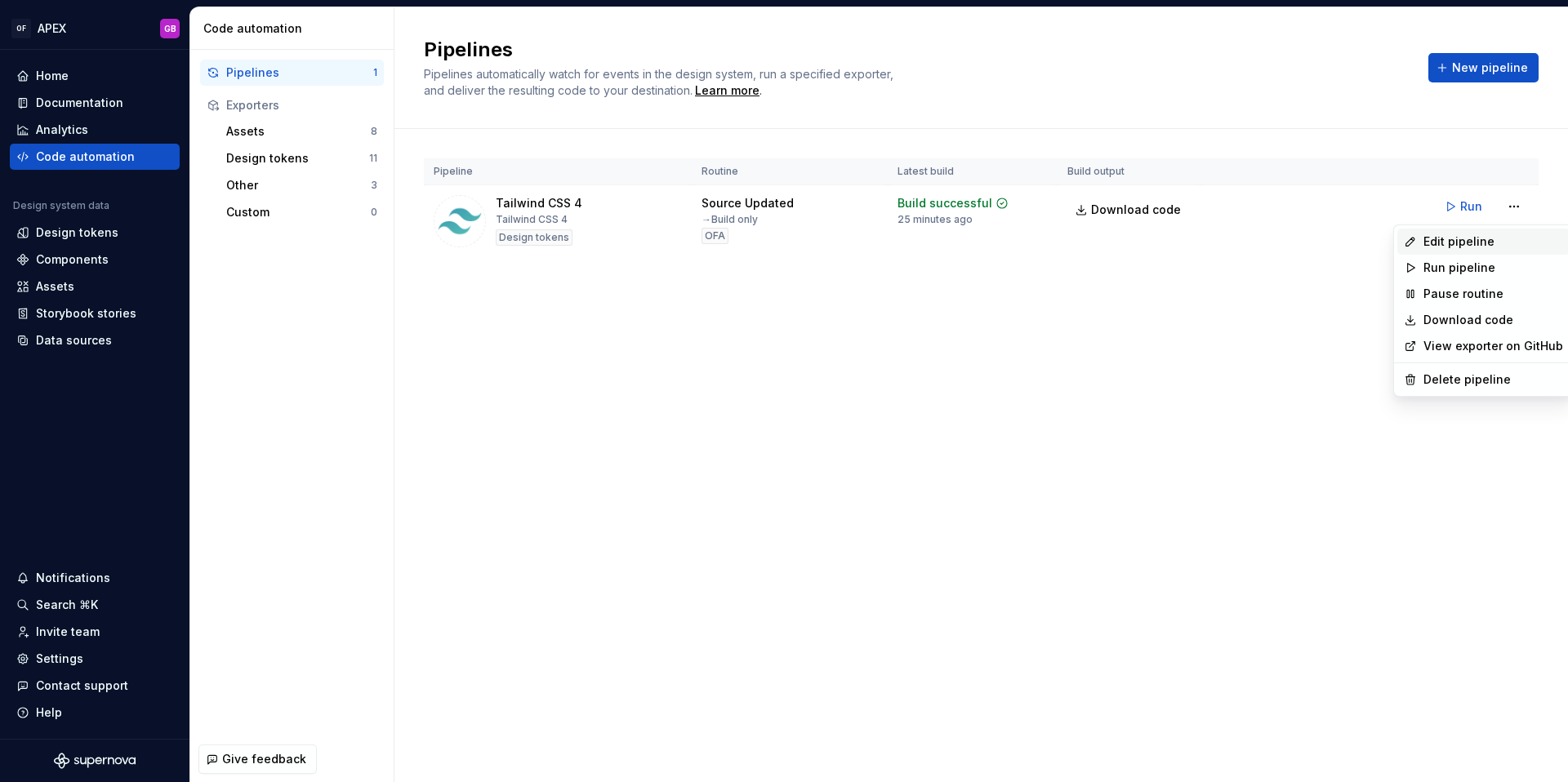
click at [1457, 245] on div "Edit pipeline" at bounding box center [1492, 242] width 140 height 17
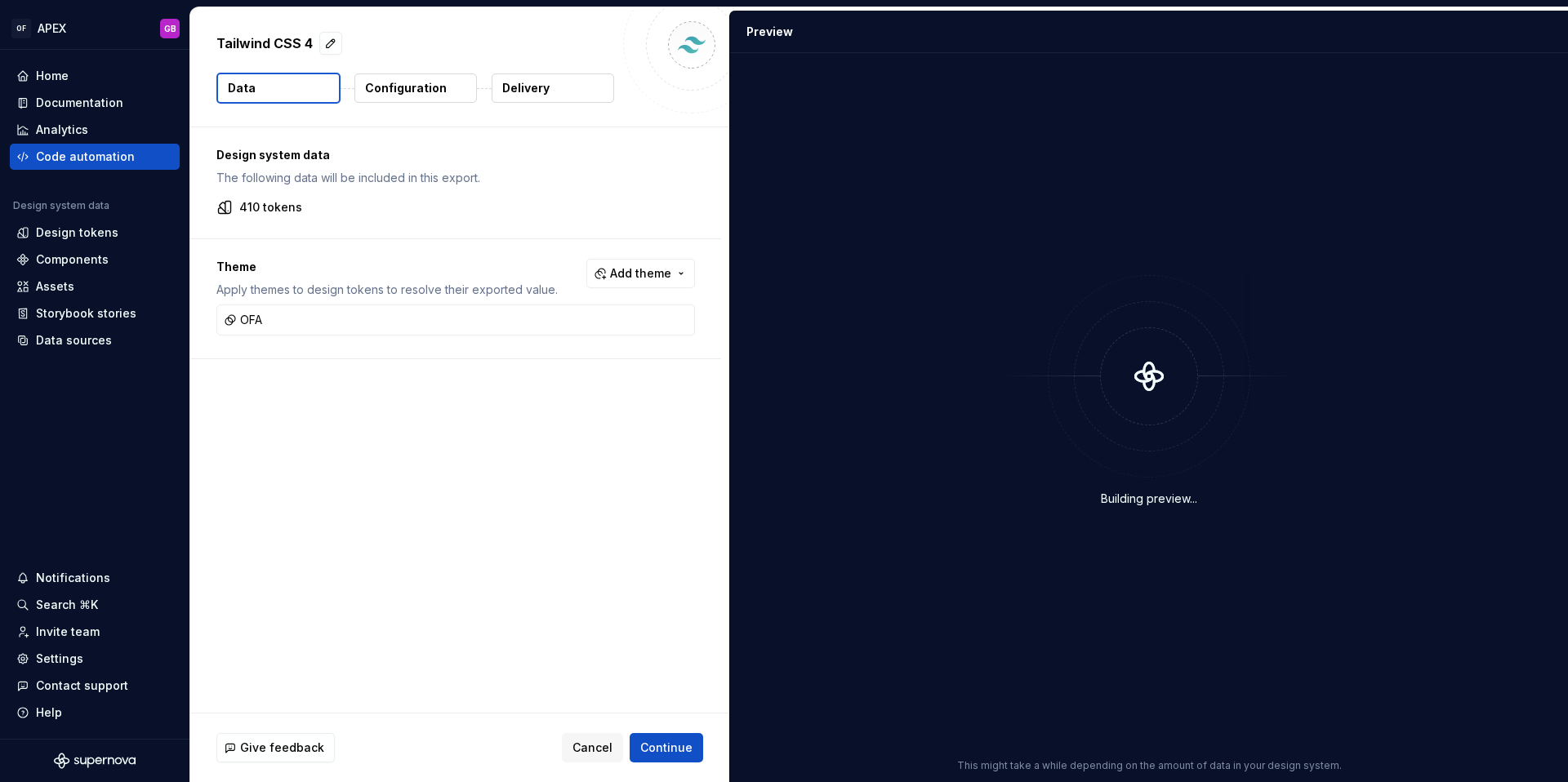
click at [408, 95] on p "Configuration" at bounding box center [405, 88] width 82 height 17
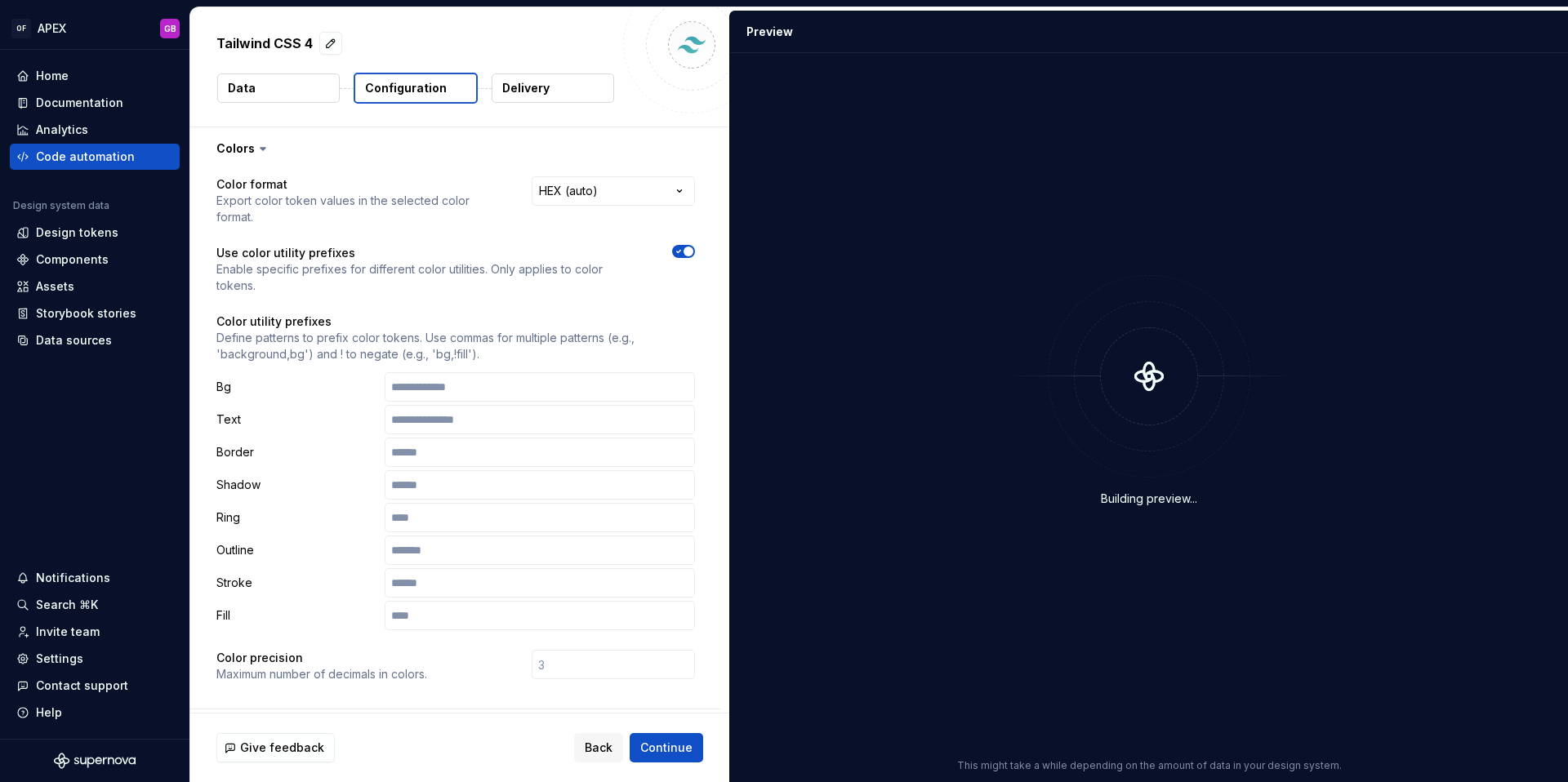
click at [253, 85] on button "Data" at bounding box center [278, 88] width 122 height 29
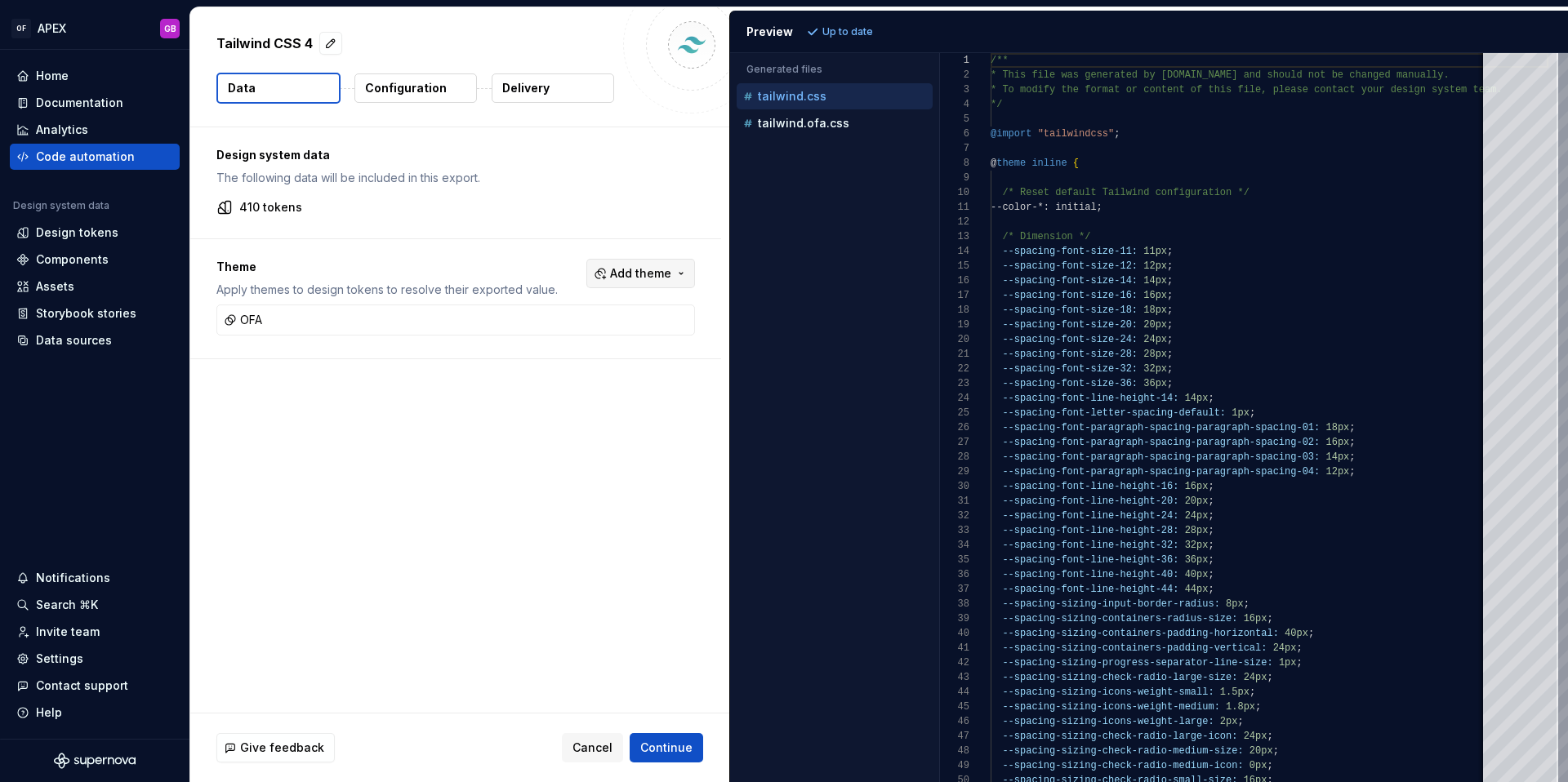
click at [622, 272] on span "Add theme" at bounding box center [641, 274] width 62 height 17
click at [525, 360] on div "Suggestions" at bounding box center [524, 365] width 13 height 13
click at [617, 632] on html "OF APEX GB Home Documentation Analytics Code automation Design system data Desi…" at bounding box center [784, 391] width 1568 height 782
click at [846, 31] on span "Refresh preview" at bounding box center [864, 32] width 82 height 13
click at [395, 91] on p "Configuration" at bounding box center [405, 88] width 82 height 17
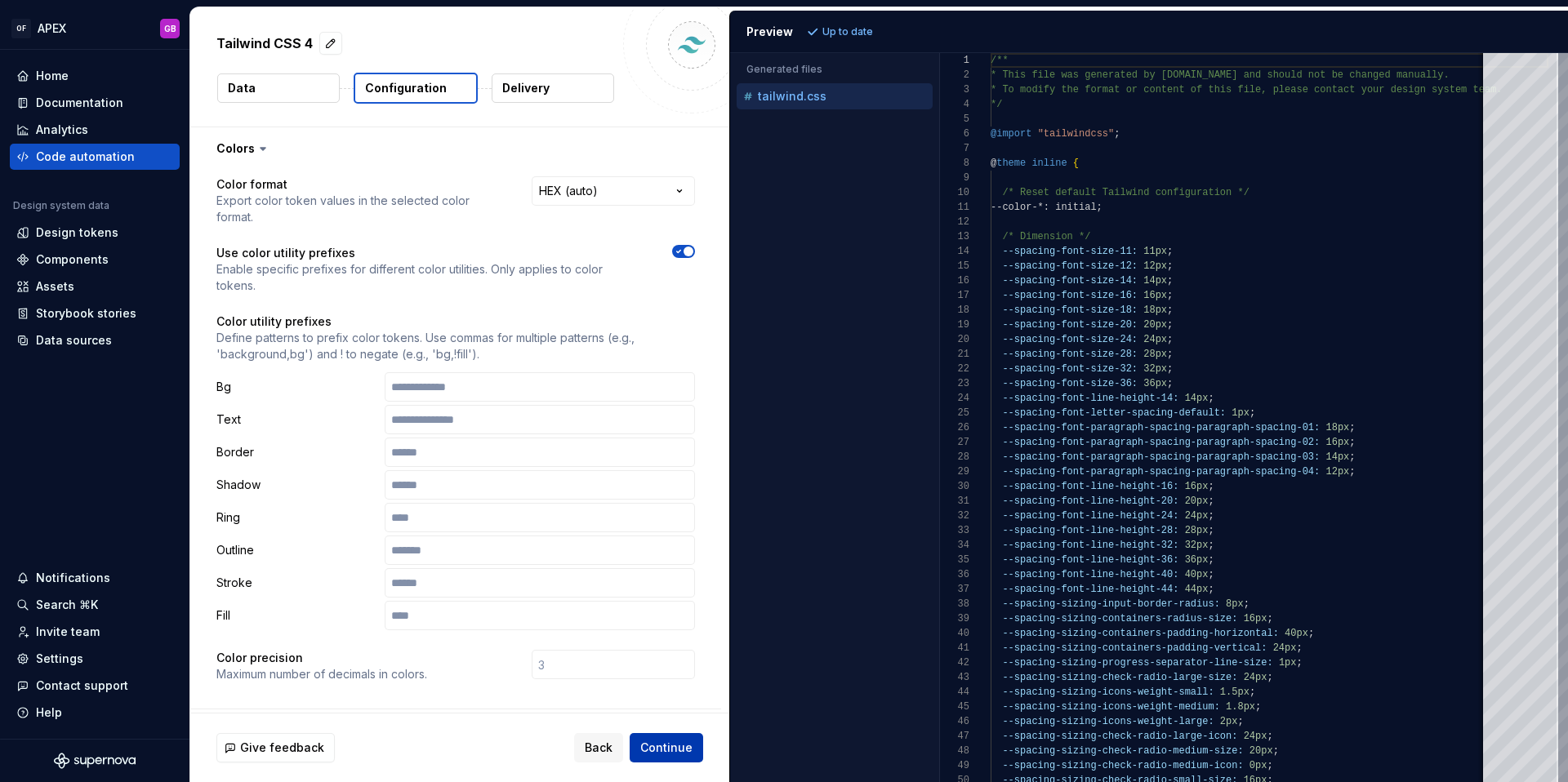
click at [668, 747] on span "Continue" at bounding box center [666, 748] width 52 height 17
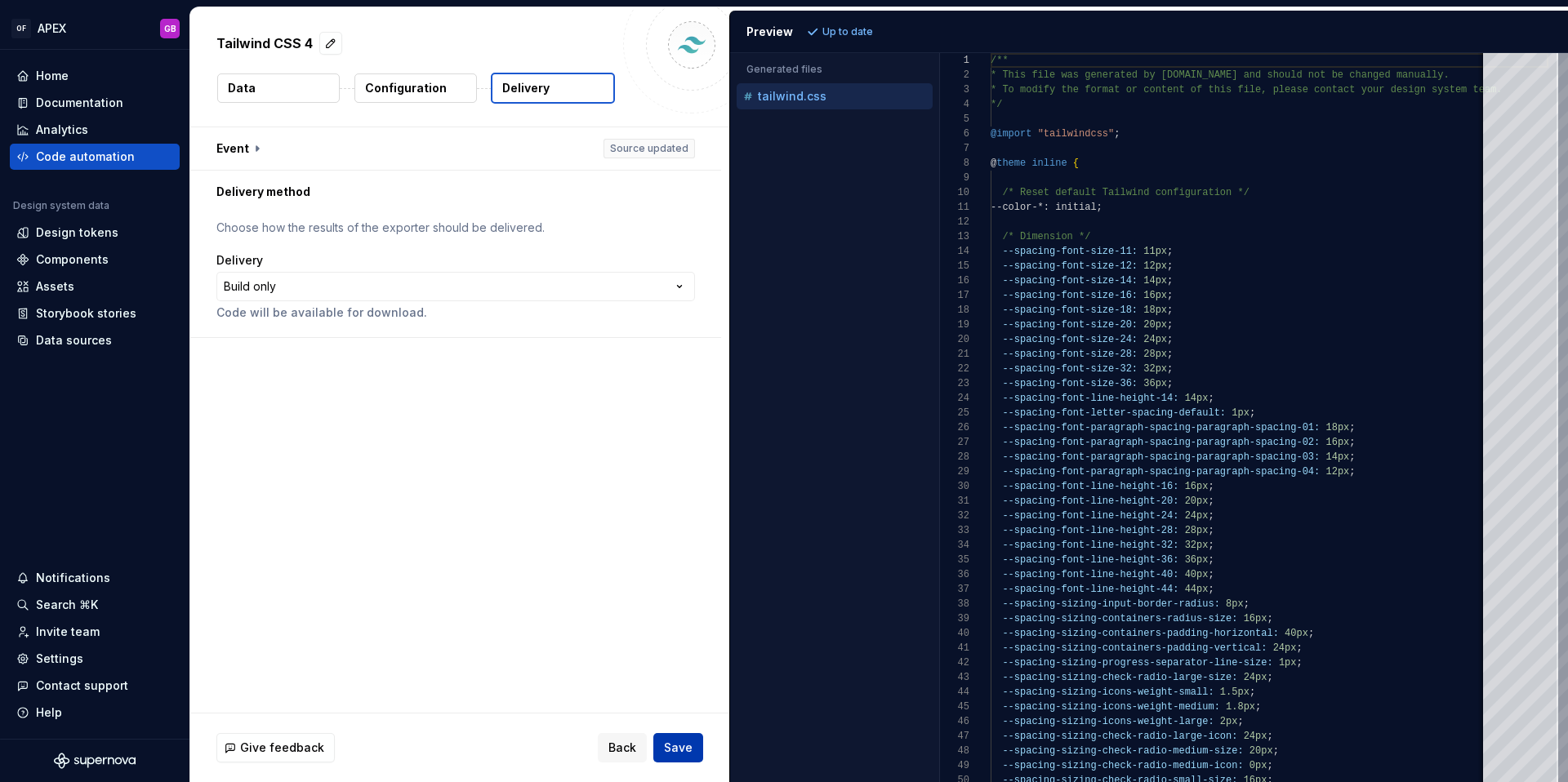
click at [680, 745] on span "Save" at bounding box center [678, 748] width 28 height 17
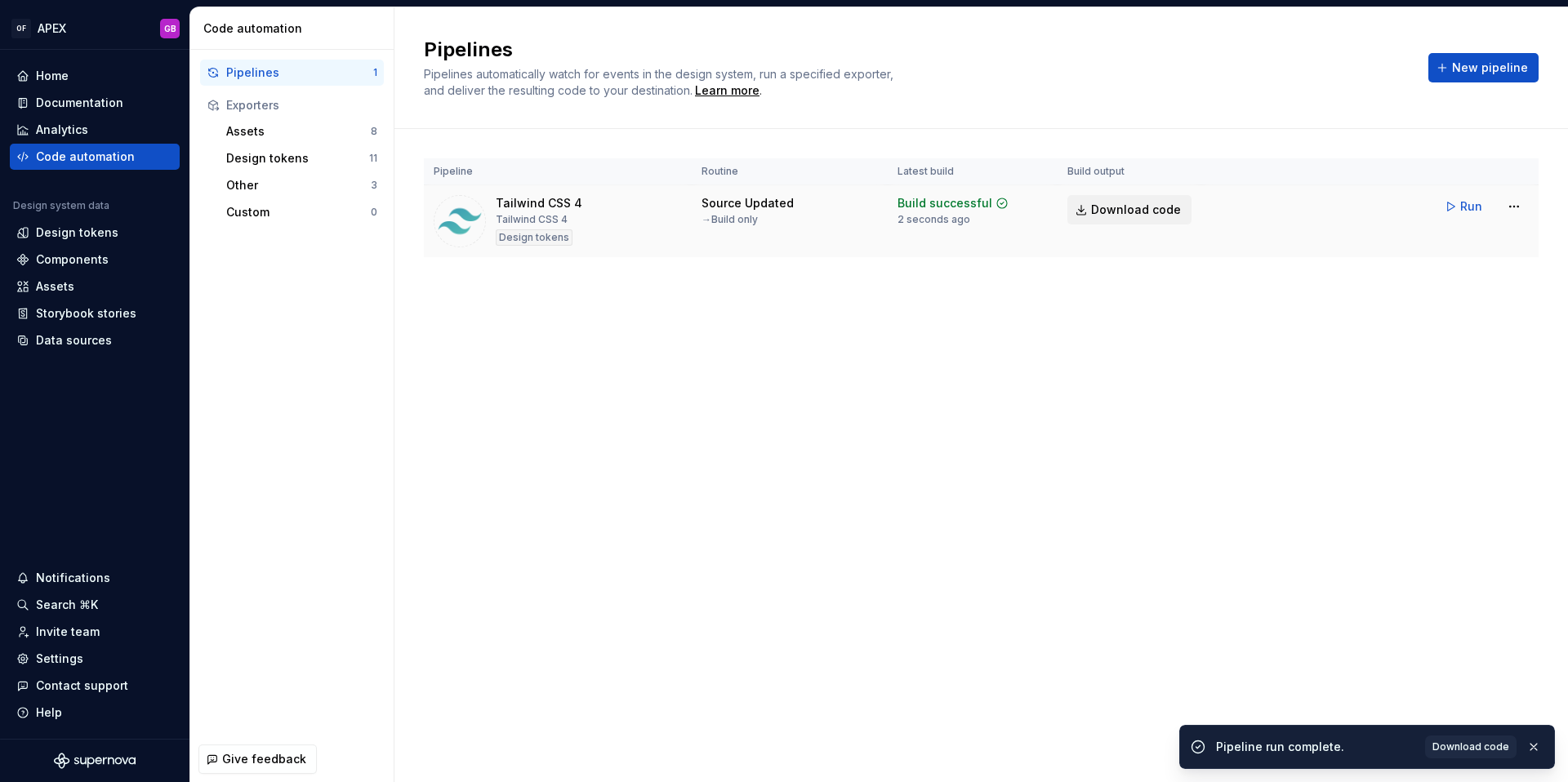
click at [1150, 210] on span "Download code" at bounding box center [1135, 209] width 90 height 17
